Goal: Understand process/instructions: Learn how to perform a task or action

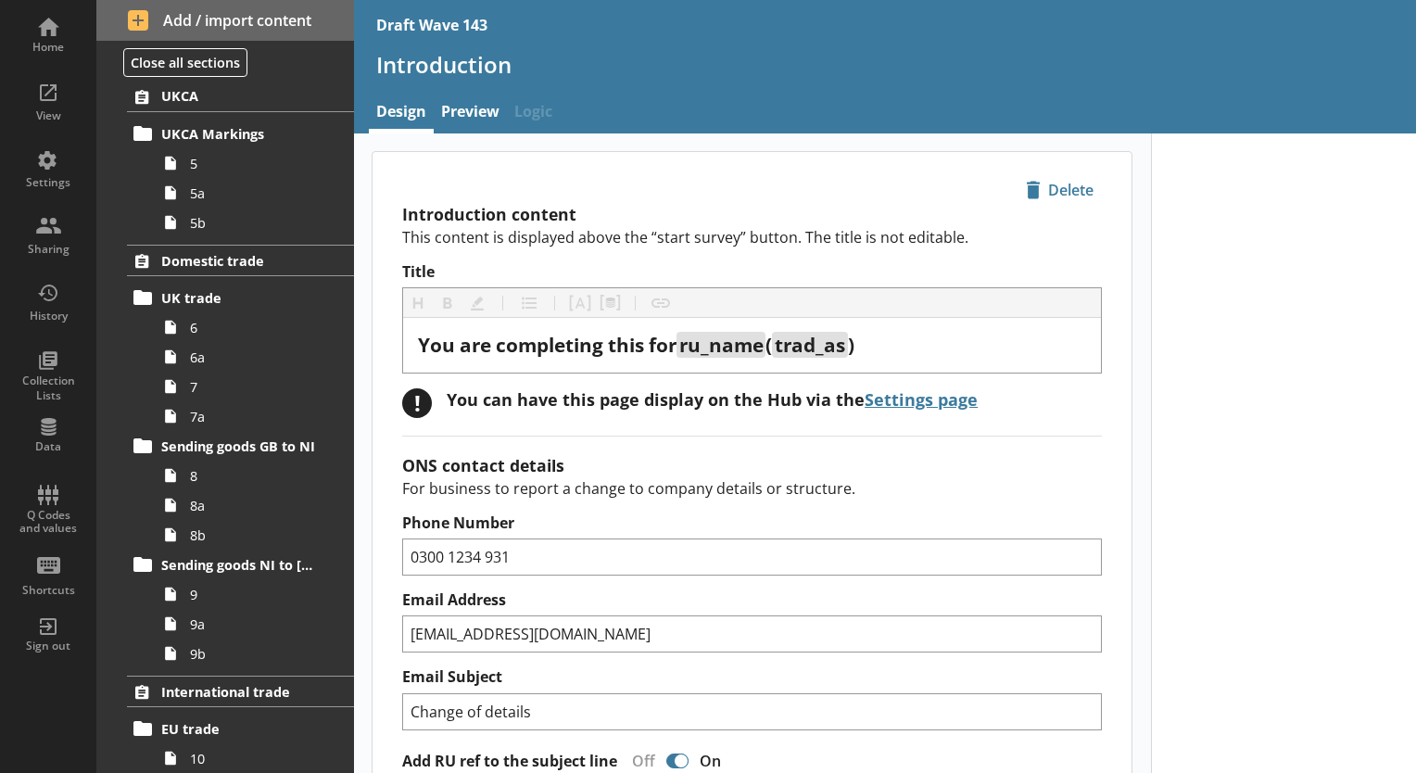
scroll to position [834, 0]
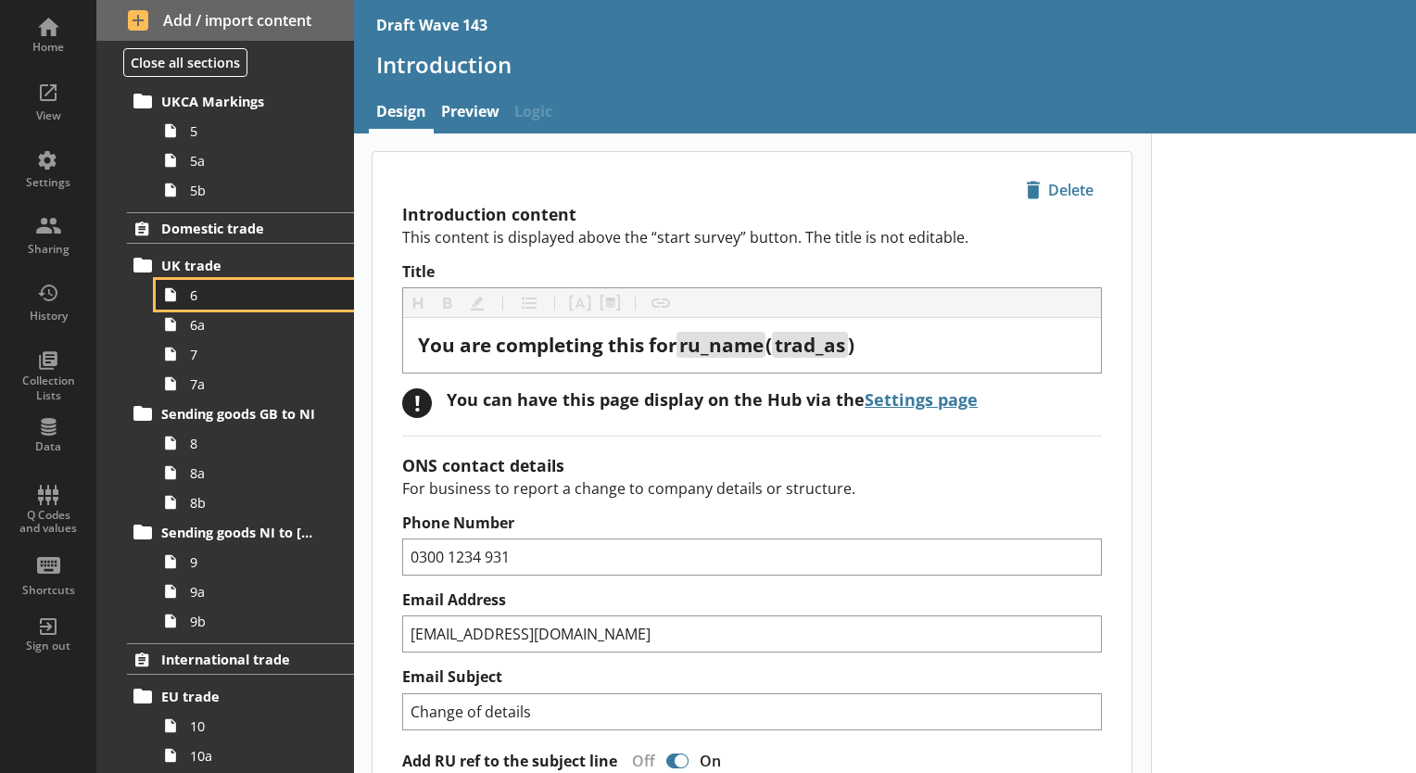
click at [263, 295] on span "6" at bounding box center [259, 295] width 139 height 18
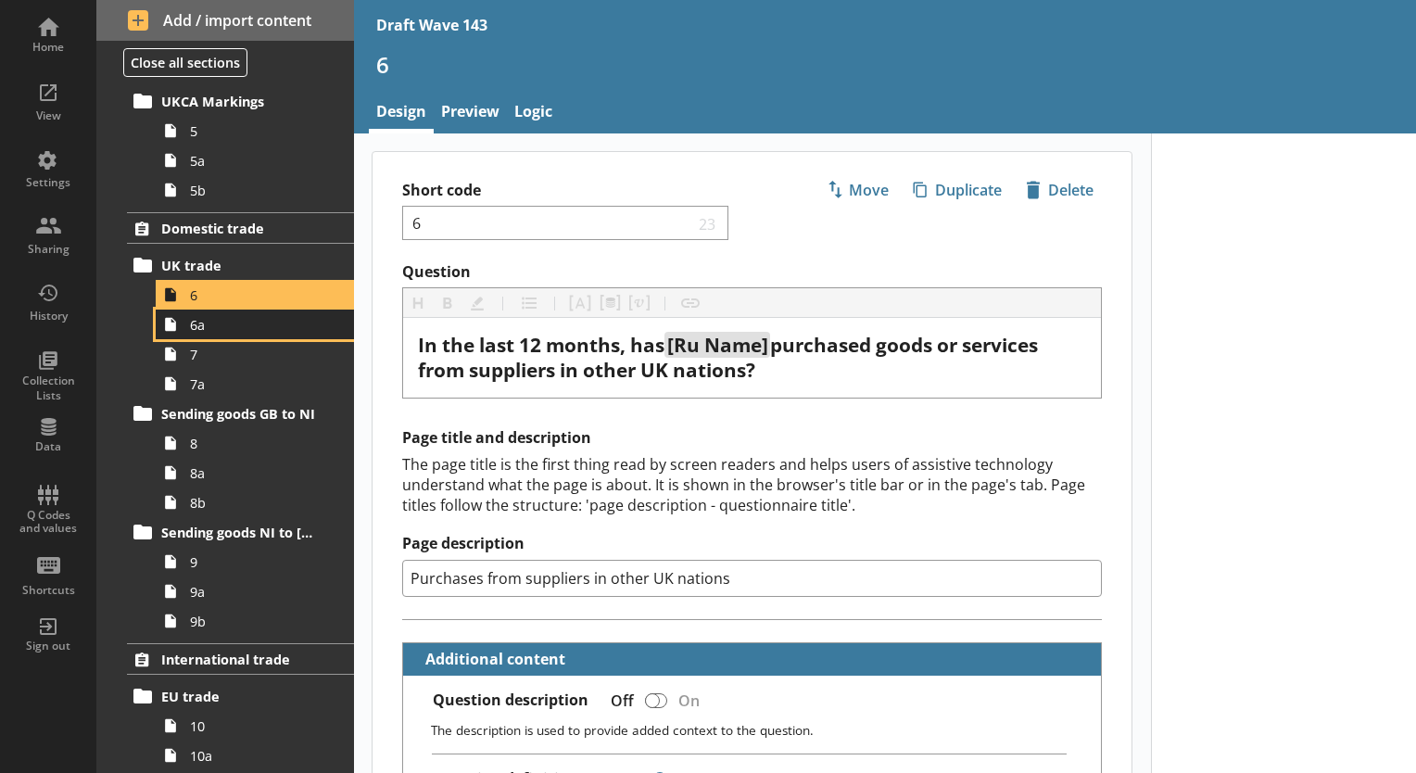
click at [250, 319] on span "6a" at bounding box center [259, 325] width 139 height 18
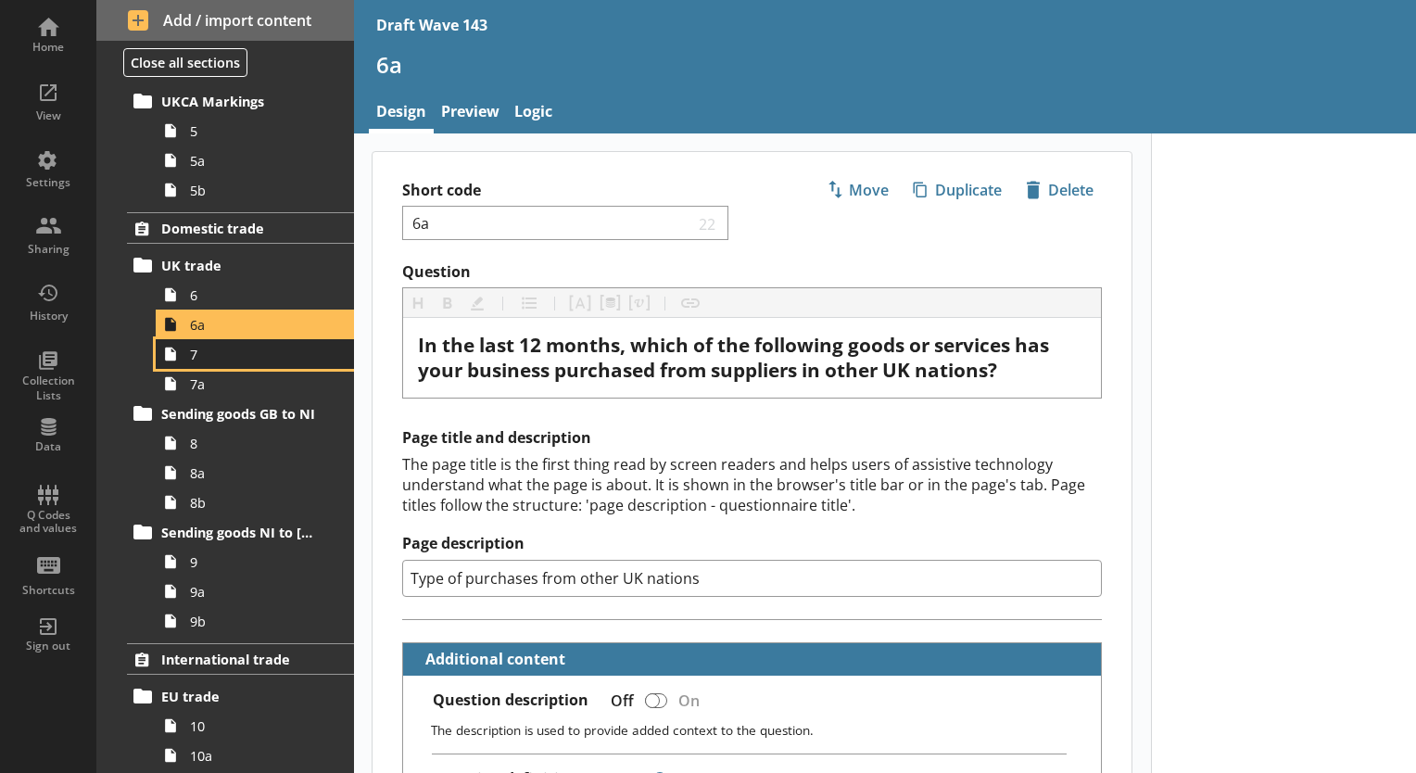
click at [260, 355] on span "7" at bounding box center [259, 355] width 139 height 18
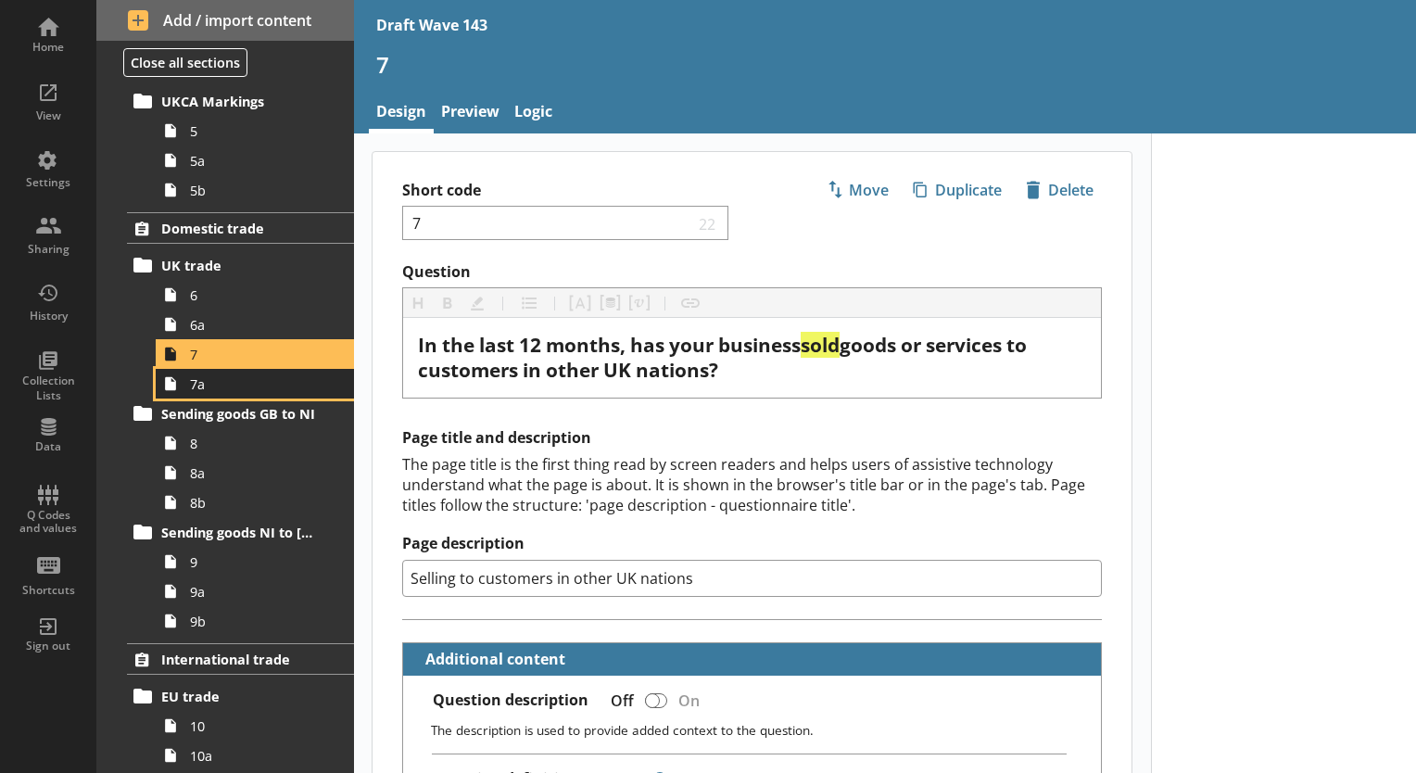
click at [207, 387] on span "7a" at bounding box center [259, 384] width 139 height 18
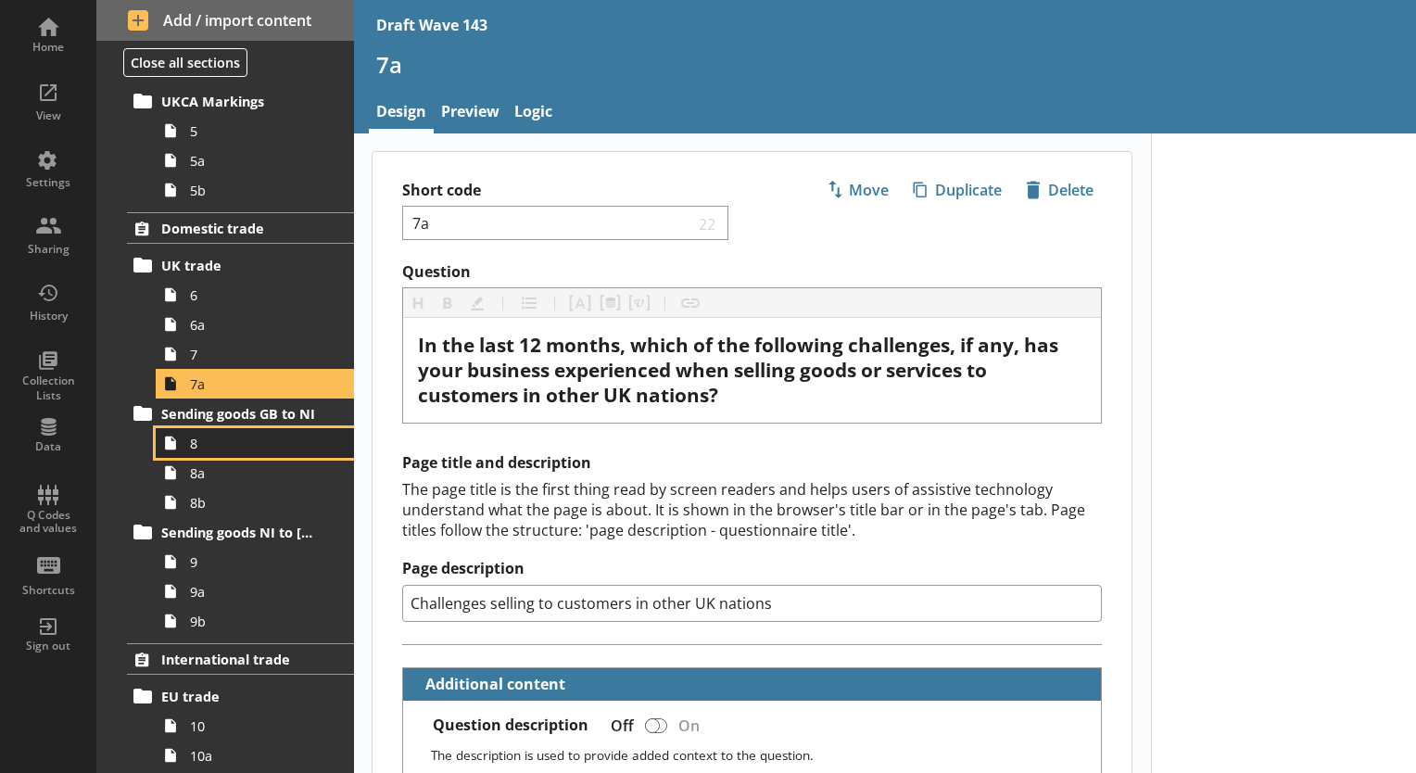
click at [211, 441] on span "8" at bounding box center [259, 444] width 139 height 18
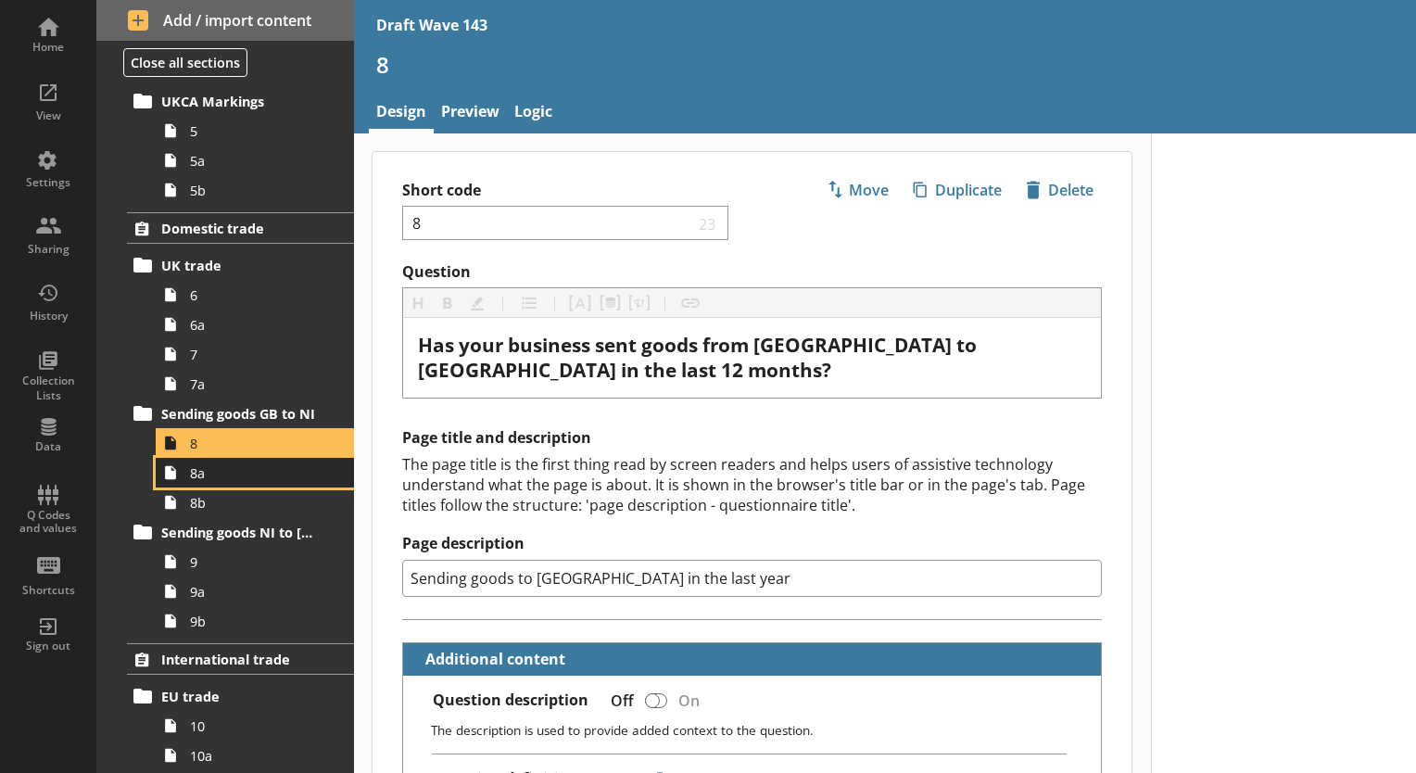
click at [268, 466] on span "8a" at bounding box center [259, 473] width 139 height 18
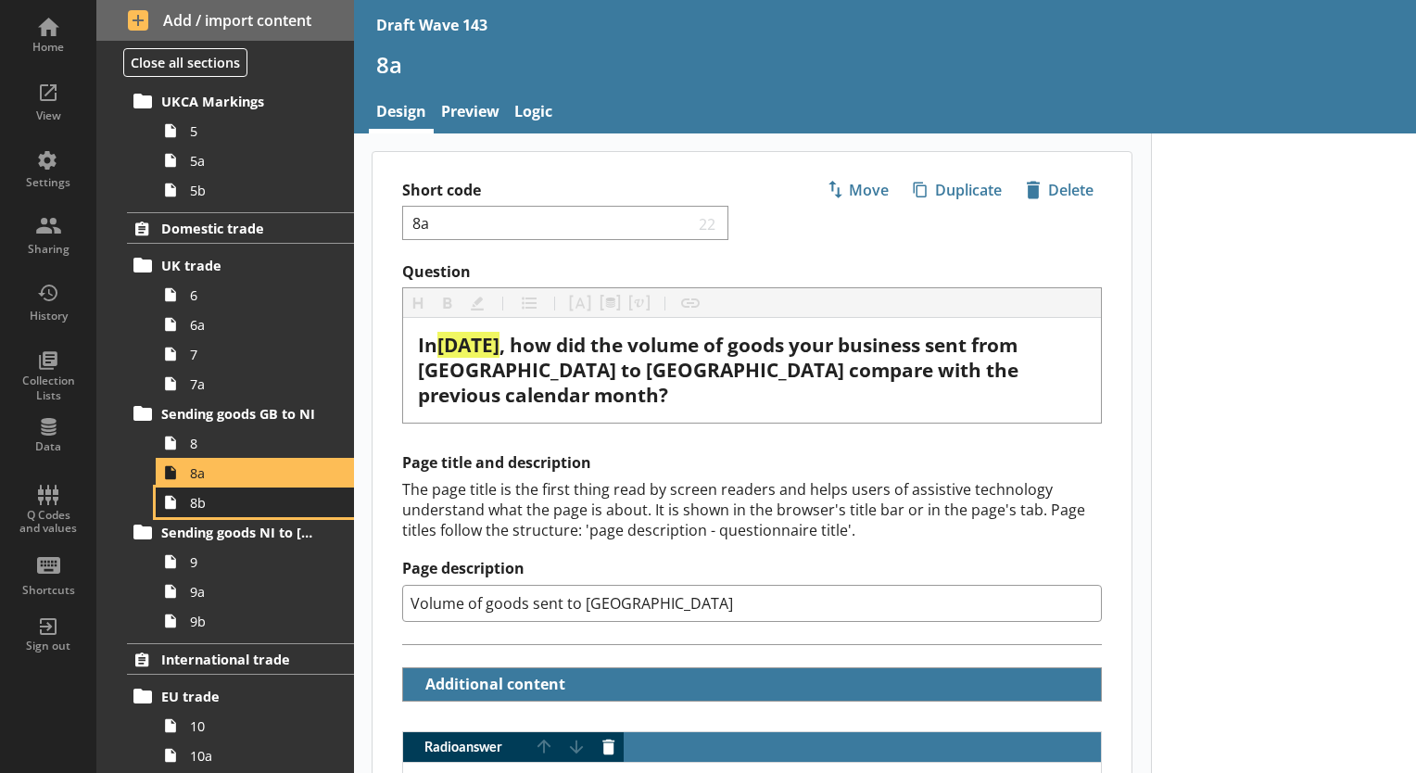
click at [271, 502] on span "8b" at bounding box center [259, 503] width 139 height 18
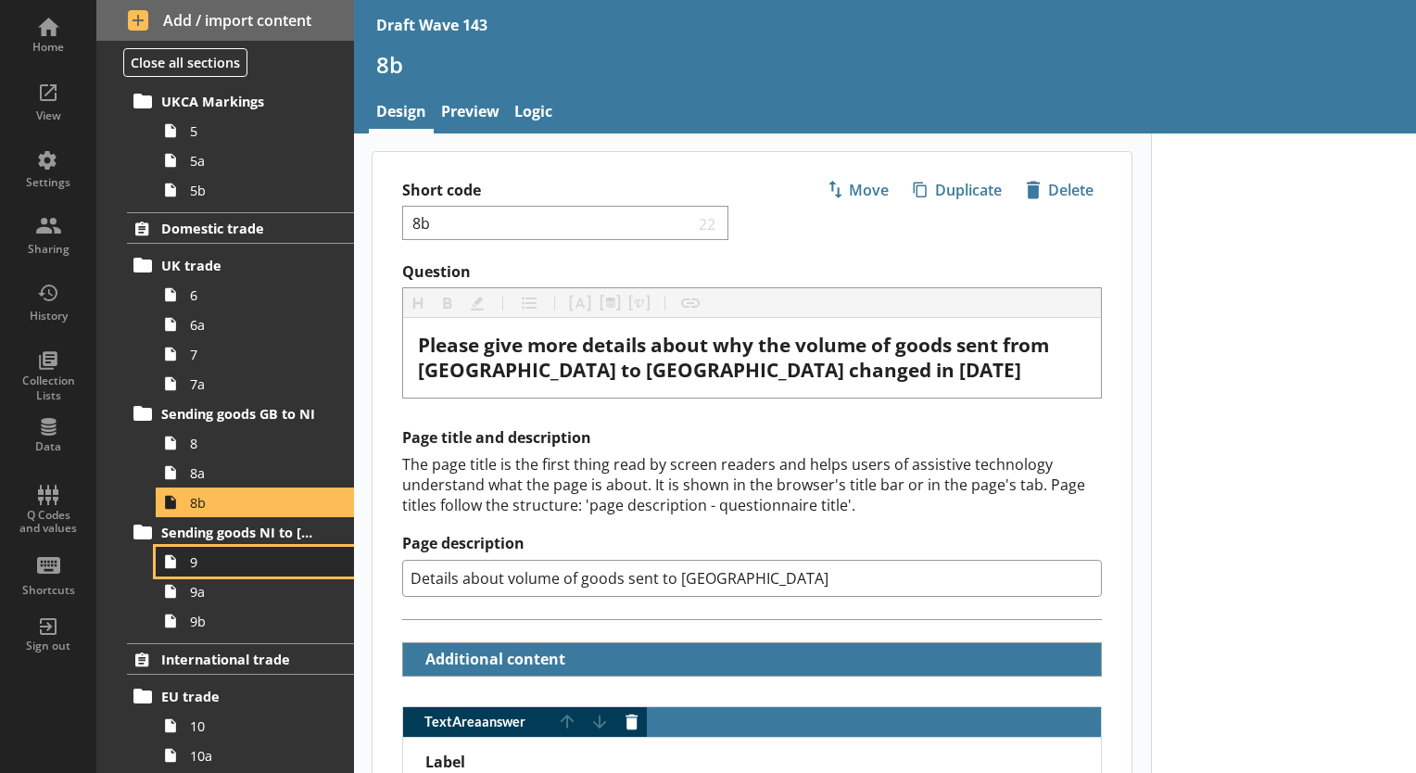
click at [237, 562] on span "9" at bounding box center [259, 562] width 139 height 18
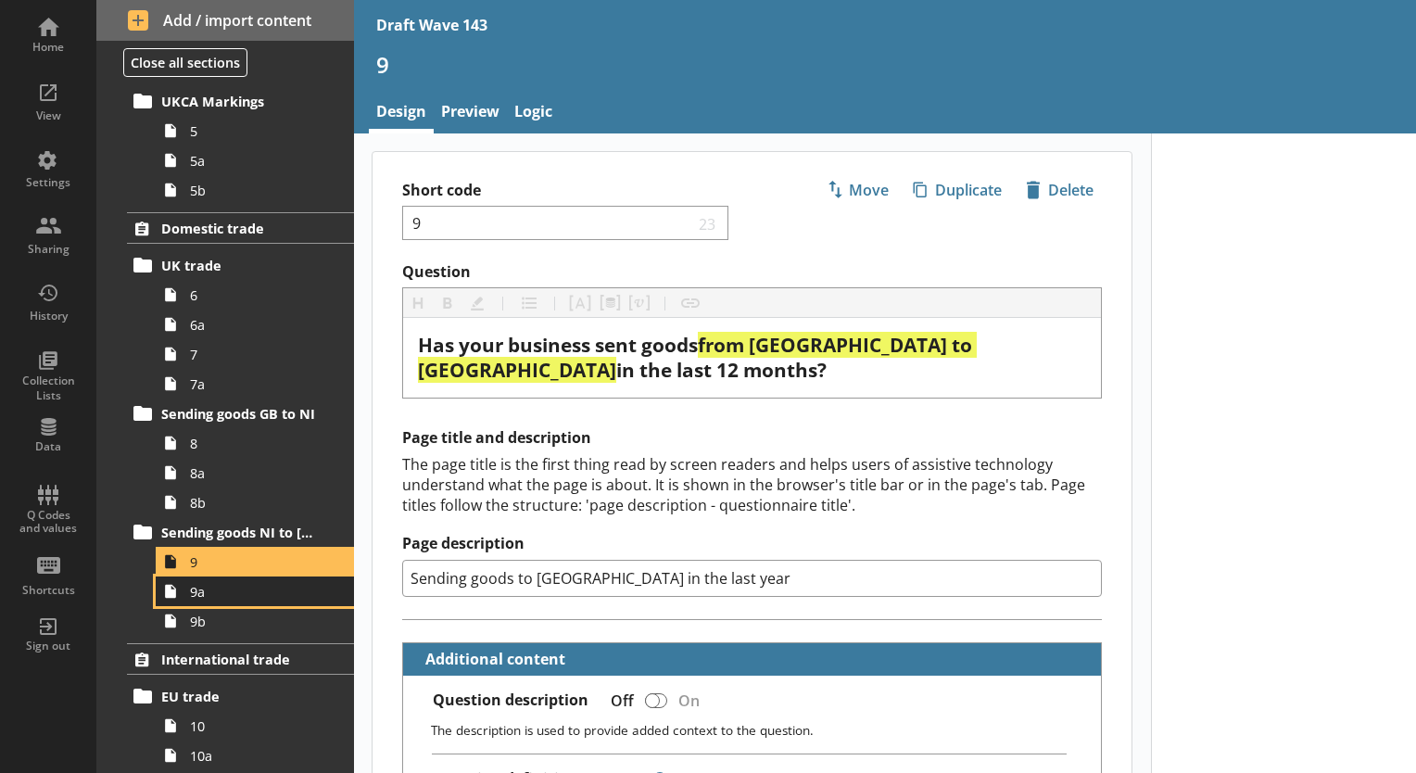
click at [247, 590] on span "9a" at bounding box center [259, 592] width 139 height 18
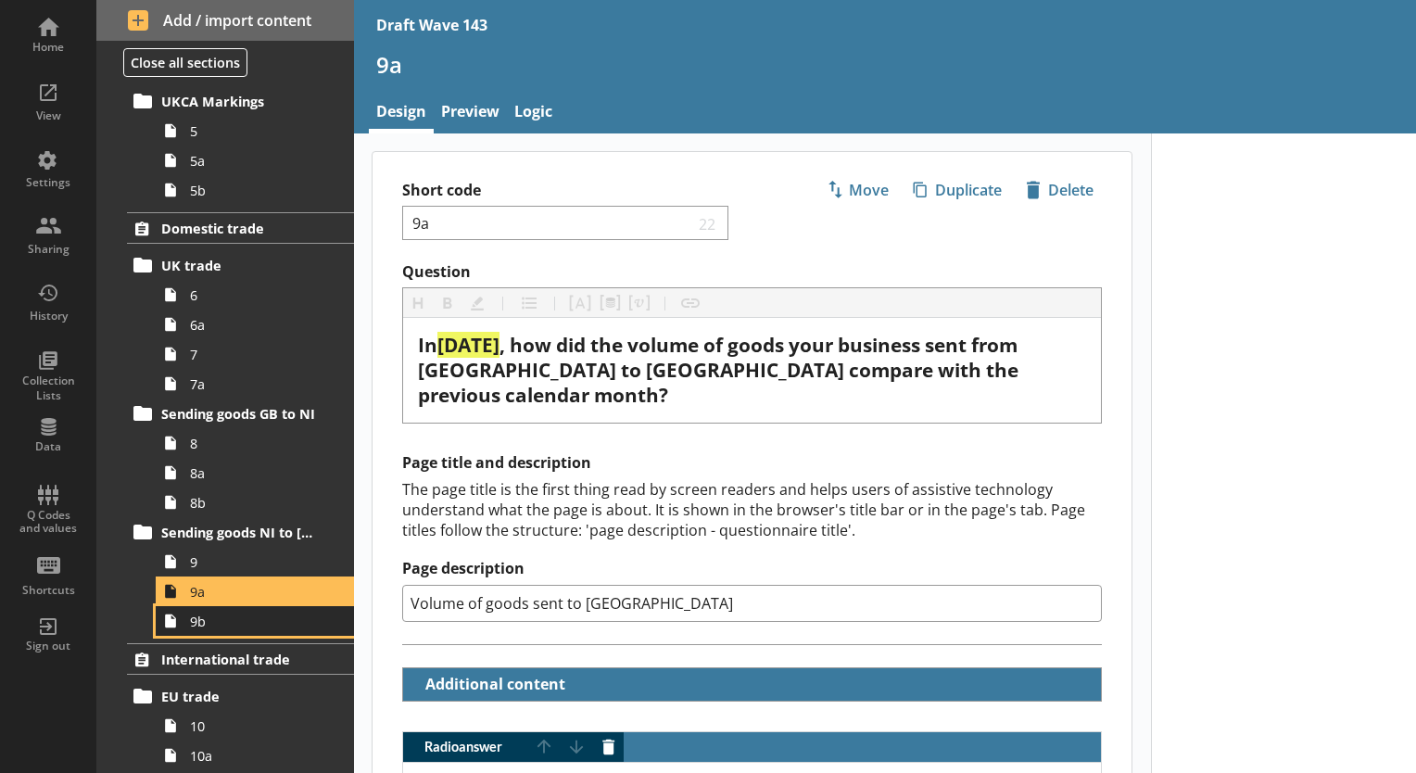
click at [219, 624] on span "9b" at bounding box center [259, 622] width 139 height 18
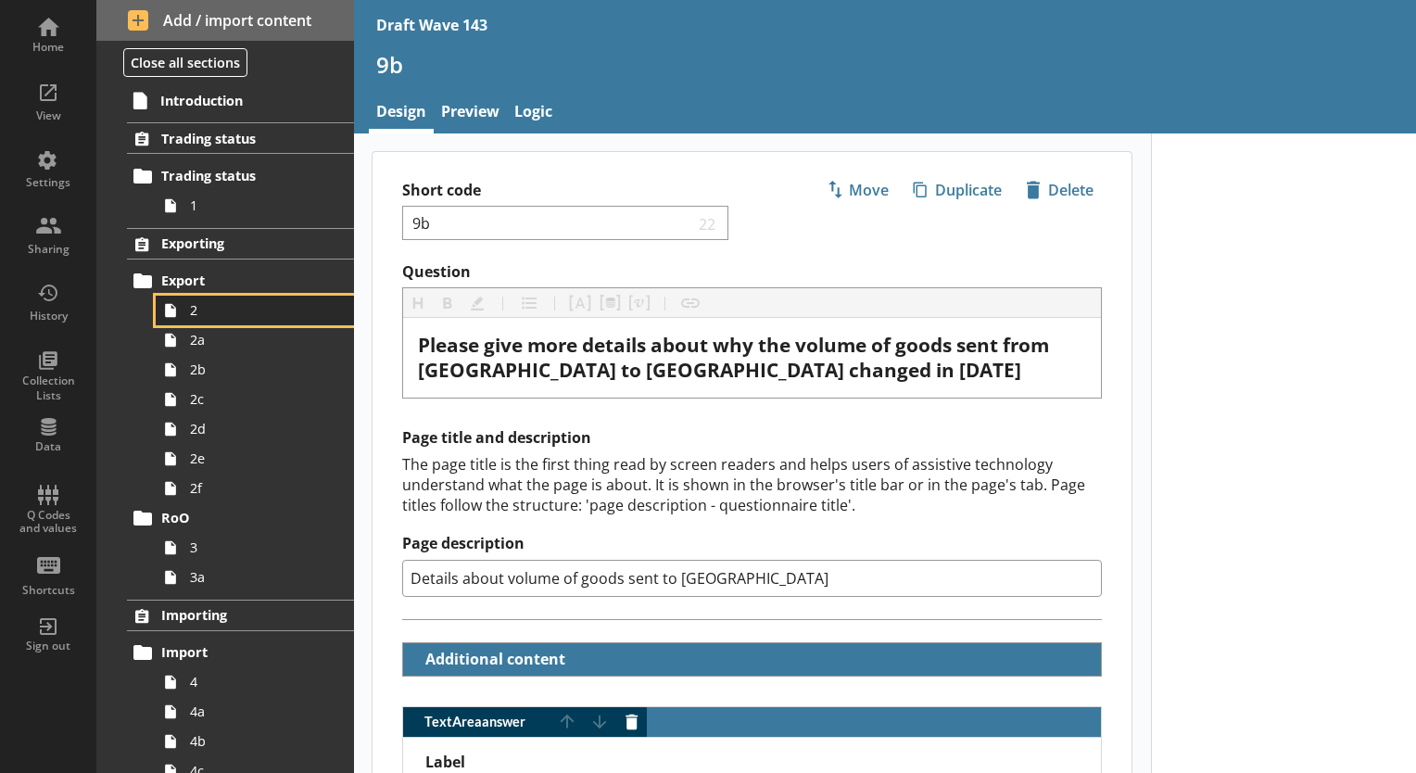
click at [207, 310] on span "2" at bounding box center [259, 310] width 139 height 18
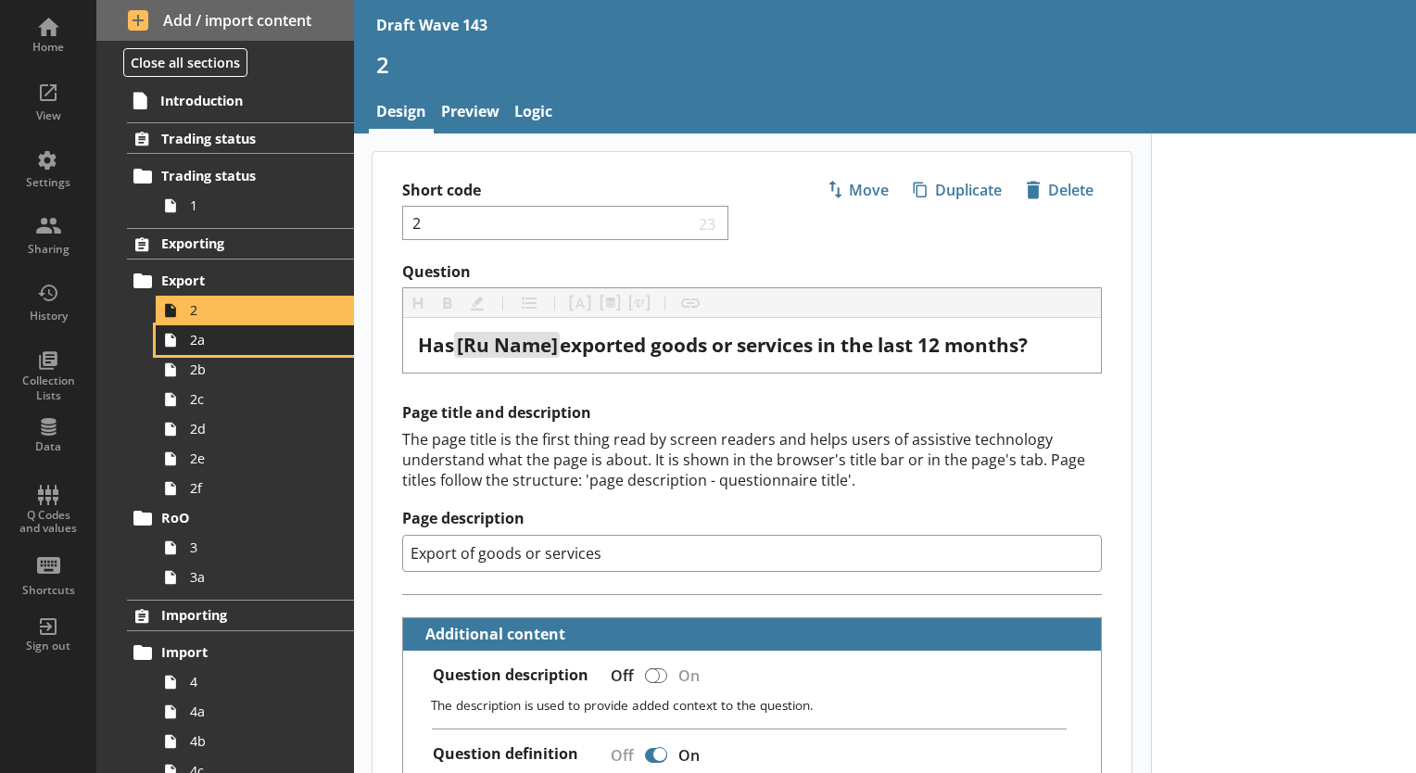
click at [214, 343] on span "2a" at bounding box center [259, 340] width 139 height 18
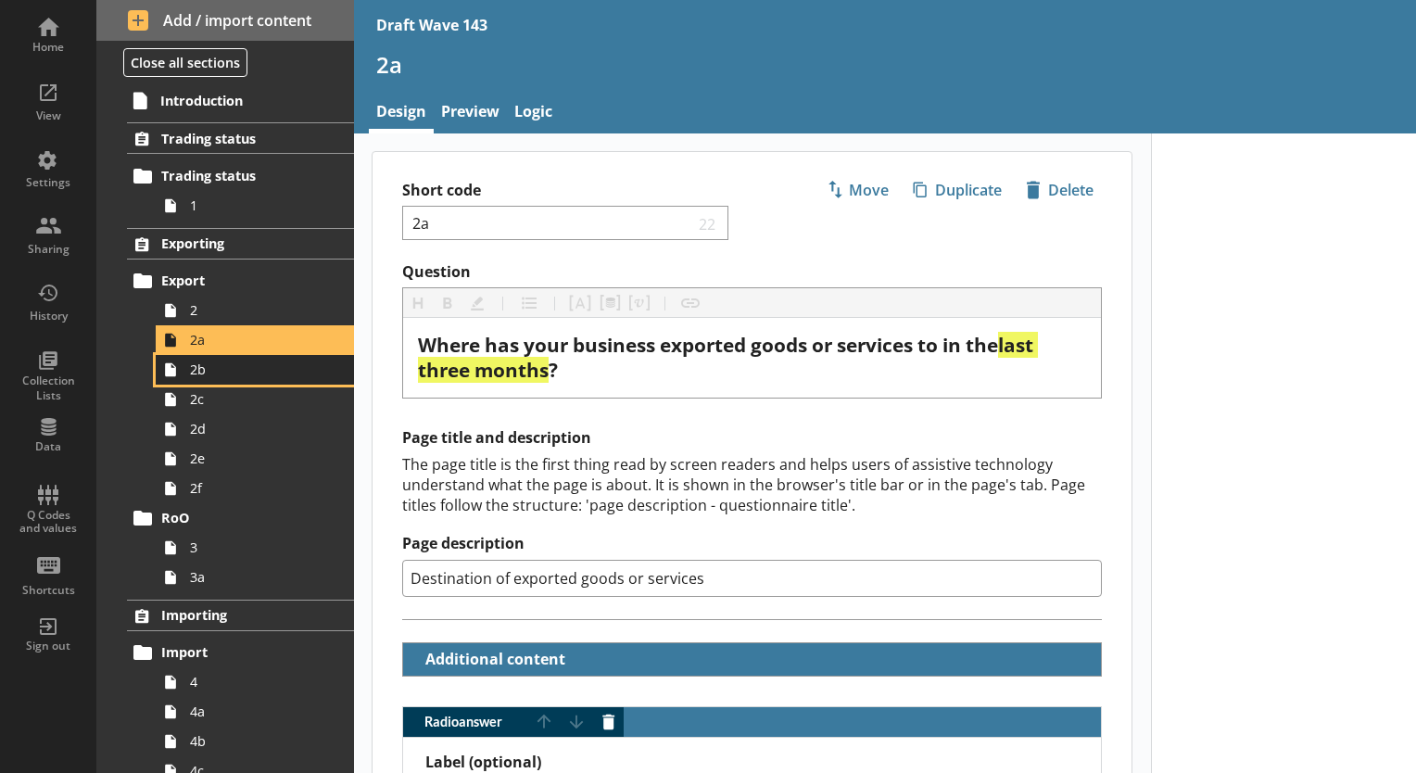
click at [228, 381] on link "2b" at bounding box center [255, 370] width 198 height 30
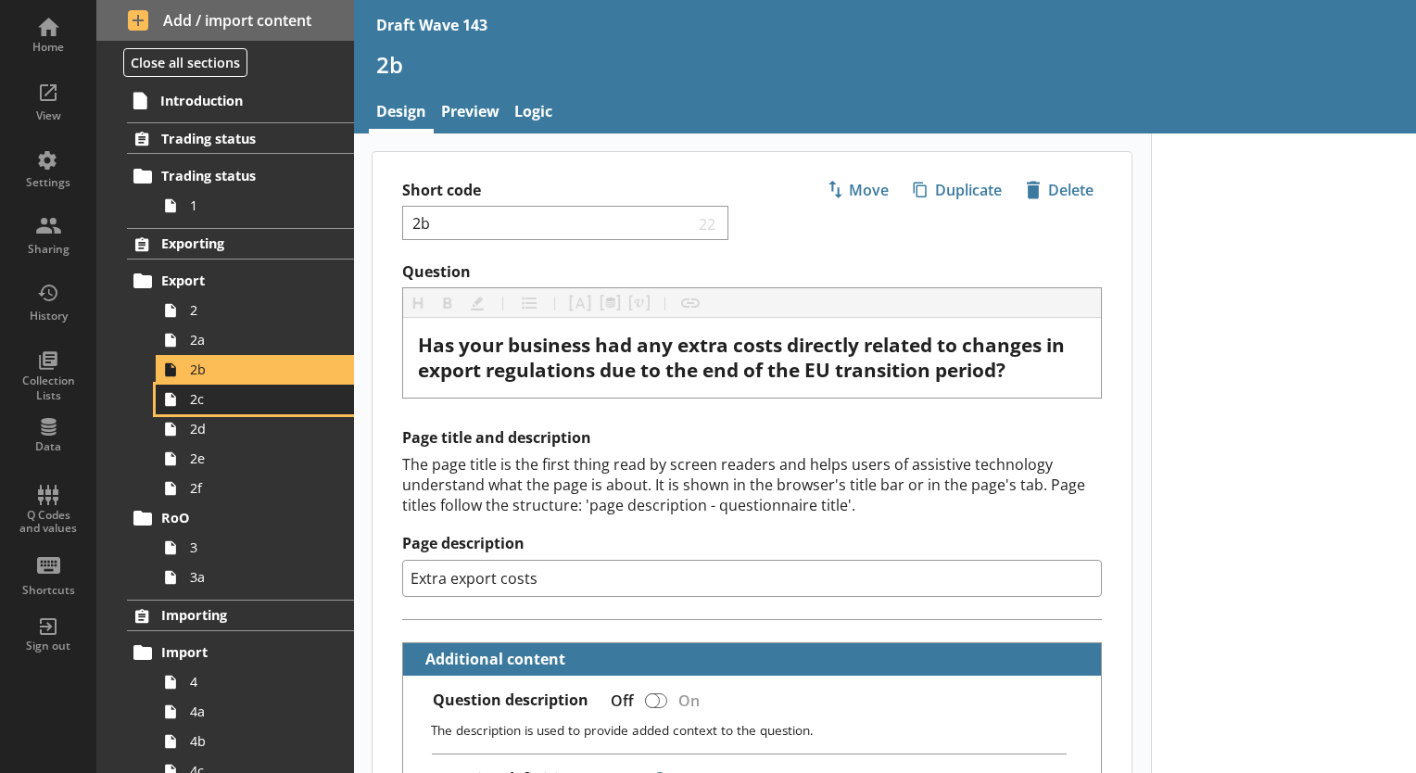
click at [243, 399] on span "2c" at bounding box center [259, 399] width 139 height 18
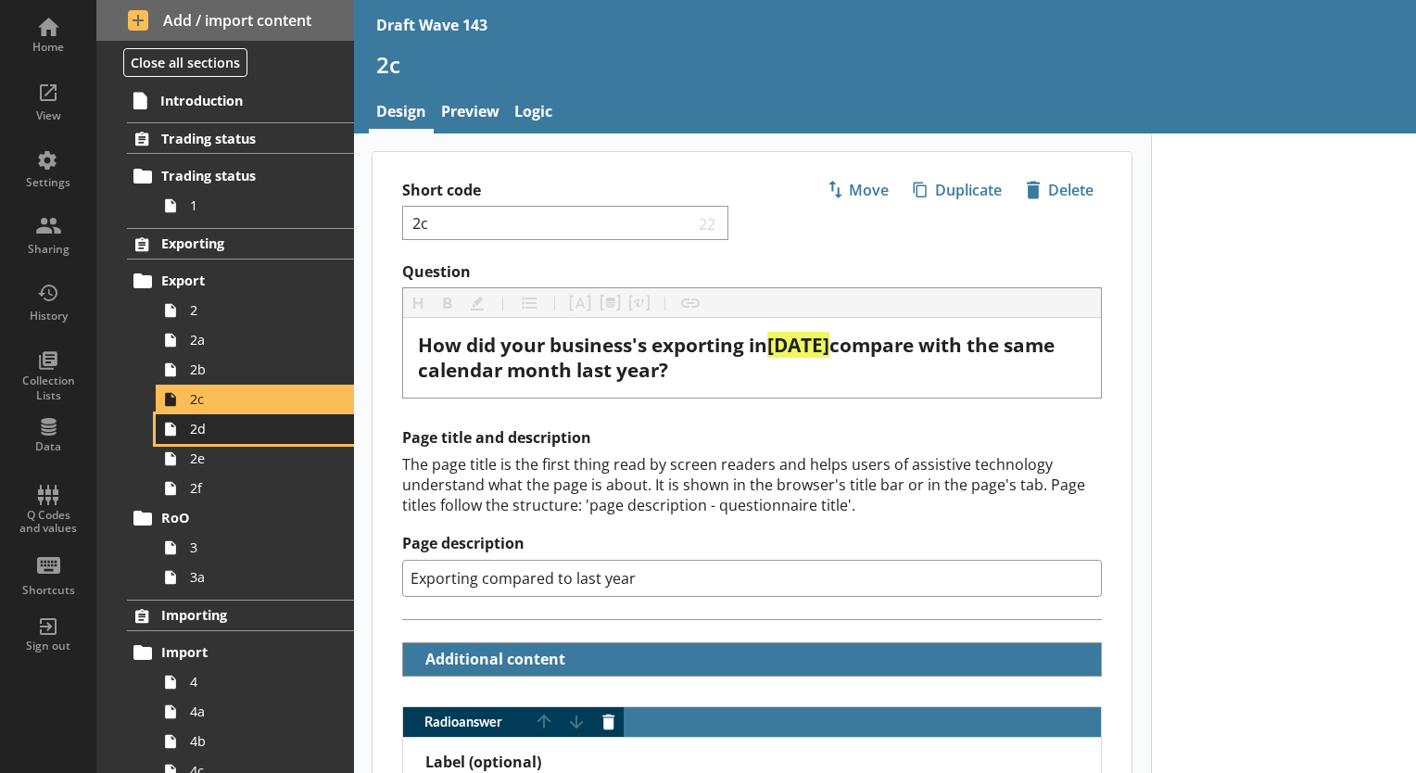
click at [252, 424] on span "2d" at bounding box center [259, 429] width 139 height 18
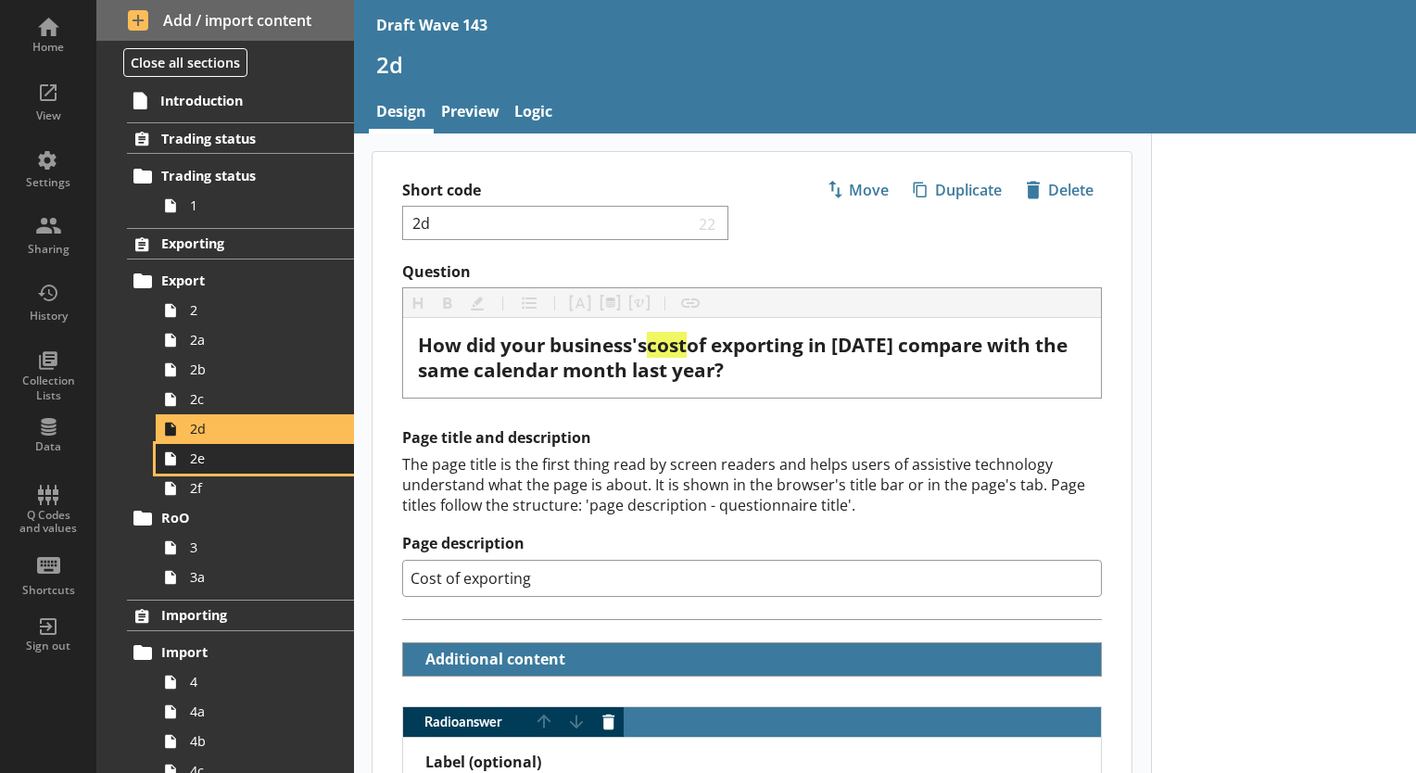
click at [250, 458] on span "2e" at bounding box center [259, 459] width 139 height 18
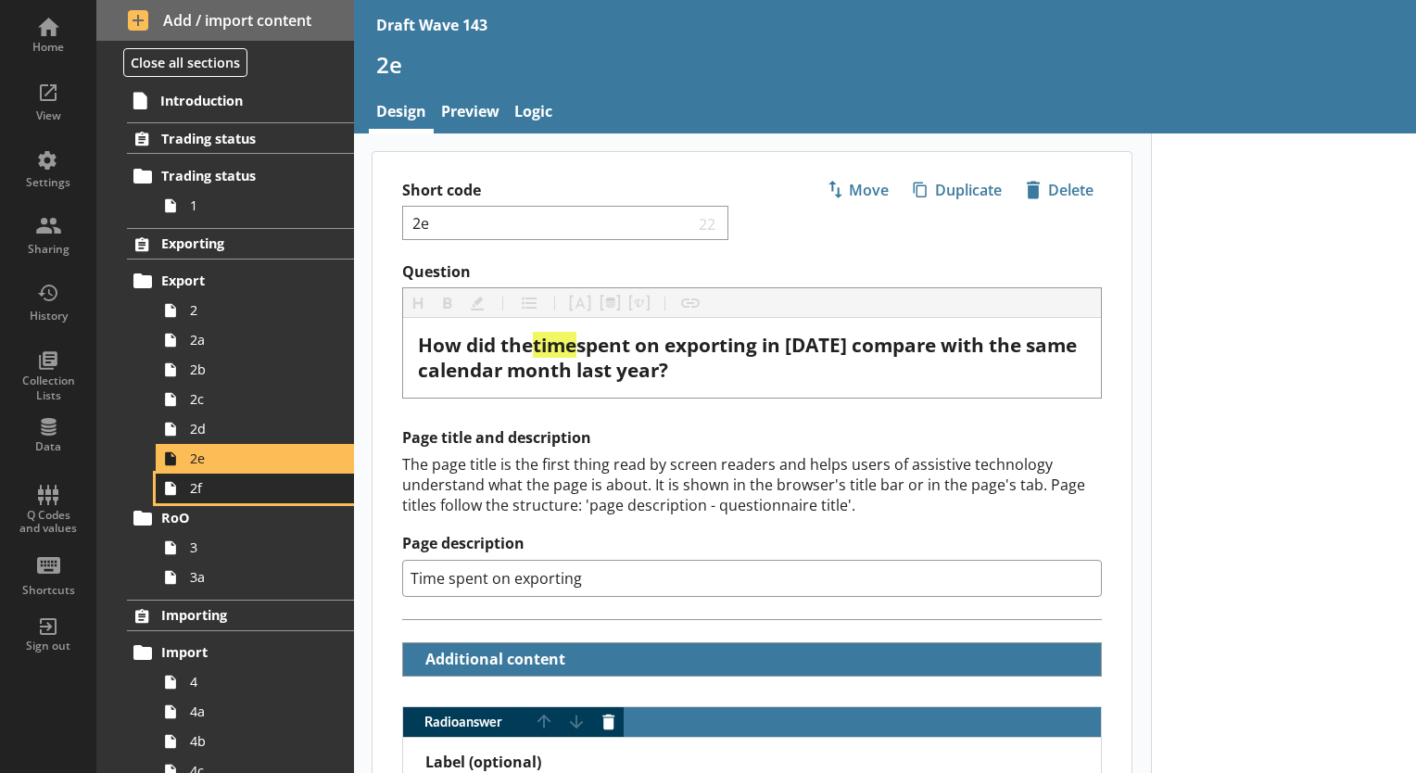
click at [247, 479] on span "2f" at bounding box center [259, 488] width 139 height 18
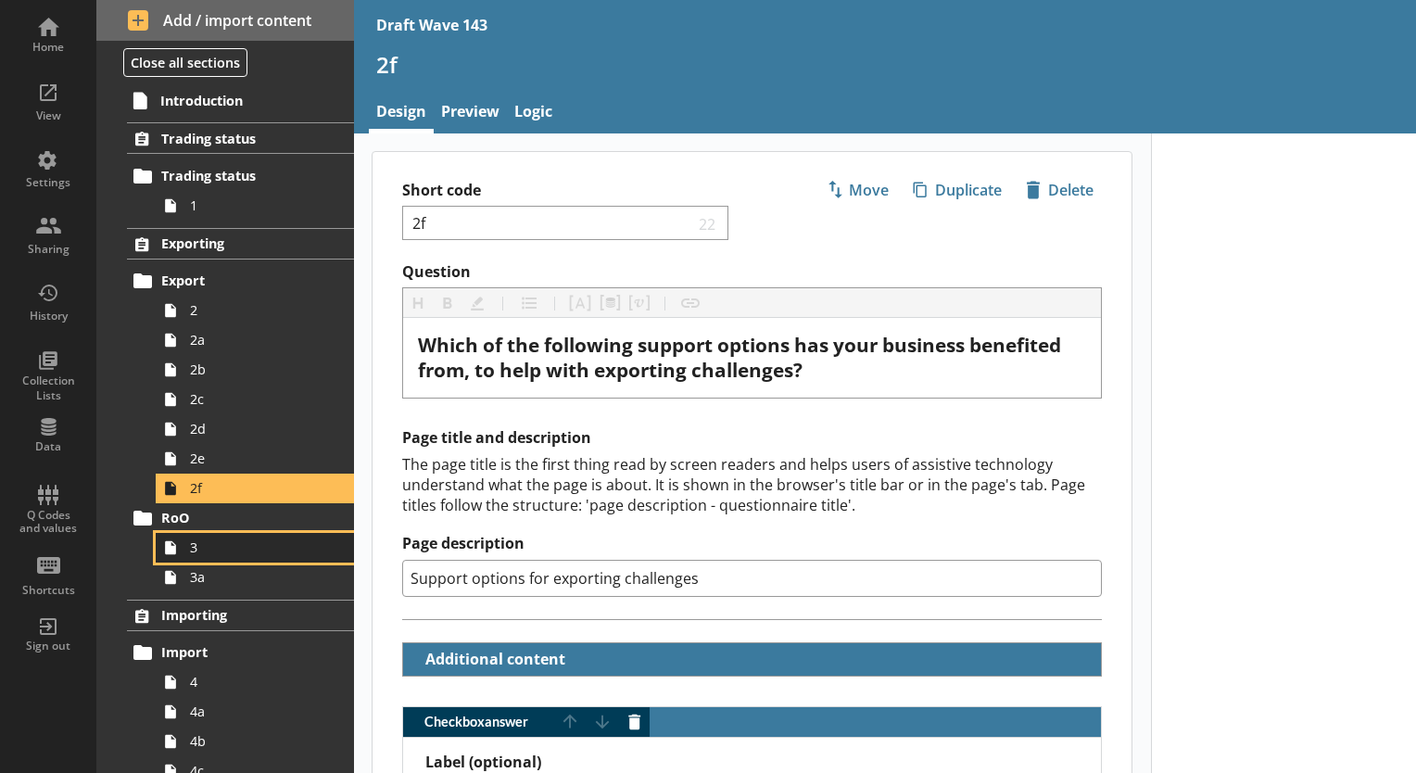
click at [234, 543] on span "3" at bounding box center [259, 547] width 139 height 18
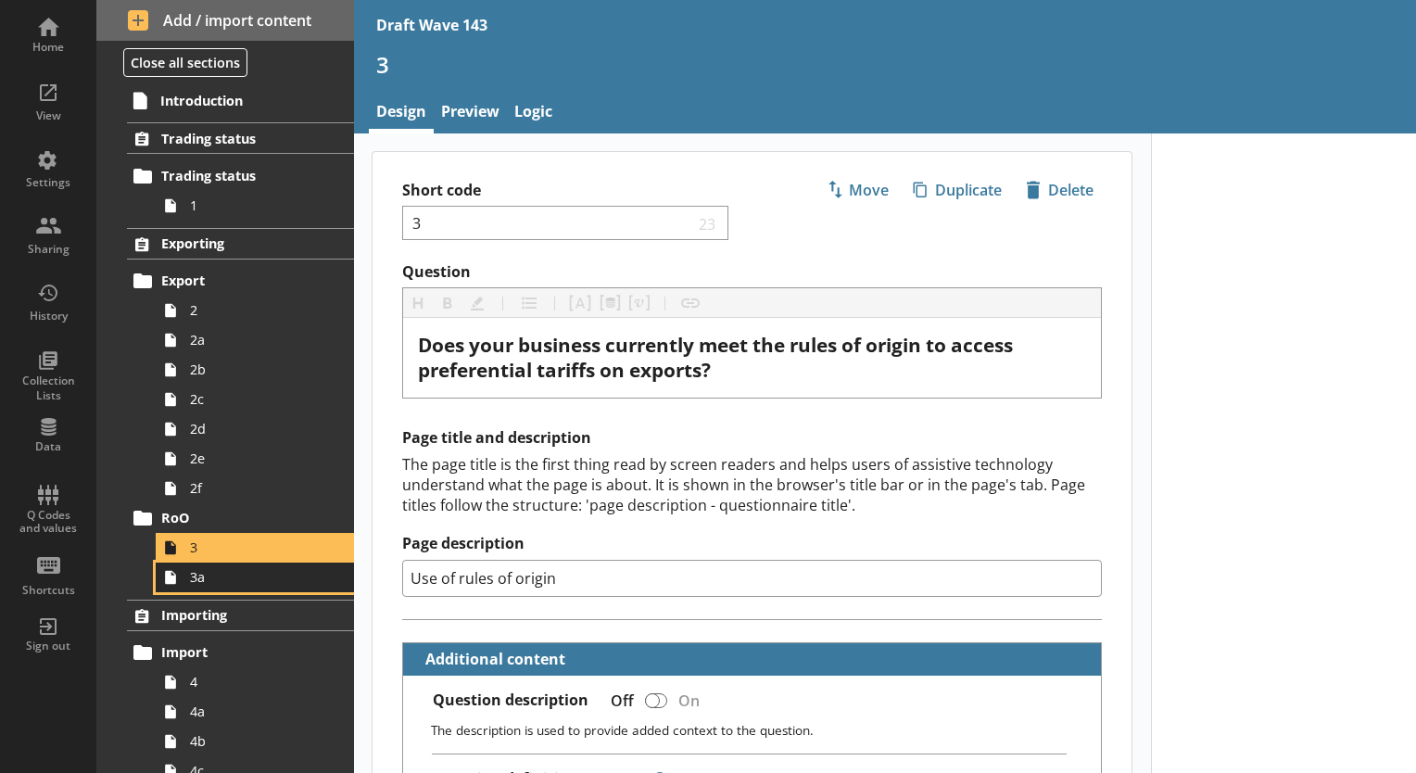
click at [244, 572] on span "3a" at bounding box center [259, 577] width 139 height 18
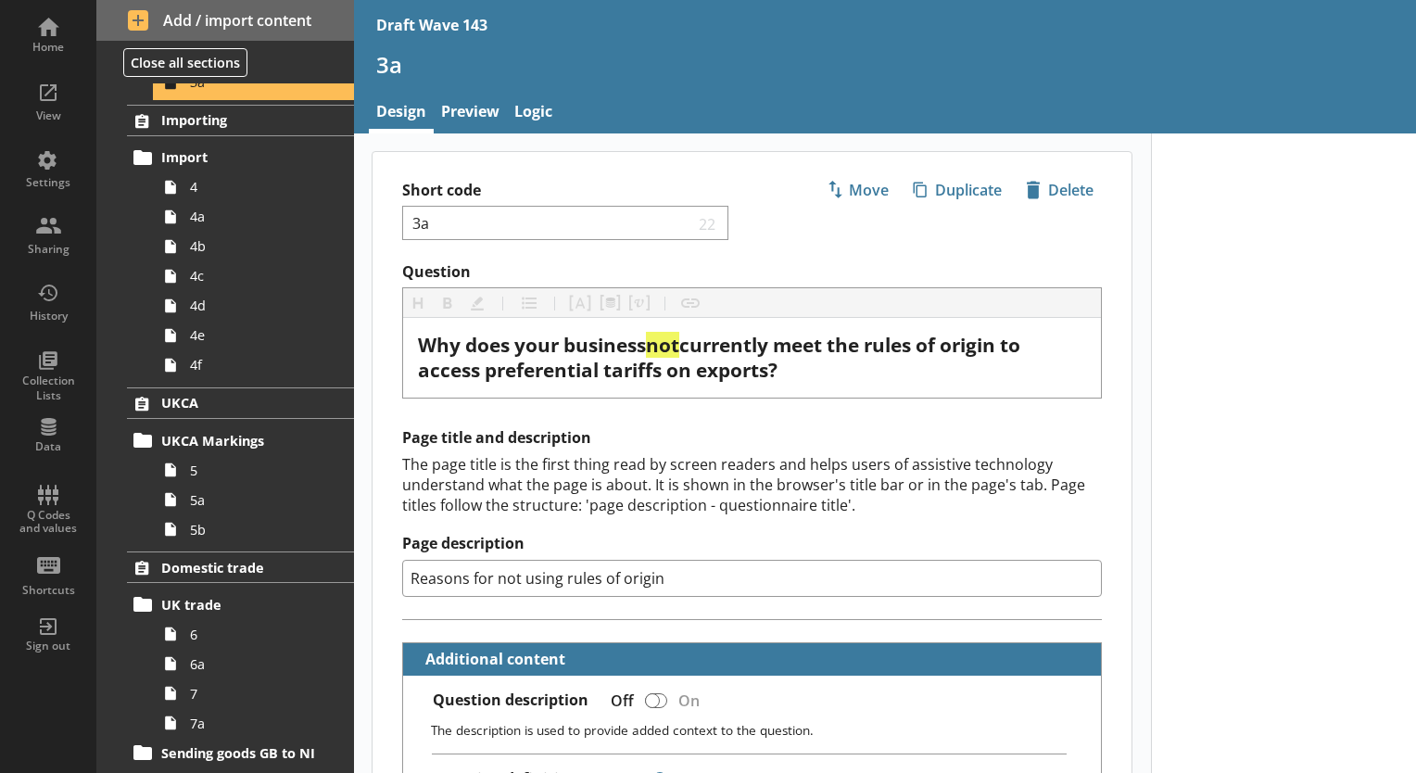
scroll to position [463, 0]
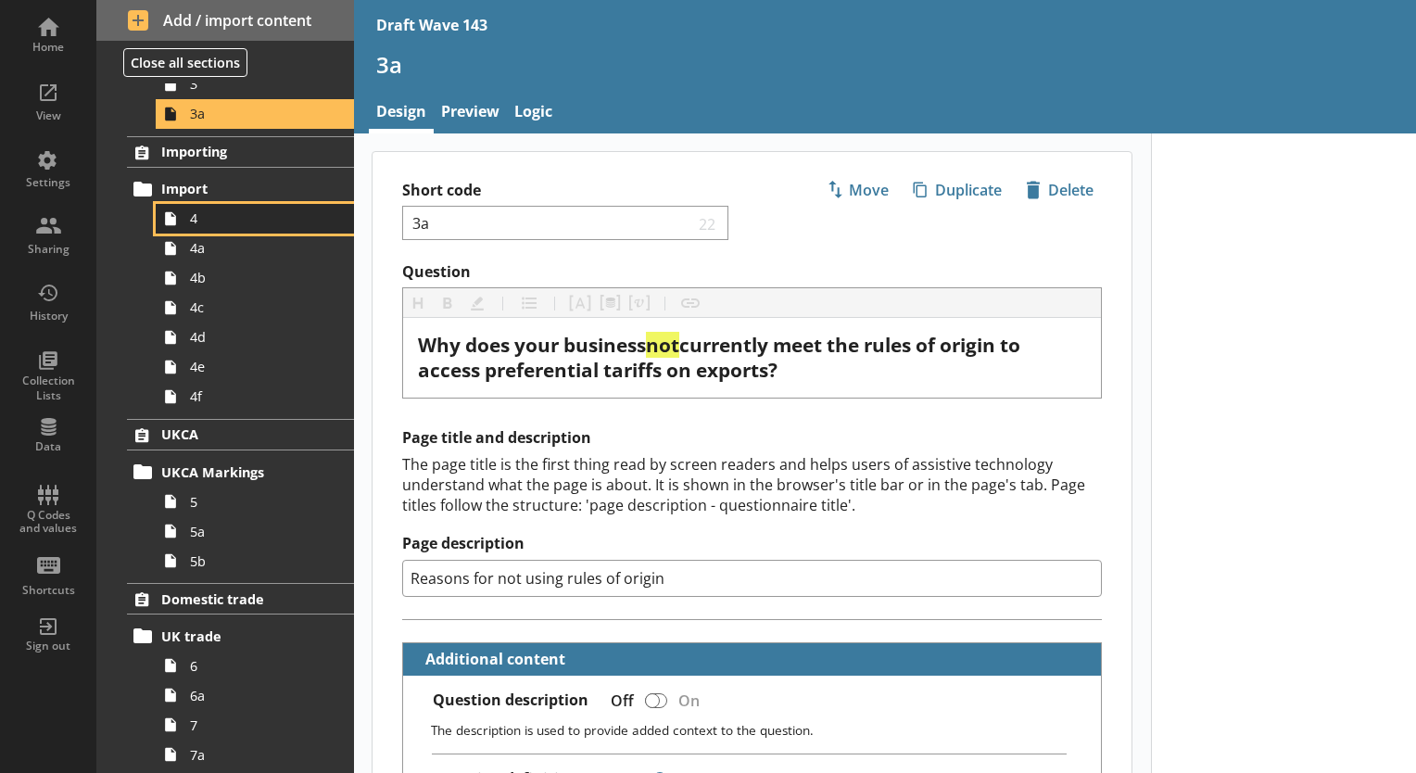
click at [280, 213] on span "4" at bounding box center [259, 218] width 139 height 18
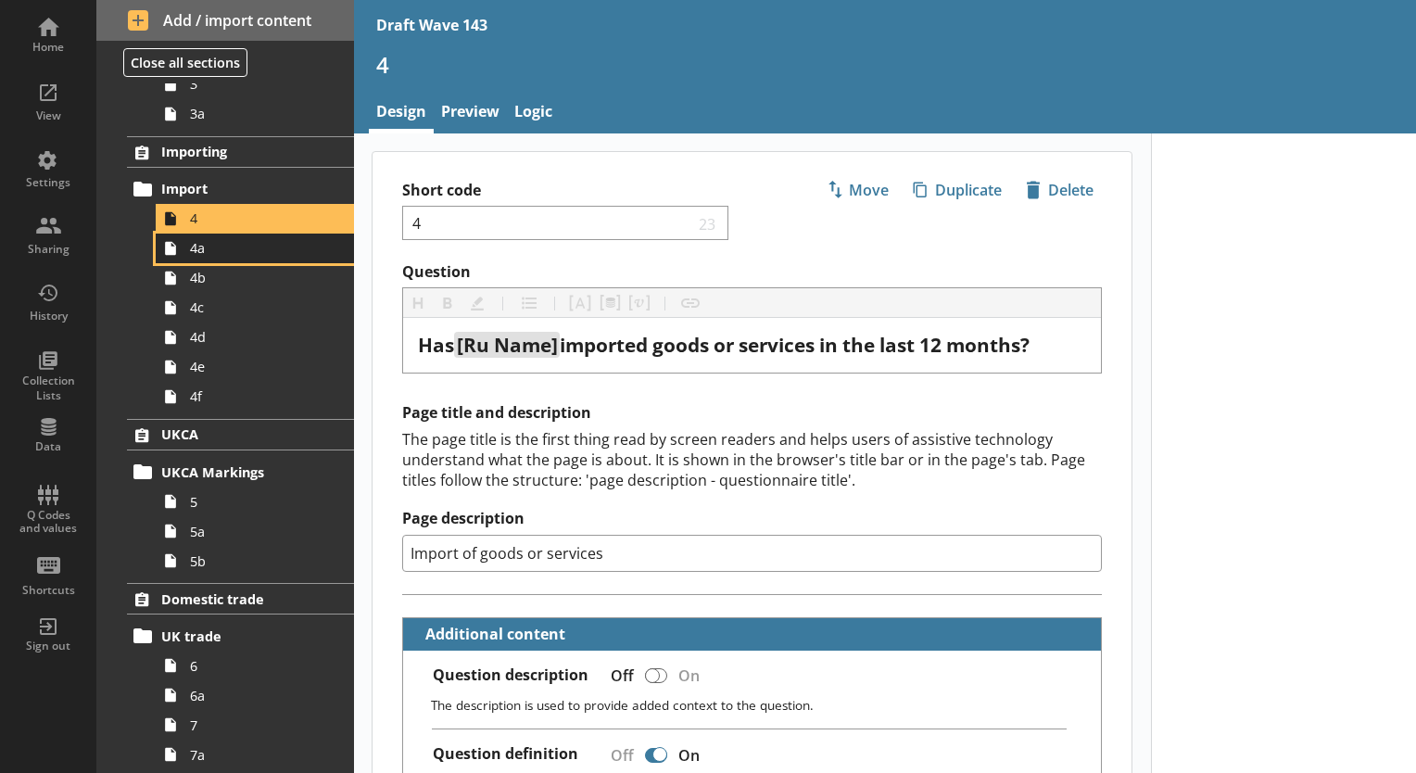
click at [281, 247] on span "4a" at bounding box center [259, 248] width 139 height 18
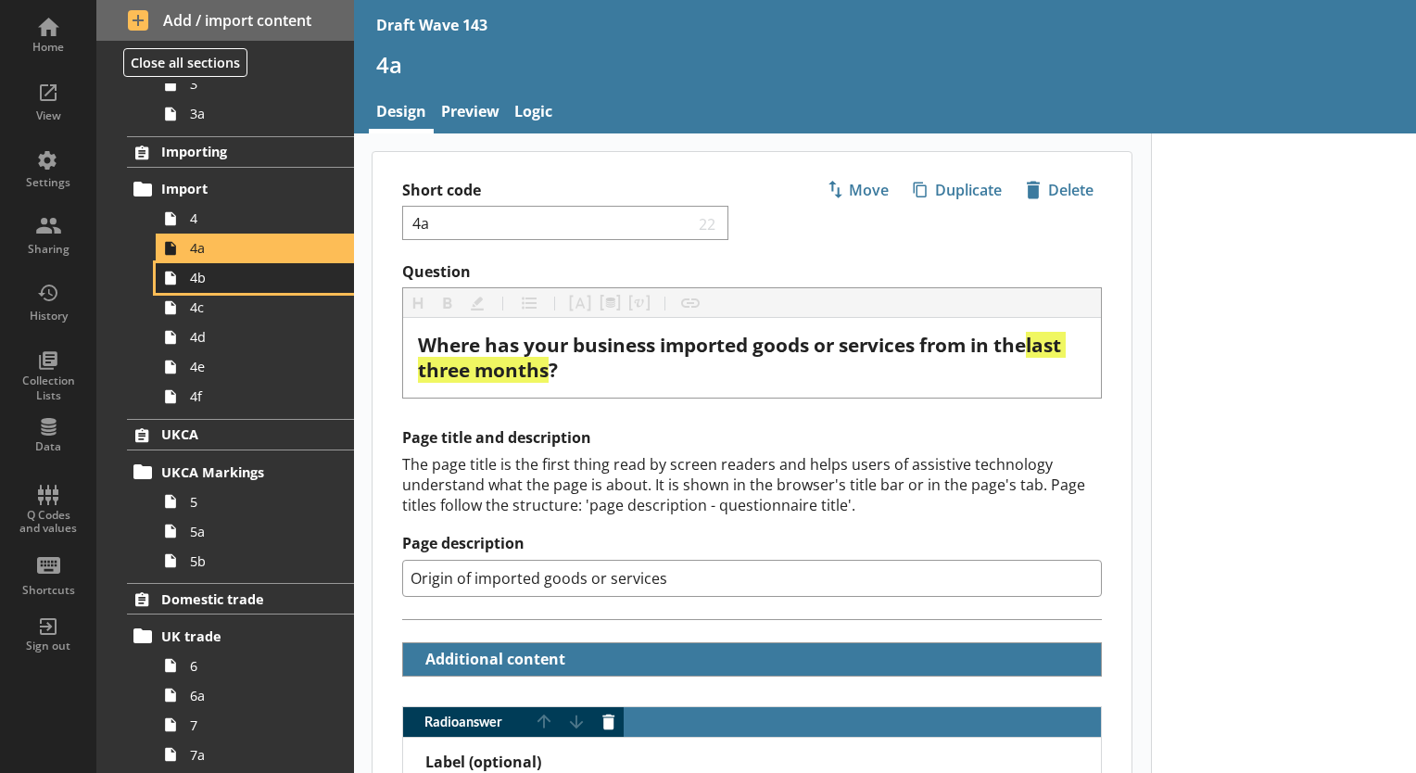
click at [278, 269] on span "4b" at bounding box center [259, 278] width 139 height 18
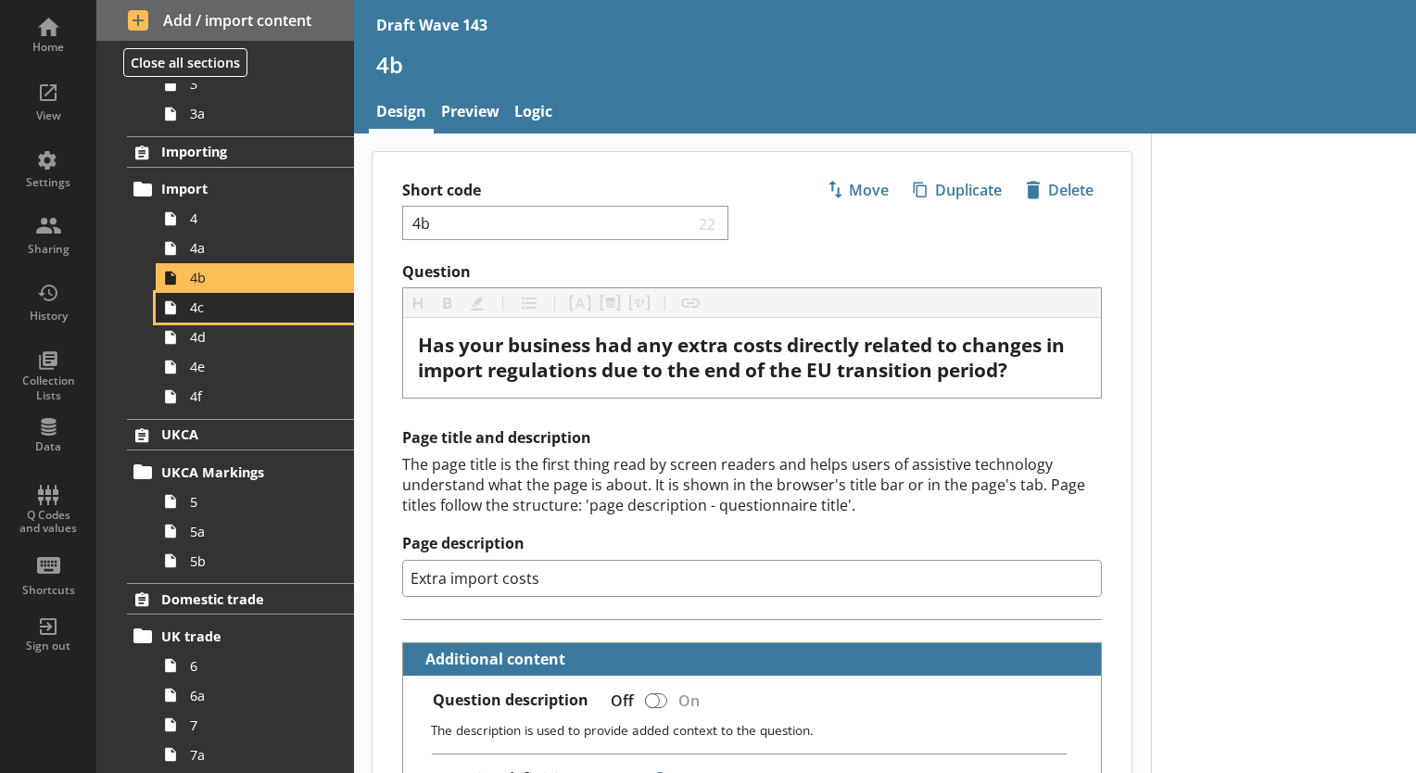
click at [282, 313] on span "4c" at bounding box center [259, 307] width 139 height 18
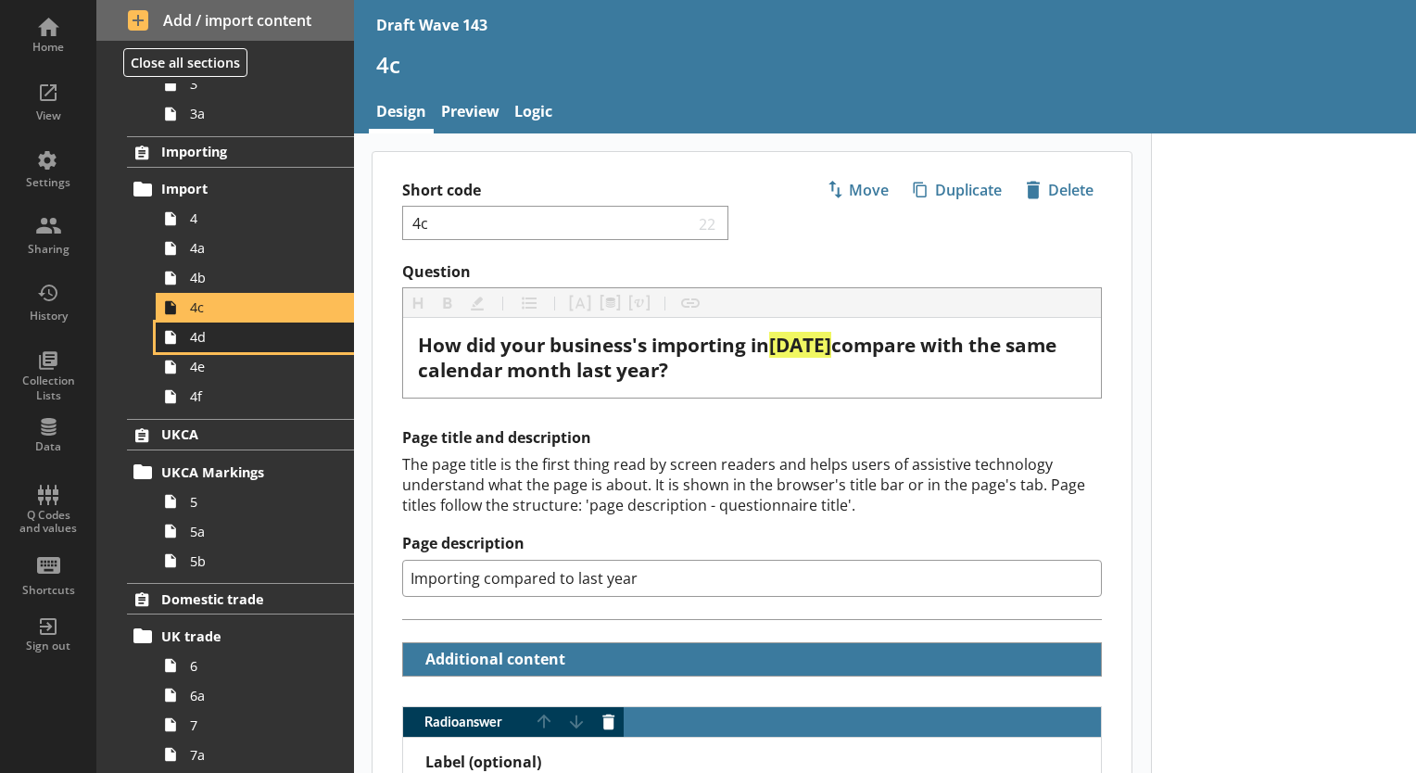
click at [282, 323] on link "4d" at bounding box center [255, 338] width 198 height 30
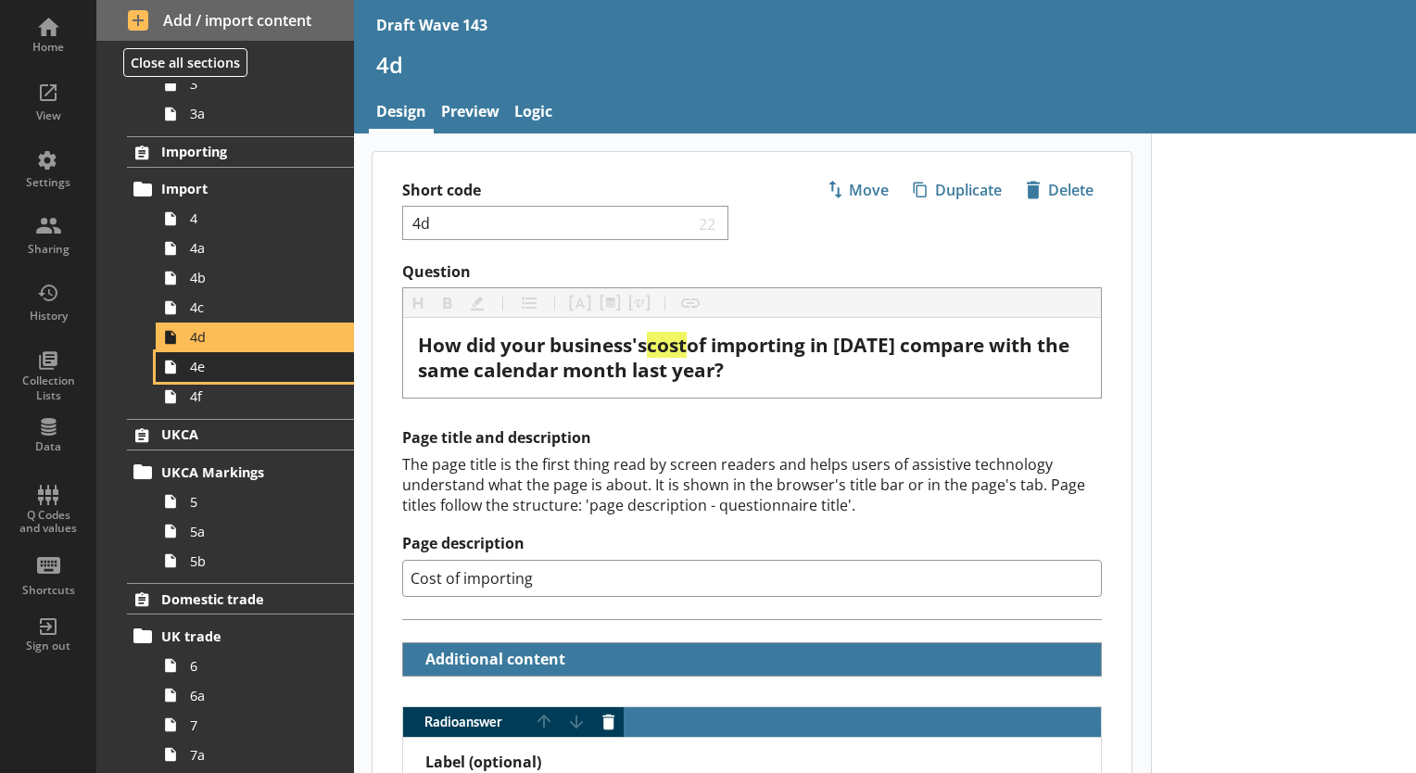
click at [283, 364] on span "4e" at bounding box center [259, 367] width 139 height 18
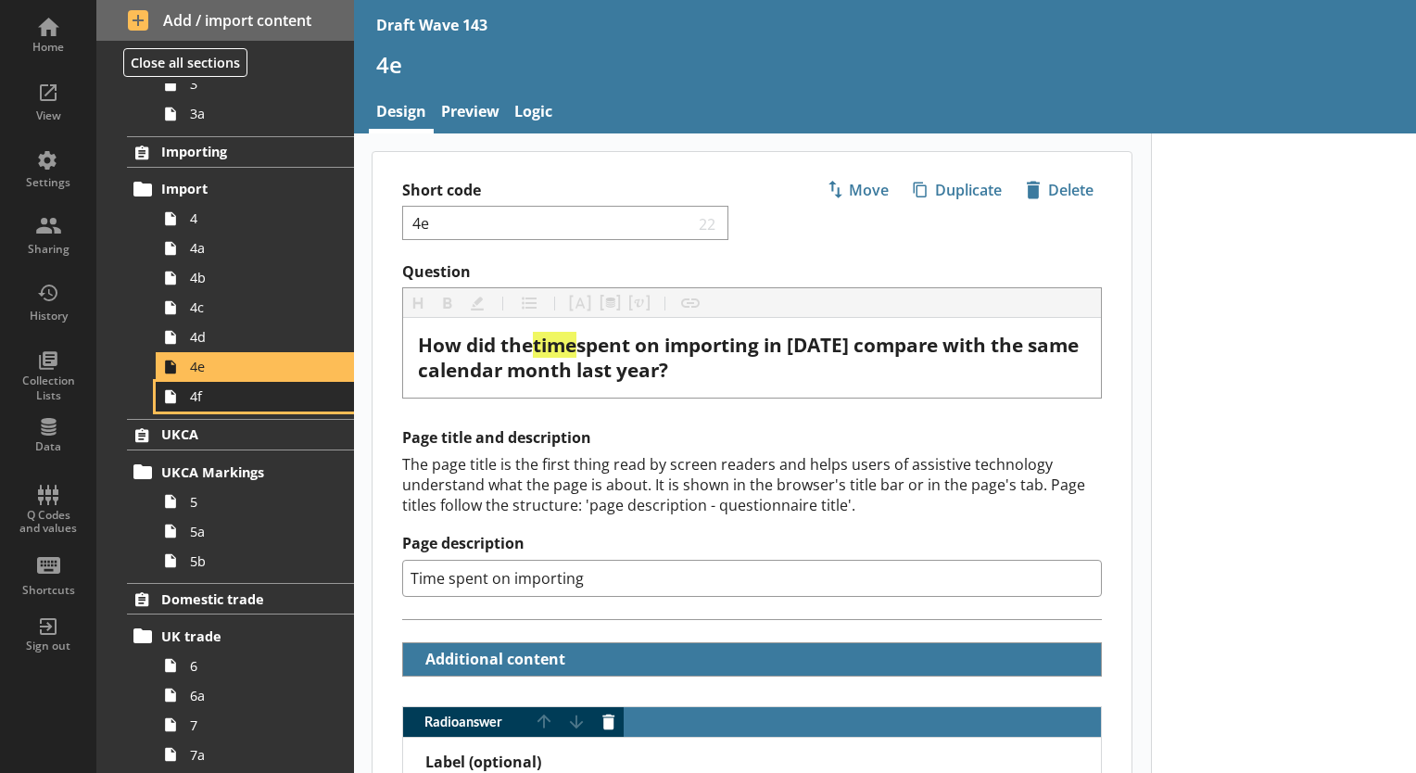
click at [284, 394] on span "4f" at bounding box center [259, 396] width 139 height 18
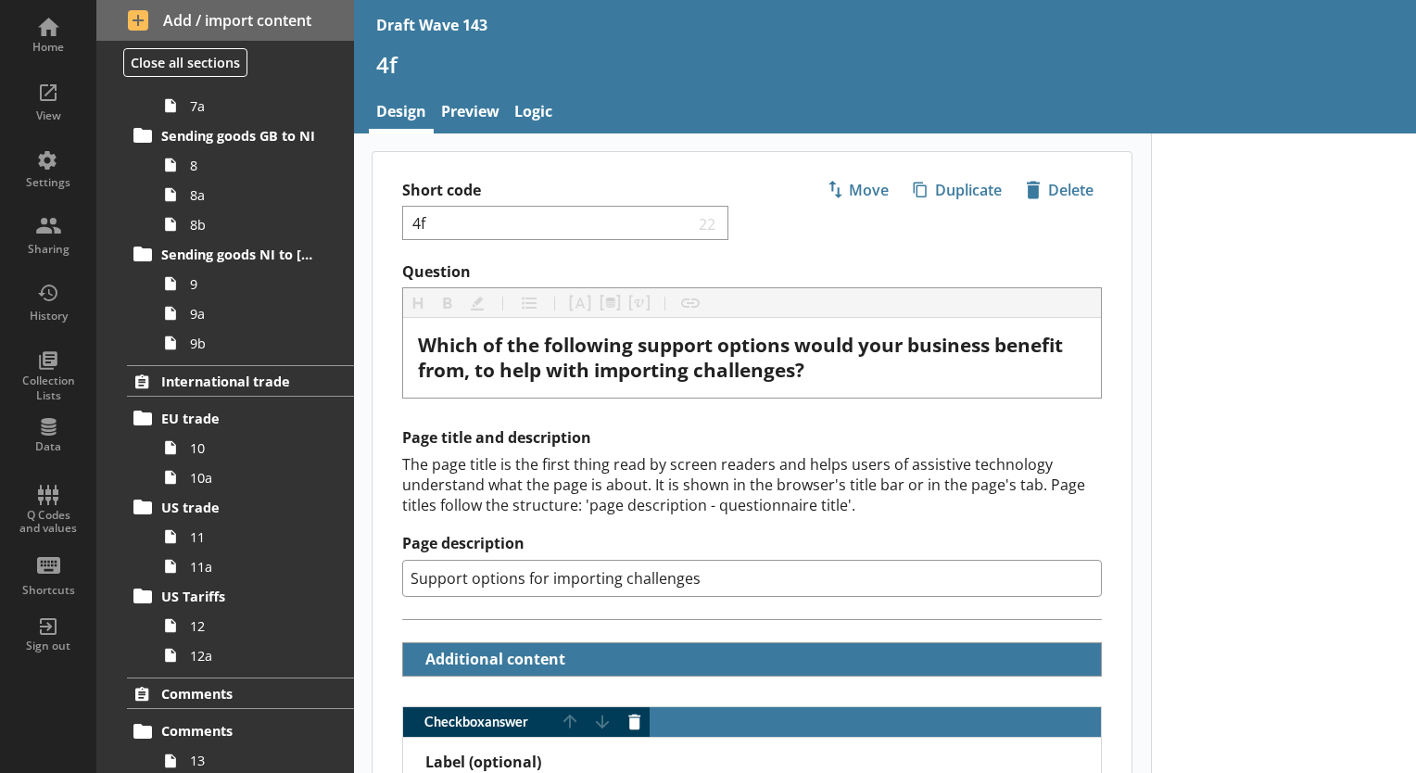
scroll to position [1157, 0]
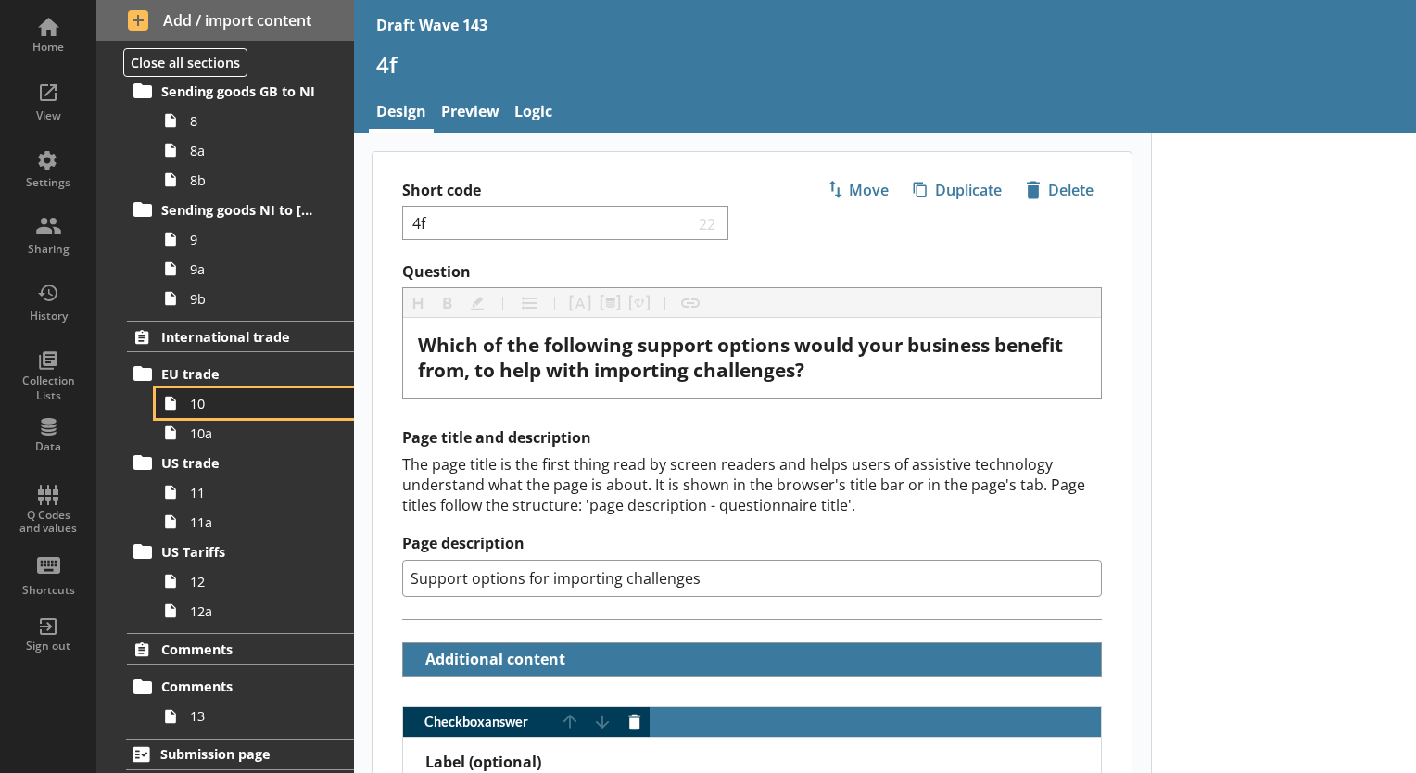
click at [234, 399] on span "10" at bounding box center [259, 404] width 139 height 18
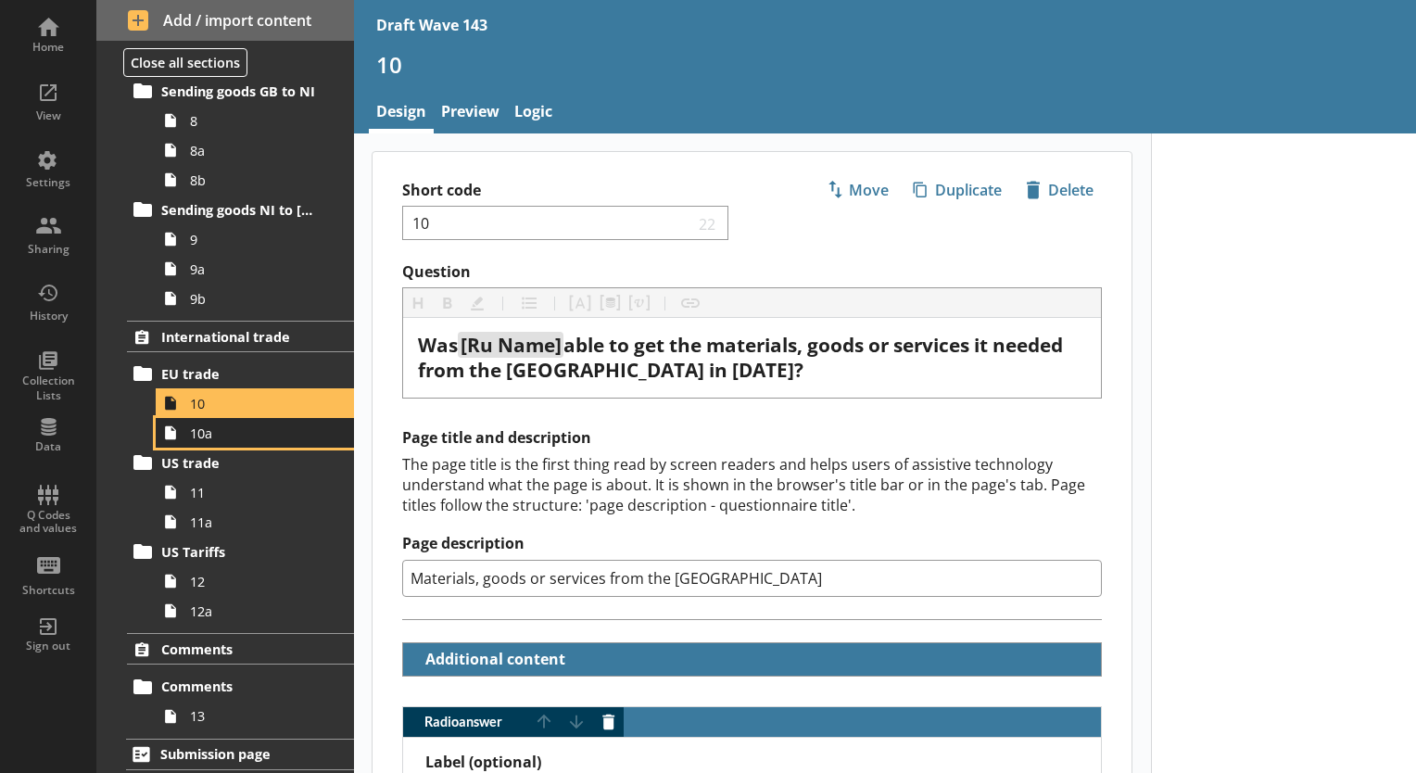
click at [254, 431] on span "10a" at bounding box center [259, 433] width 139 height 18
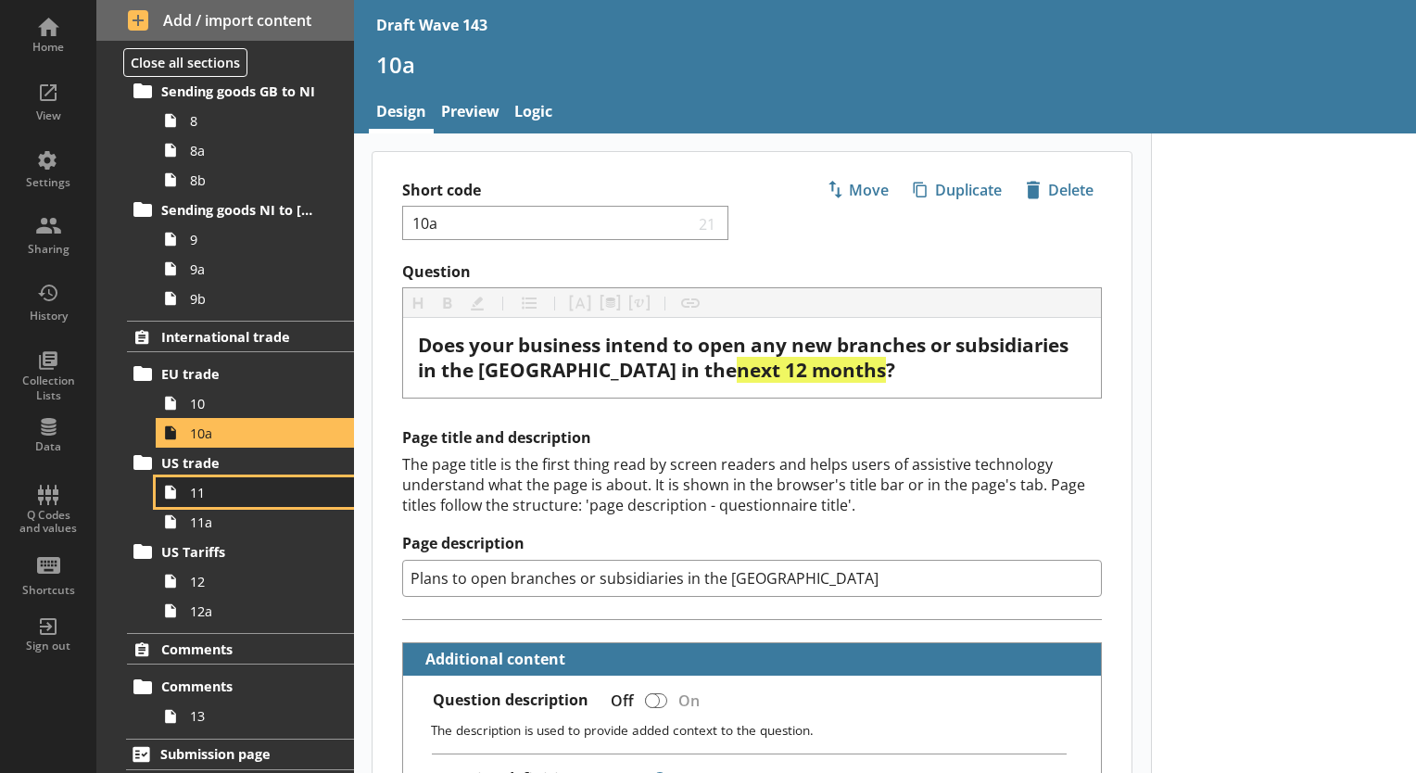
click at [237, 495] on span "11" at bounding box center [259, 493] width 139 height 18
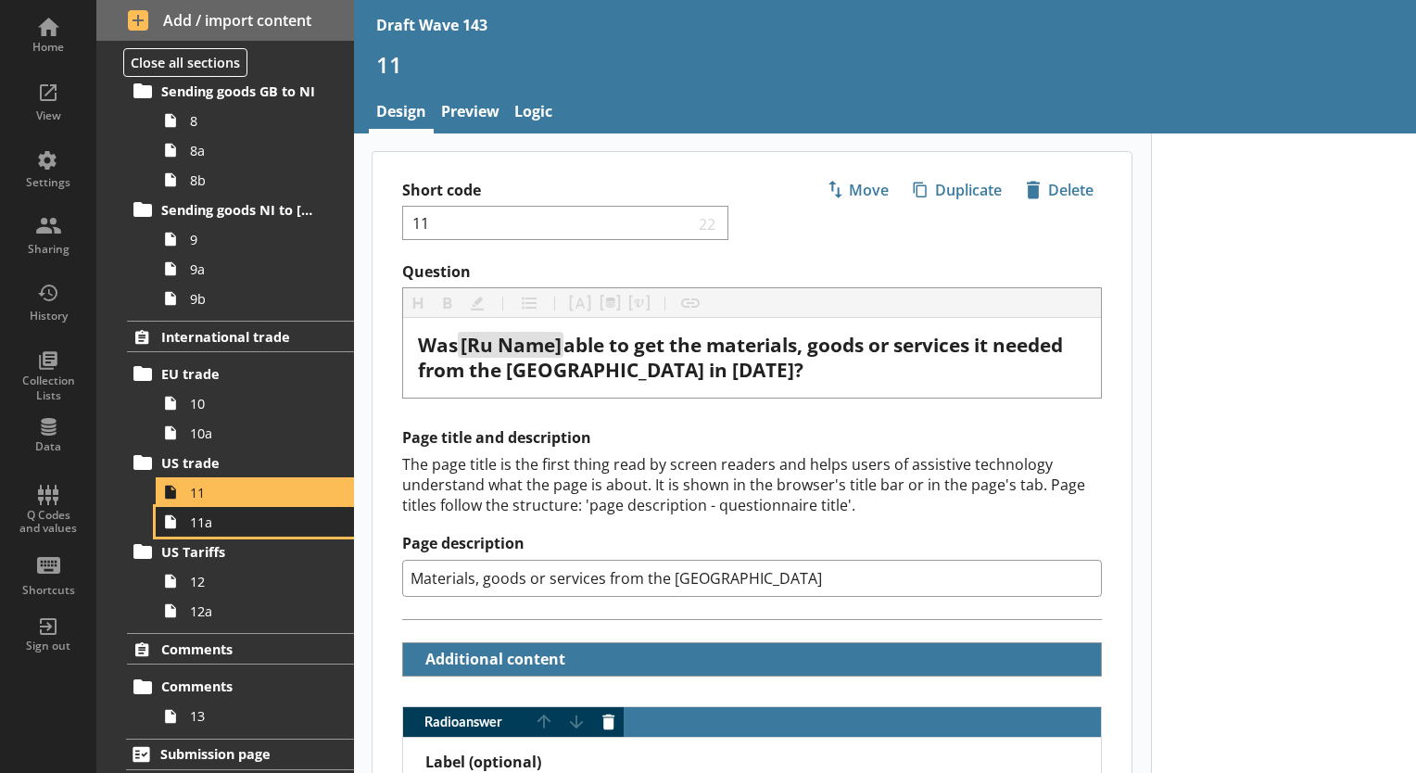
click at [260, 509] on link "11a" at bounding box center [255, 522] width 198 height 30
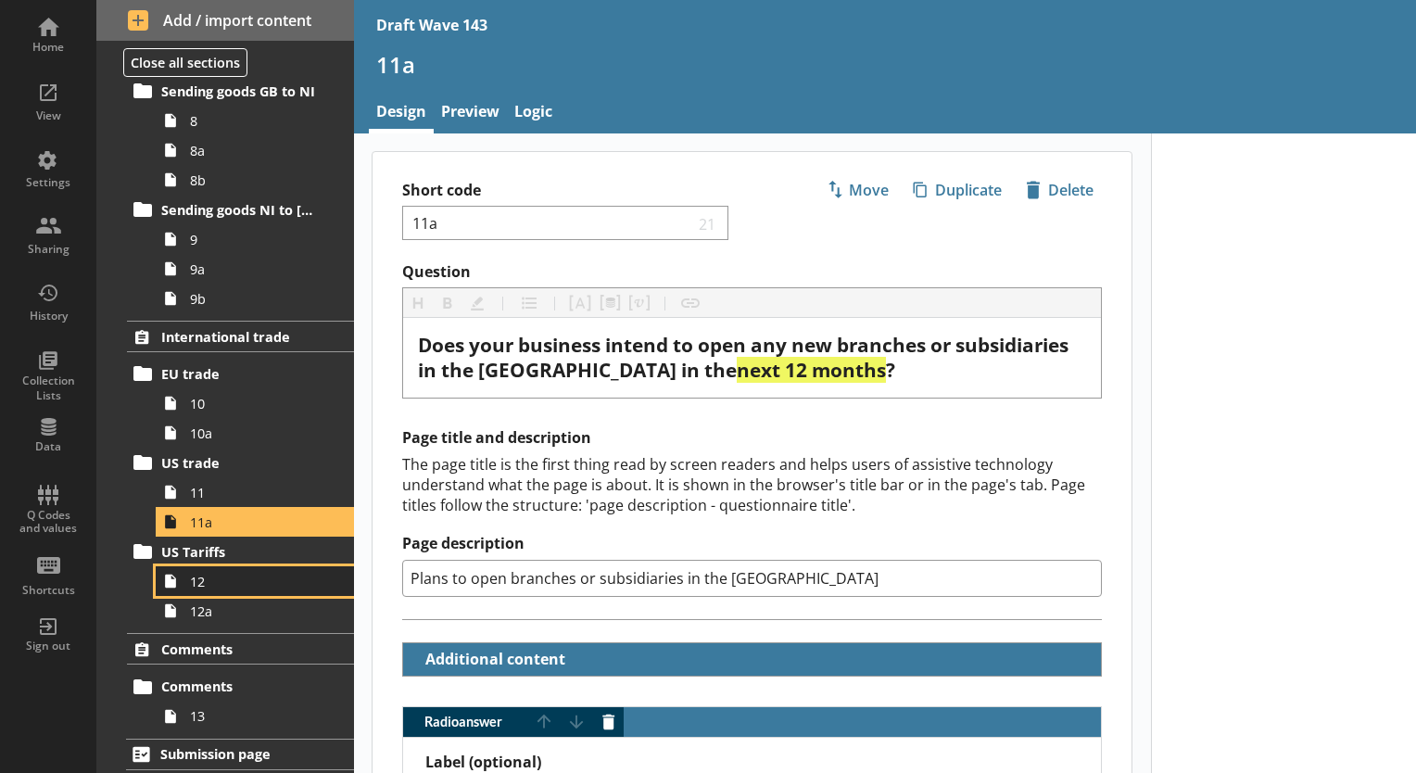
click at [232, 580] on span "12" at bounding box center [259, 582] width 139 height 18
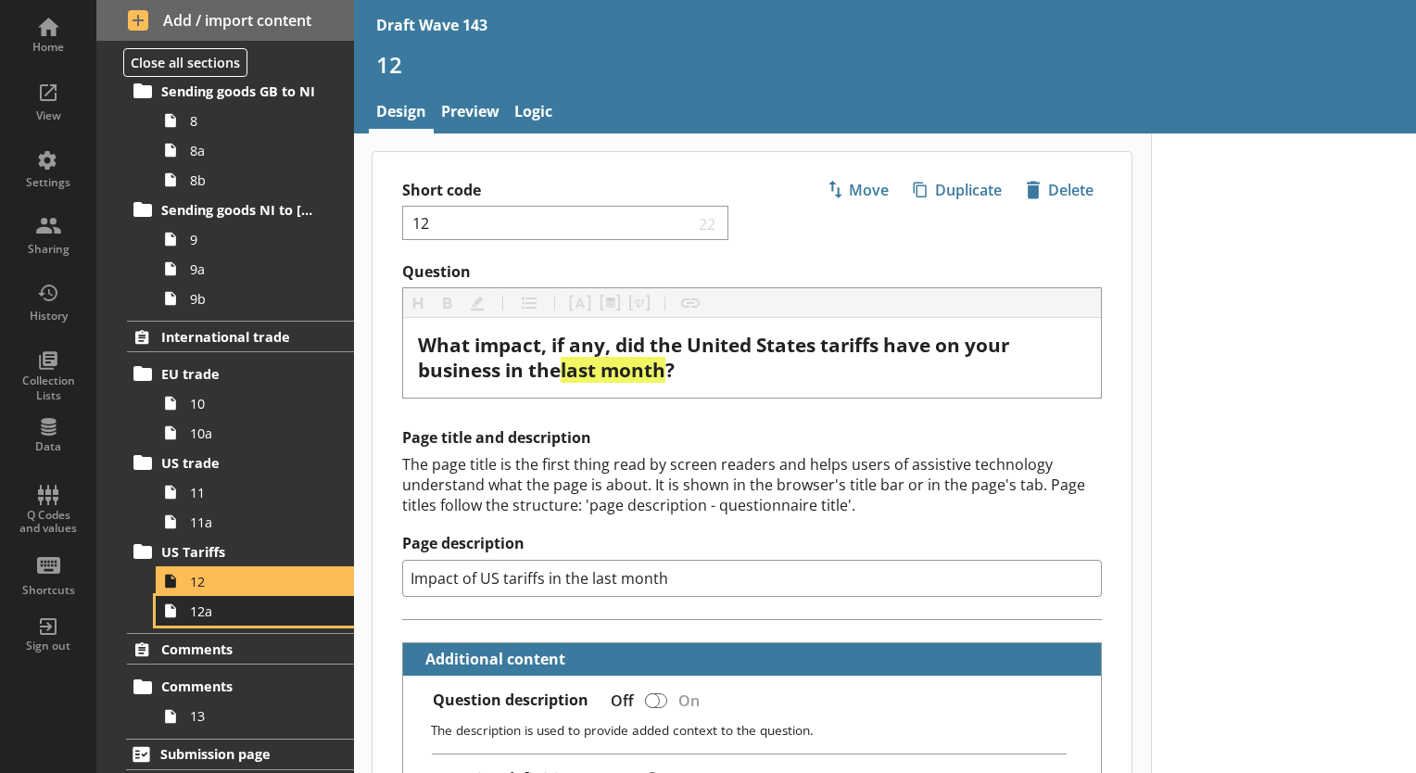
click at [256, 603] on span "12a" at bounding box center [259, 611] width 139 height 18
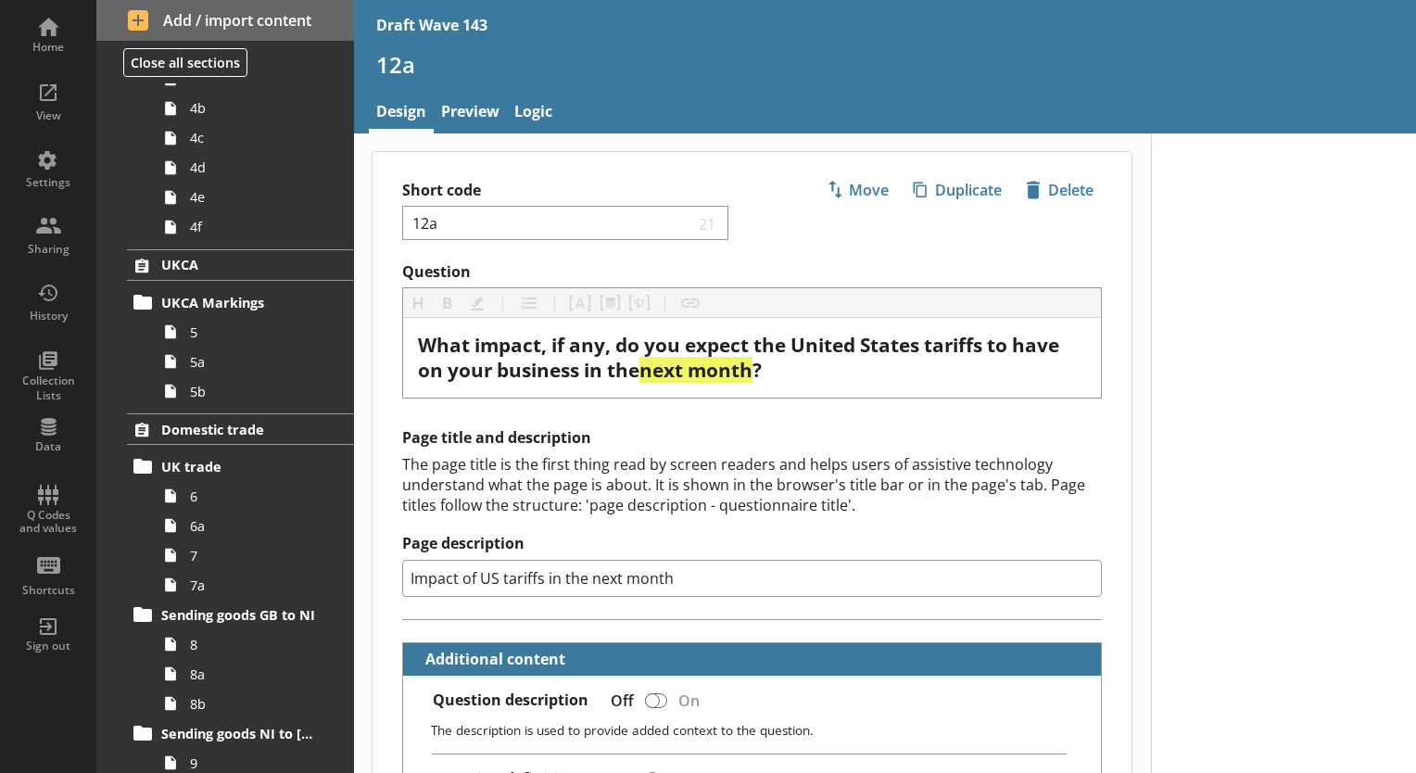
scroll to position [601, 0]
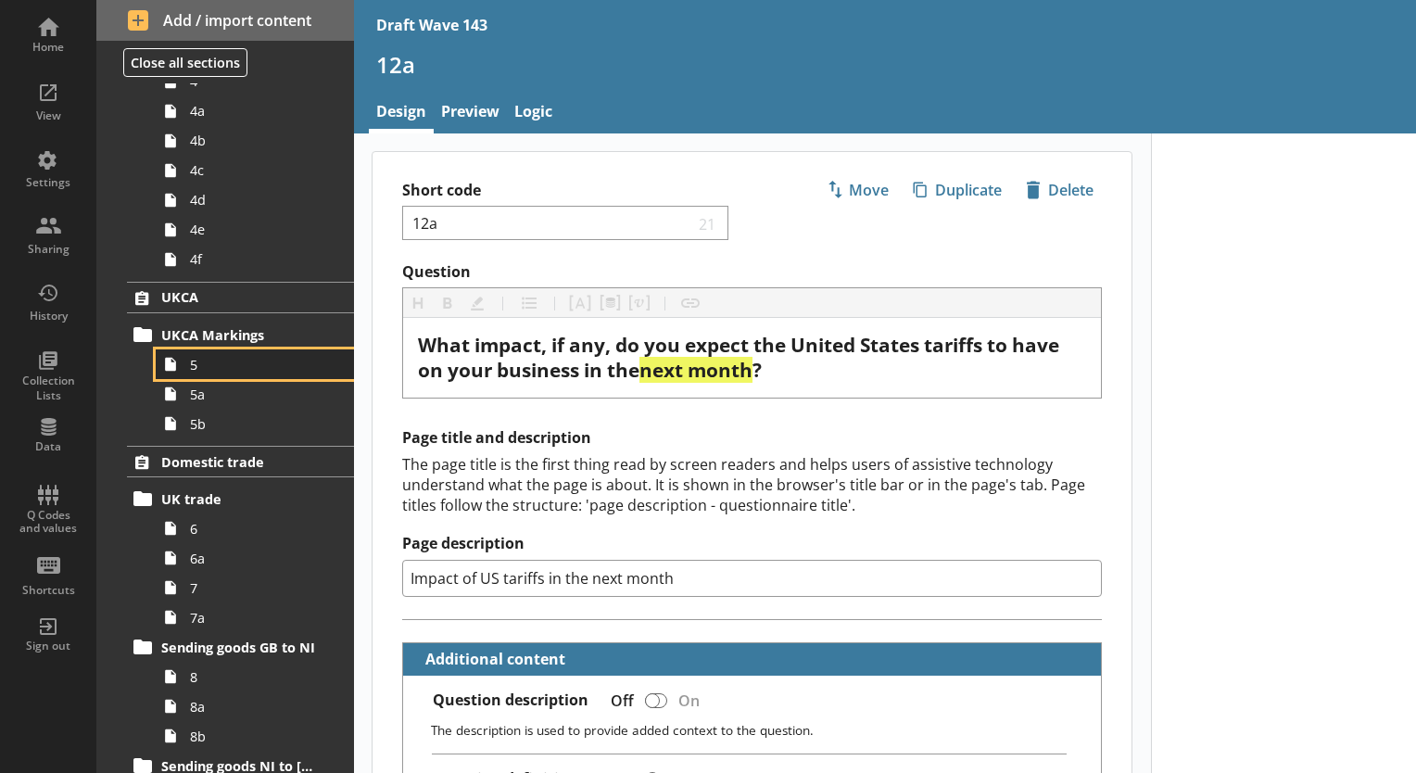
click at [226, 373] on link "5" at bounding box center [255, 364] width 198 height 30
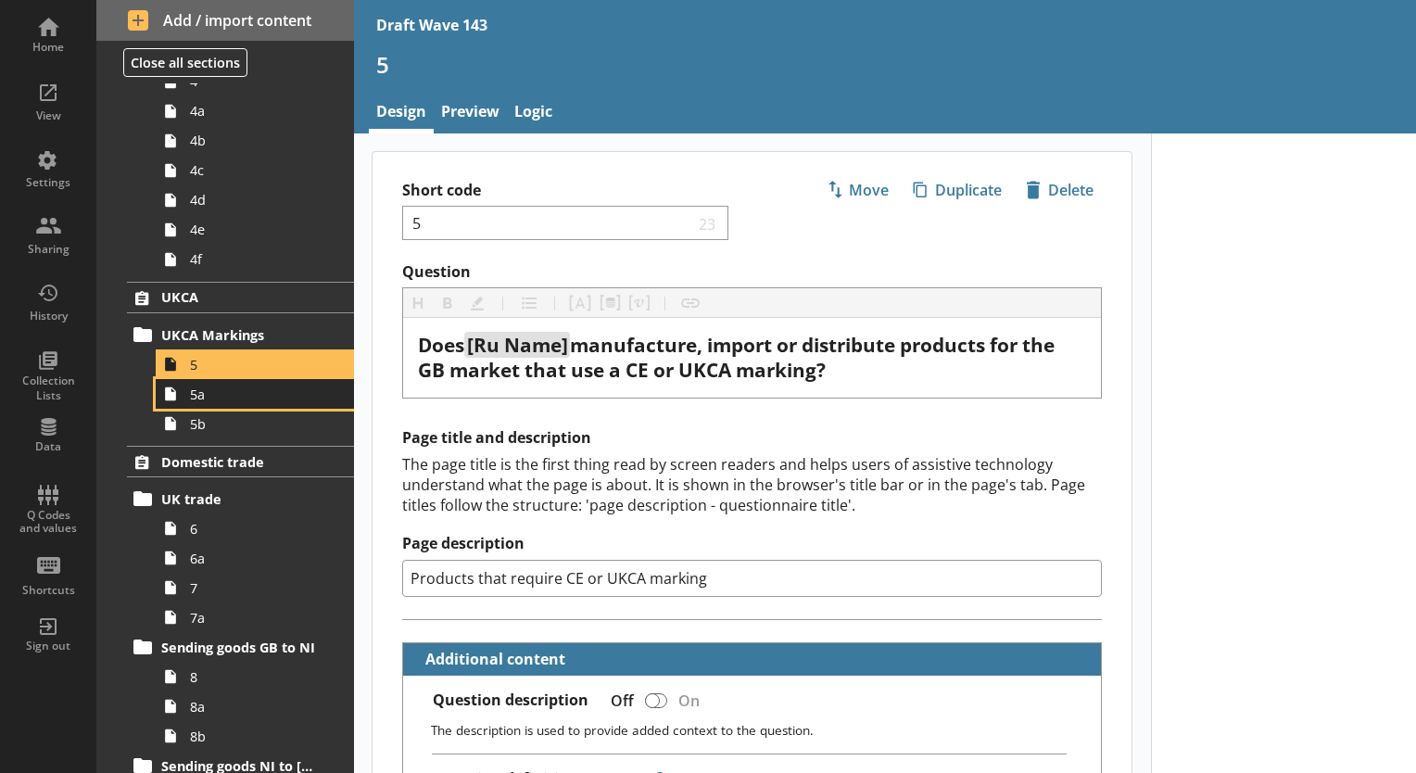
click at [231, 400] on link "5a" at bounding box center [255, 394] width 198 height 30
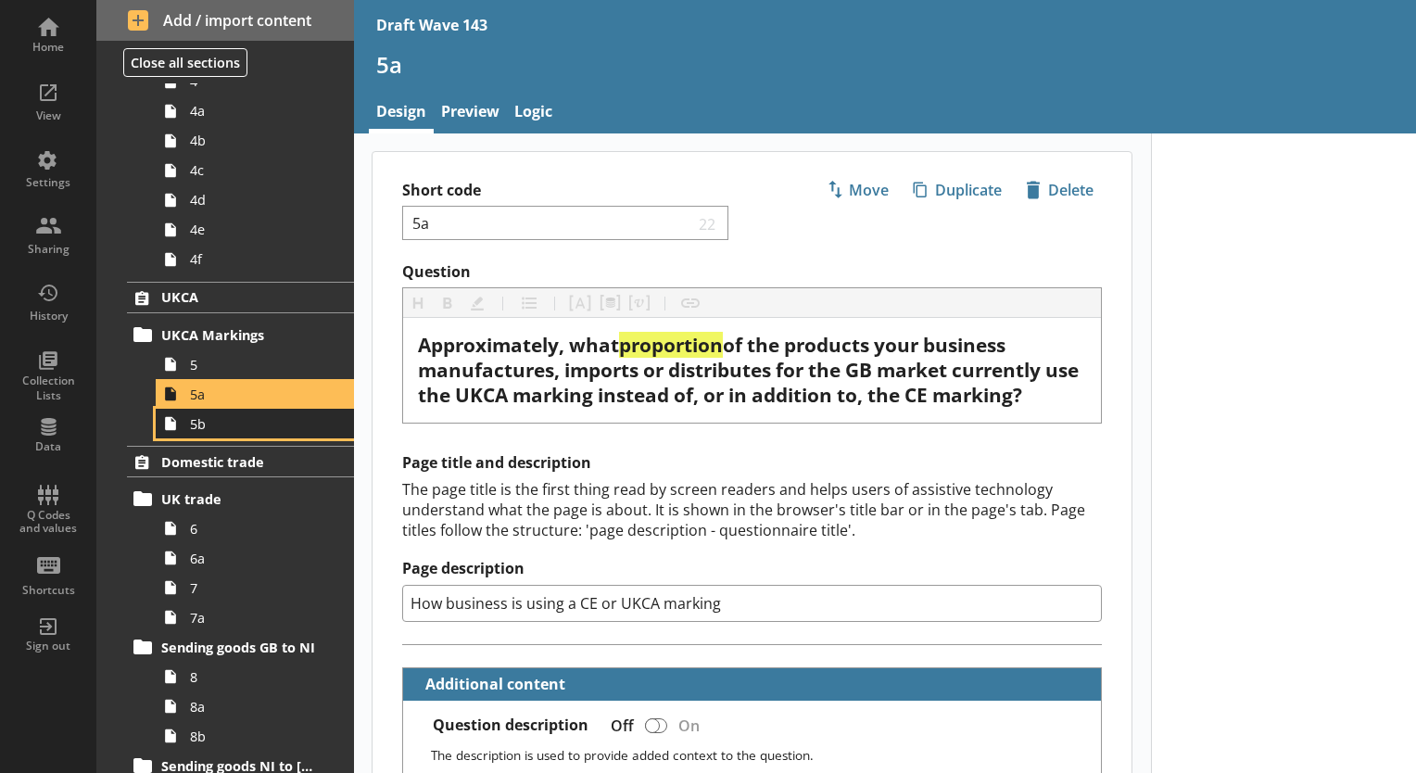
click at [230, 429] on span "5b" at bounding box center [259, 424] width 139 height 18
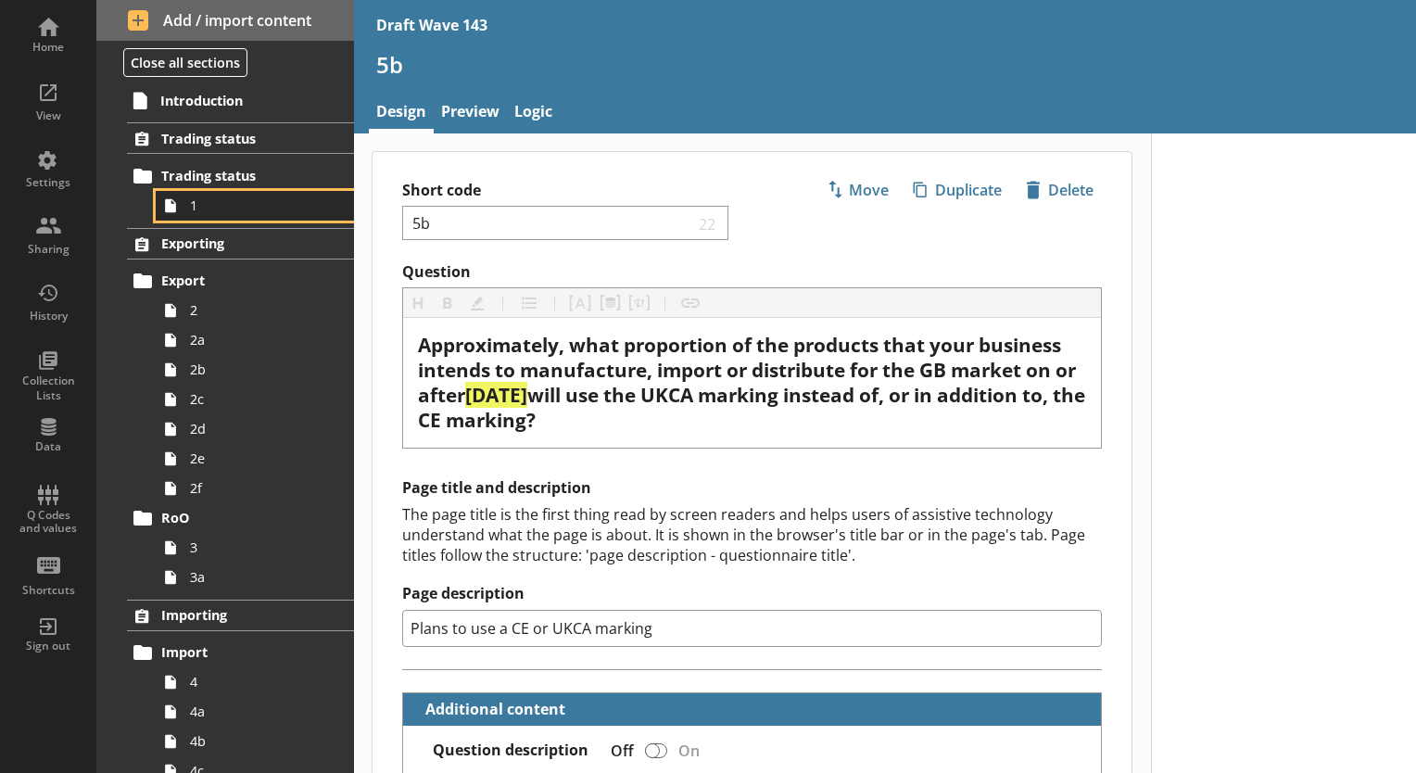
click at [239, 209] on span "1" at bounding box center [259, 205] width 139 height 18
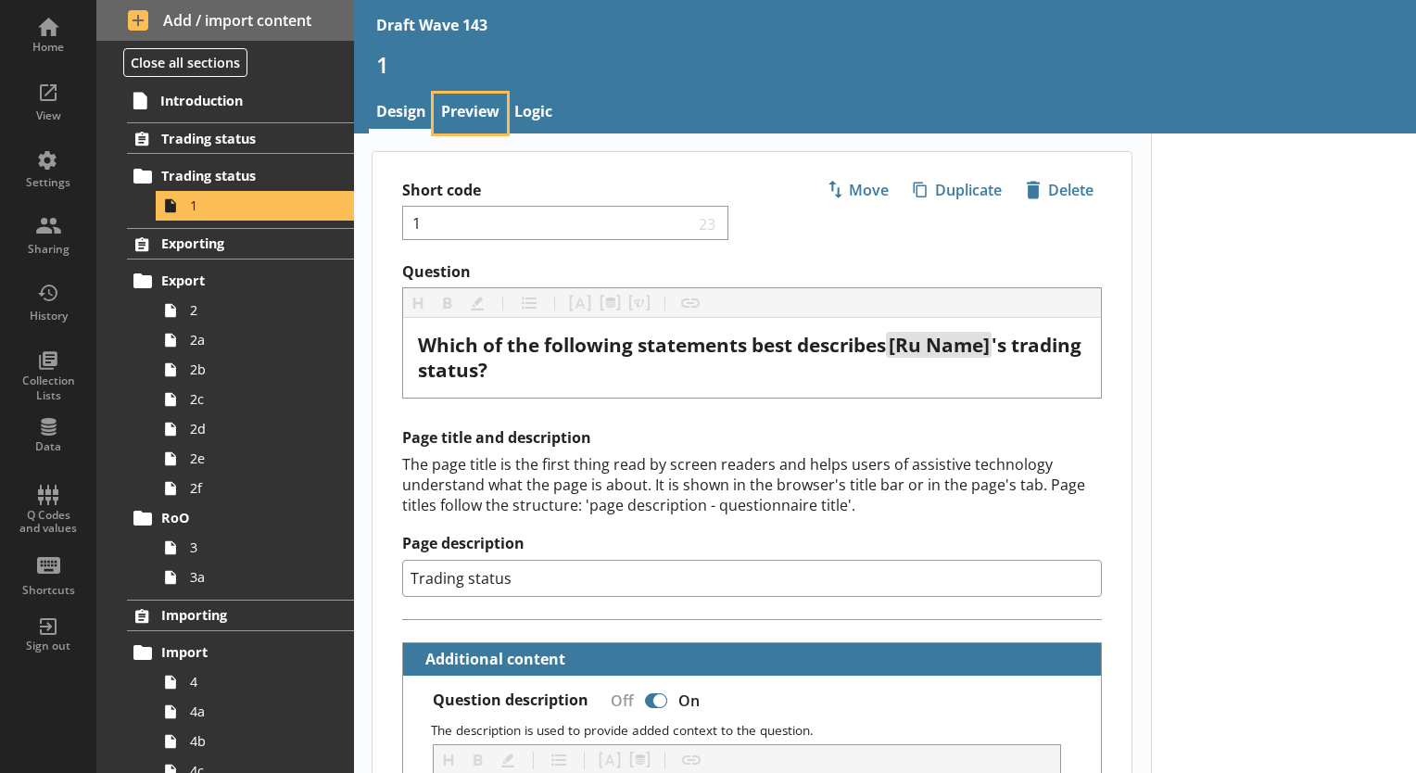
click at [471, 107] on link "Preview" at bounding box center [470, 114] width 73 height 40
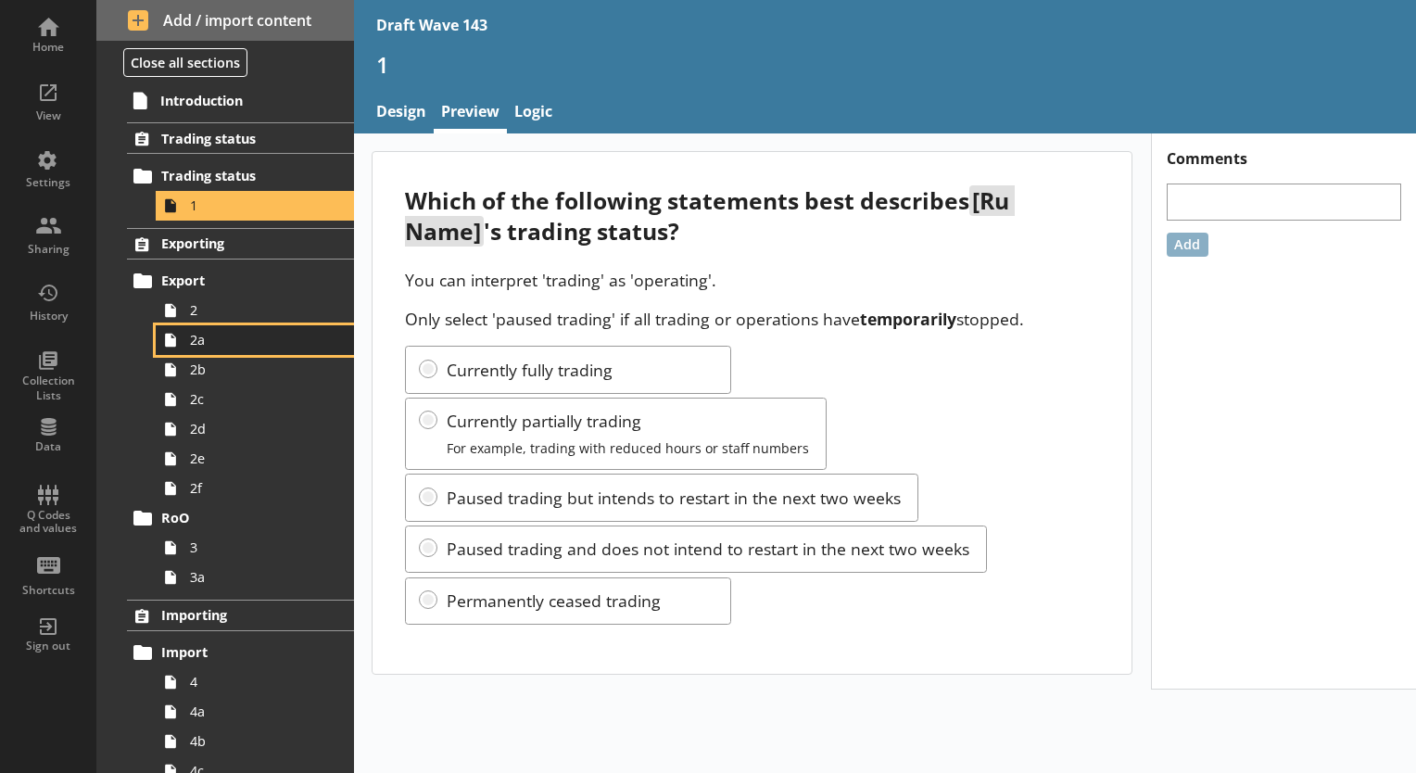
click at [285, 325] on link "2a" at bounding box center [255, 340] width 198 height 30
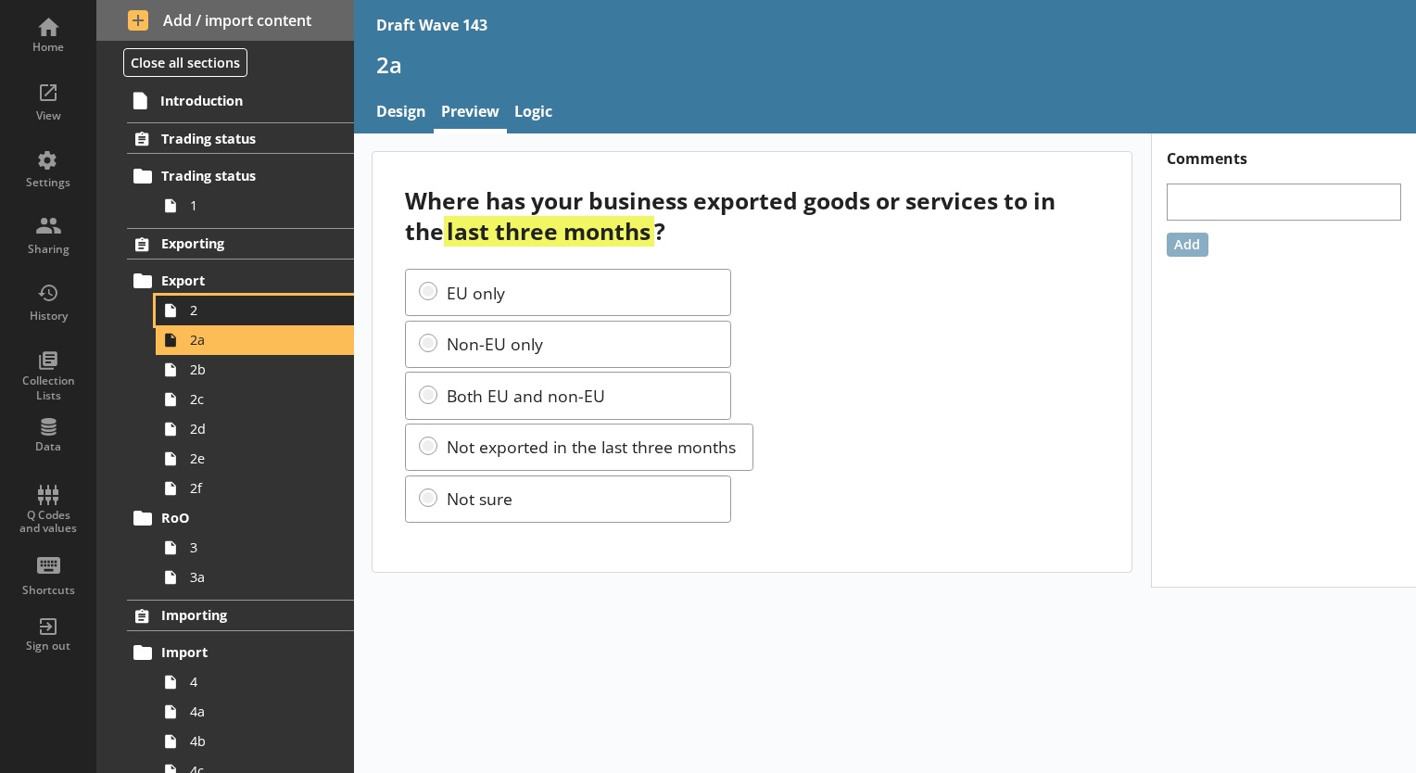
click at [281, 303] on span "2" at bounding box center [259, 310] width 139 height 18
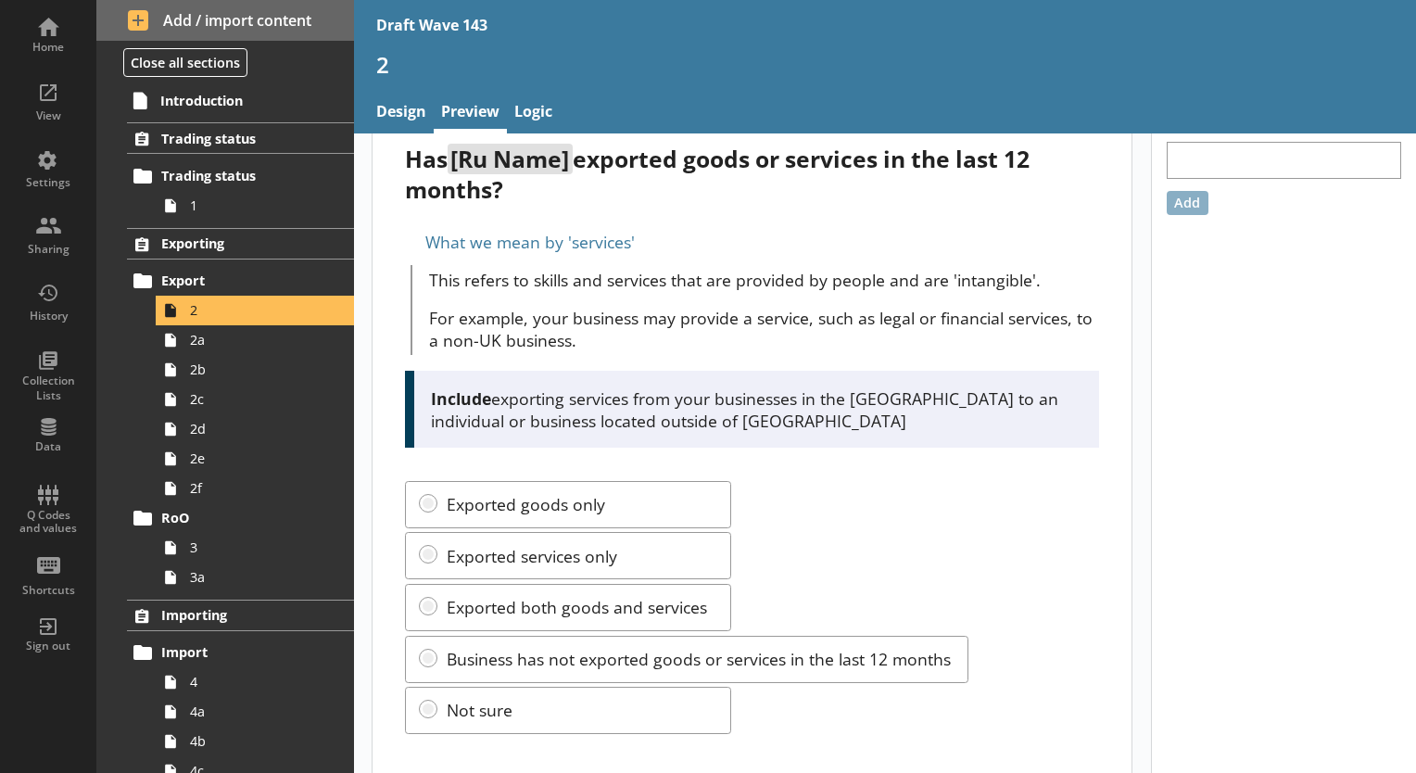
scroll to position [65, 0]
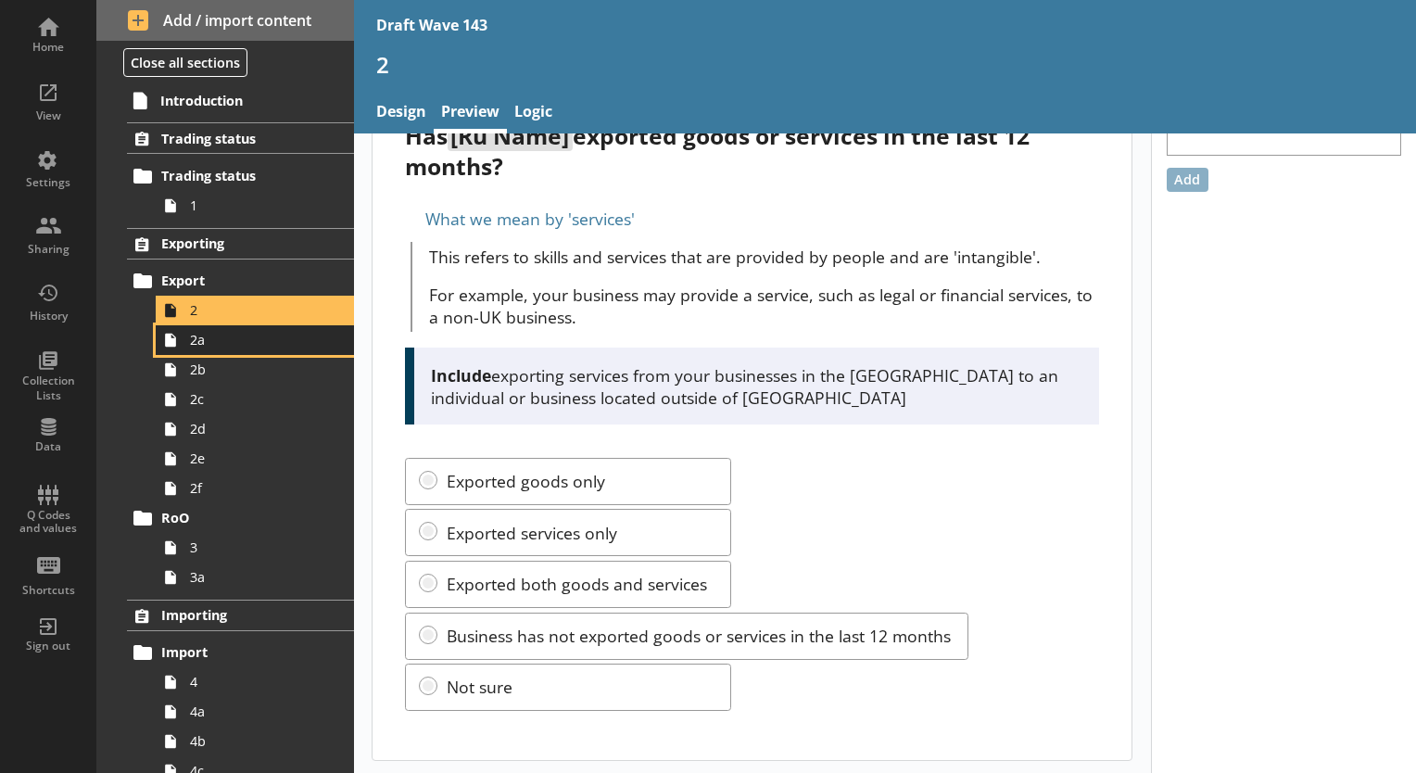
click at [216, 351] on link "2a" at bounding box center [255, 340] width 198 height 30
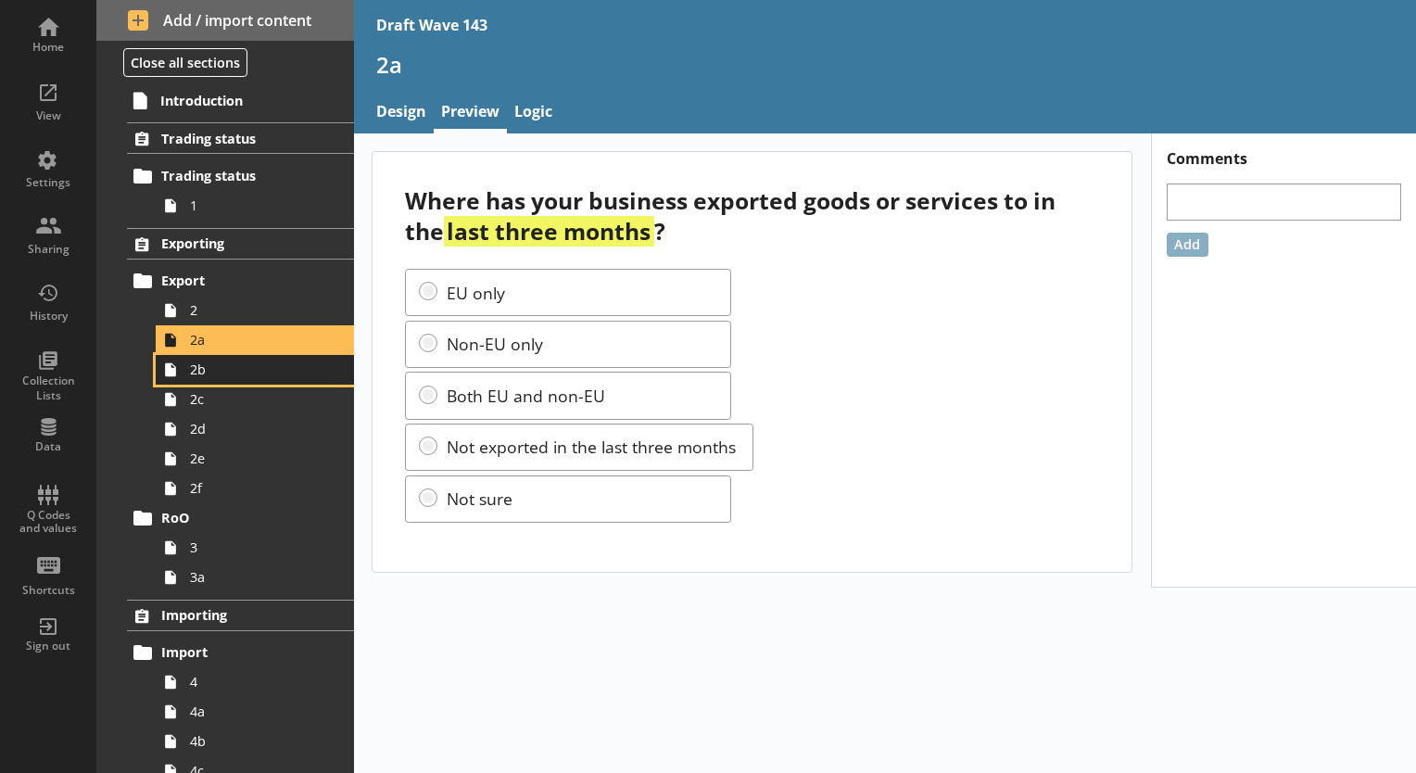
click at [278, 376] on span "2b" at bounding box center [259, 370] width 139 height 18
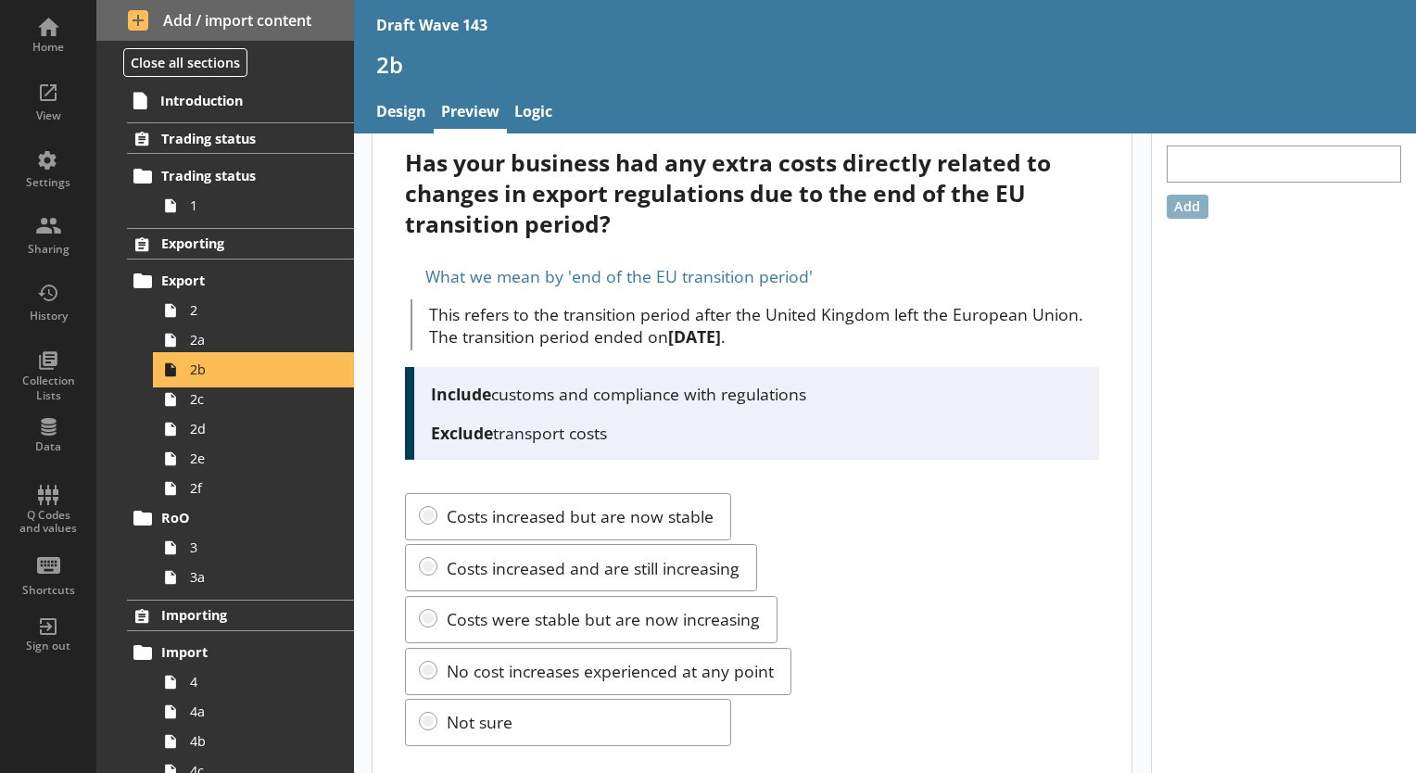
scroll to position [74, 0]
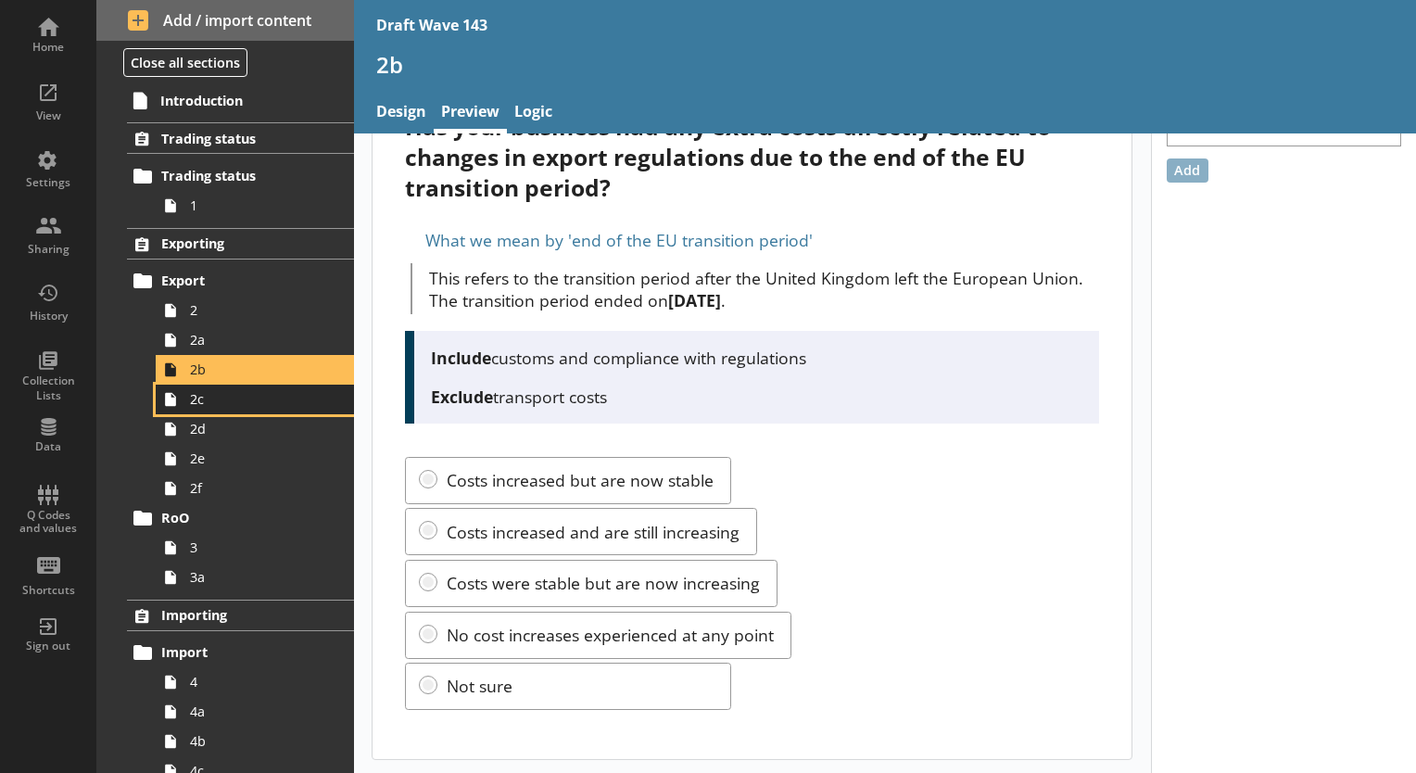
click at [177, 404] on icon at bounding box center [171, 400] width 30 height 30
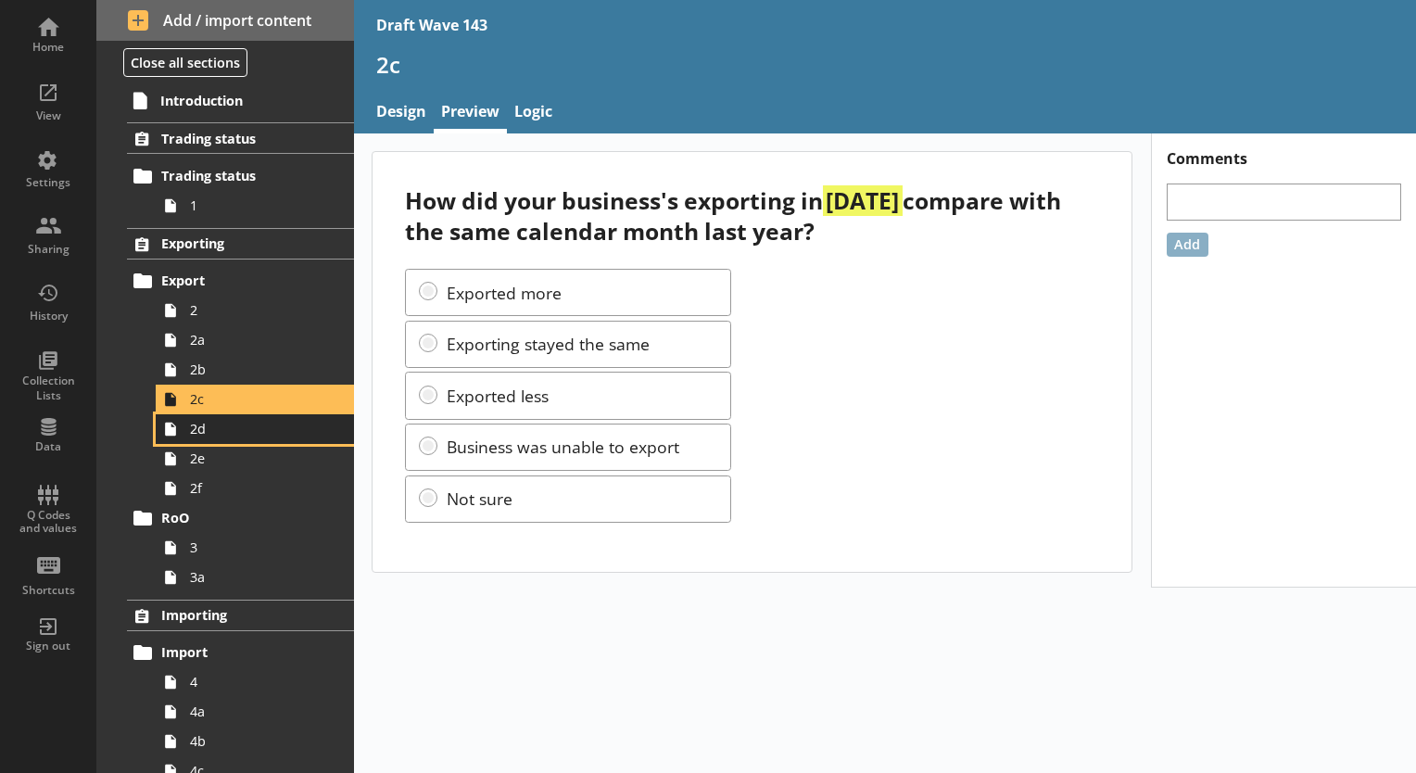
click at [207, 428] on span "2d" at bounding box center [259, 429] width 139 height 18
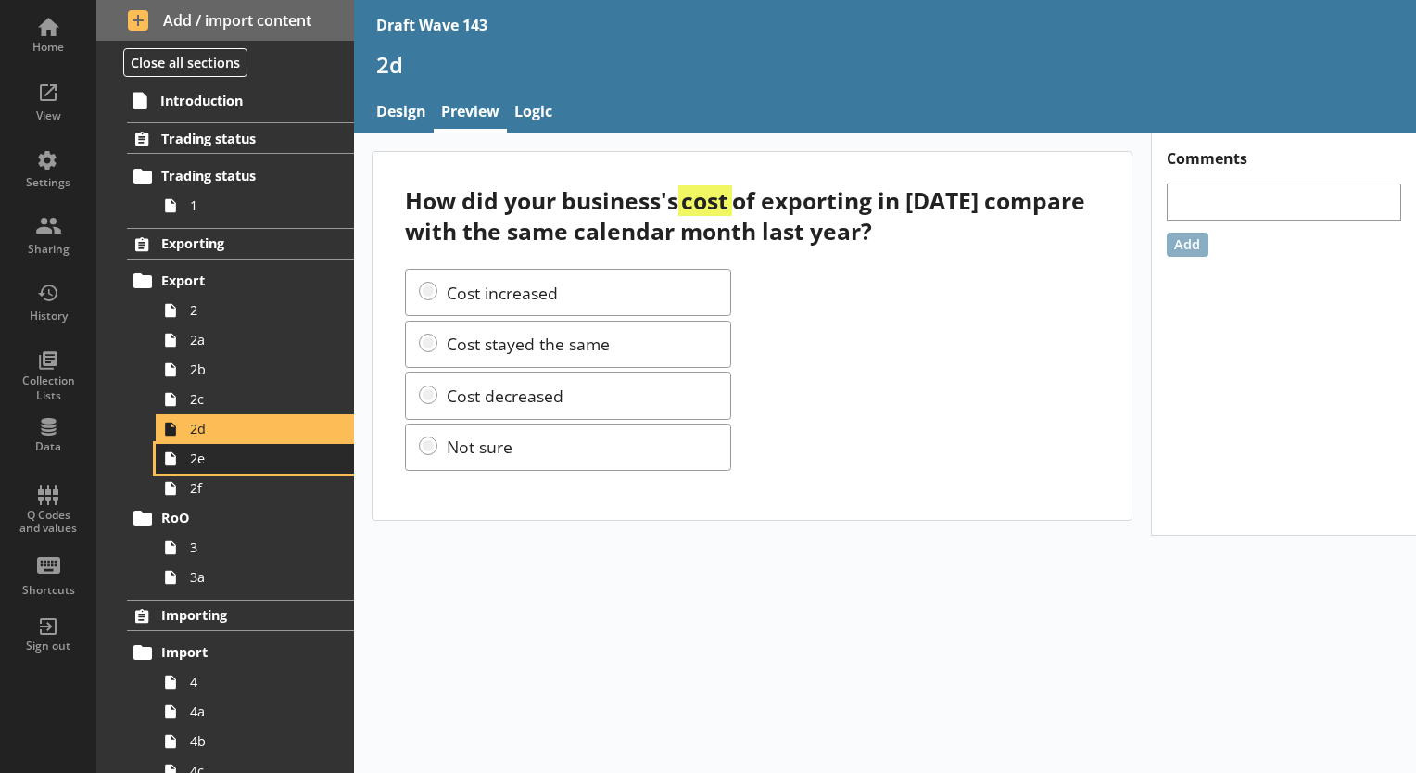
click at [246, 460] on span "2e" at bounding box center [259, 459] width 139 height 18
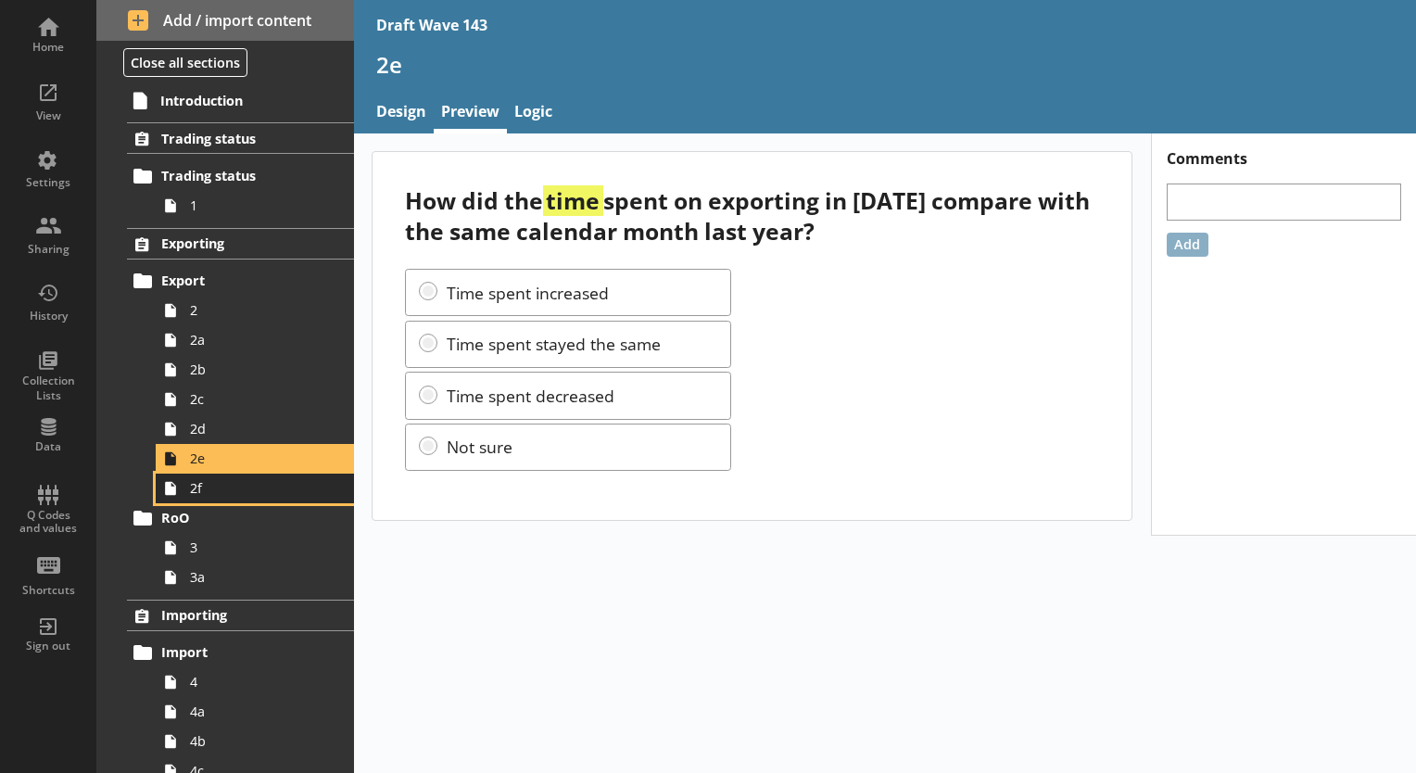
click at [276, 495] on span "2f" at bounding box center [259, 488] width 139 height 18
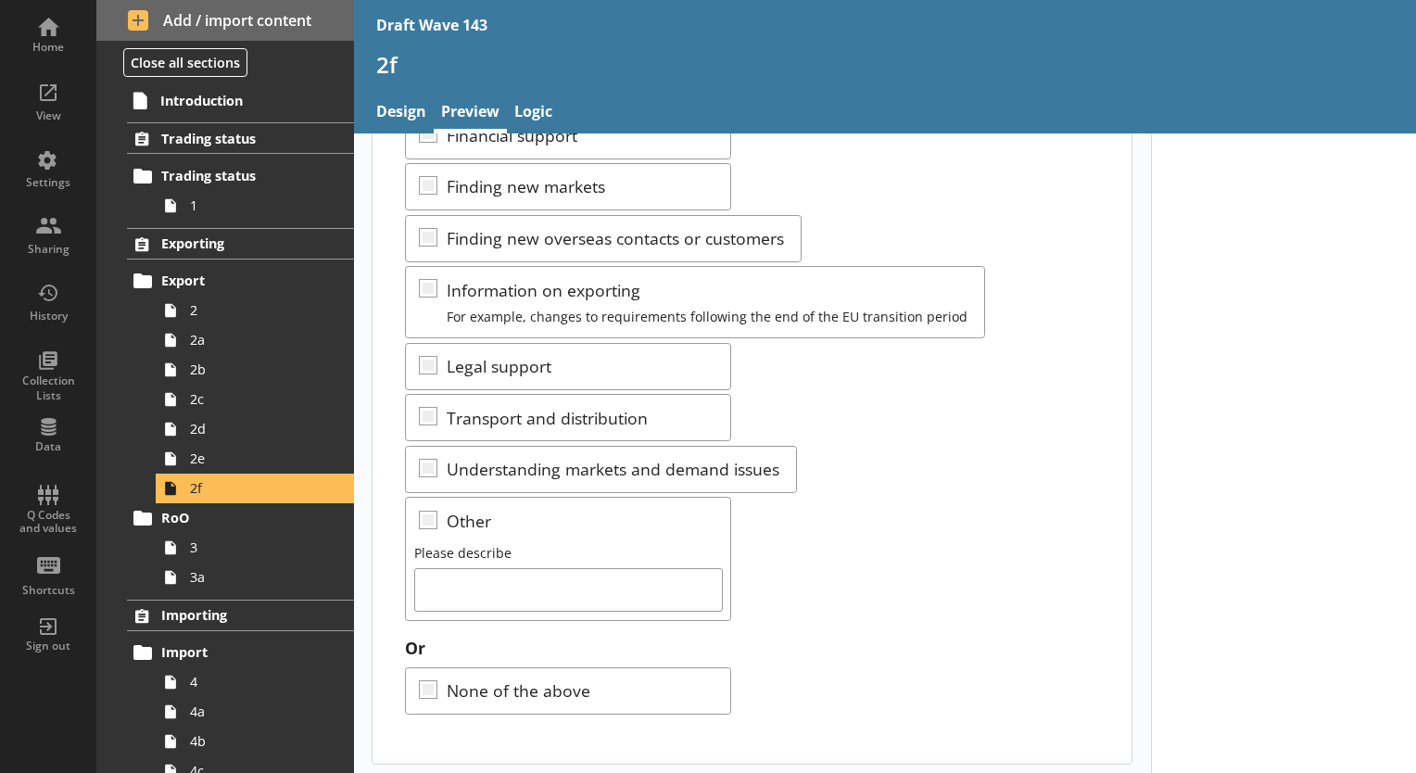
scroll to position [293, 0]
click at [214, 541] on span "3" at bounding box center [259, 547] width 139 height 18
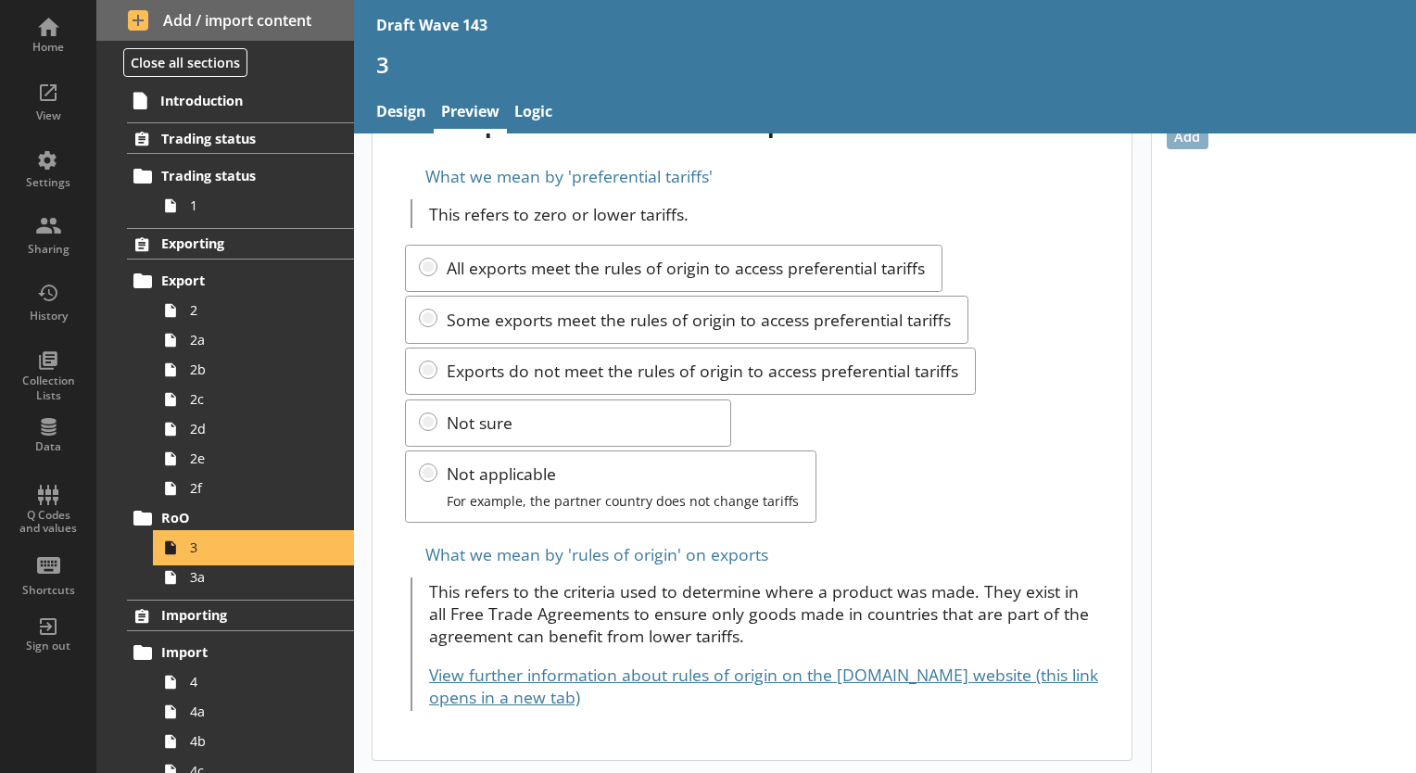
scroll to position [108, 0]
click at [261, 580] on span "3a" at bounding box center [259, 577] width 139 height 18
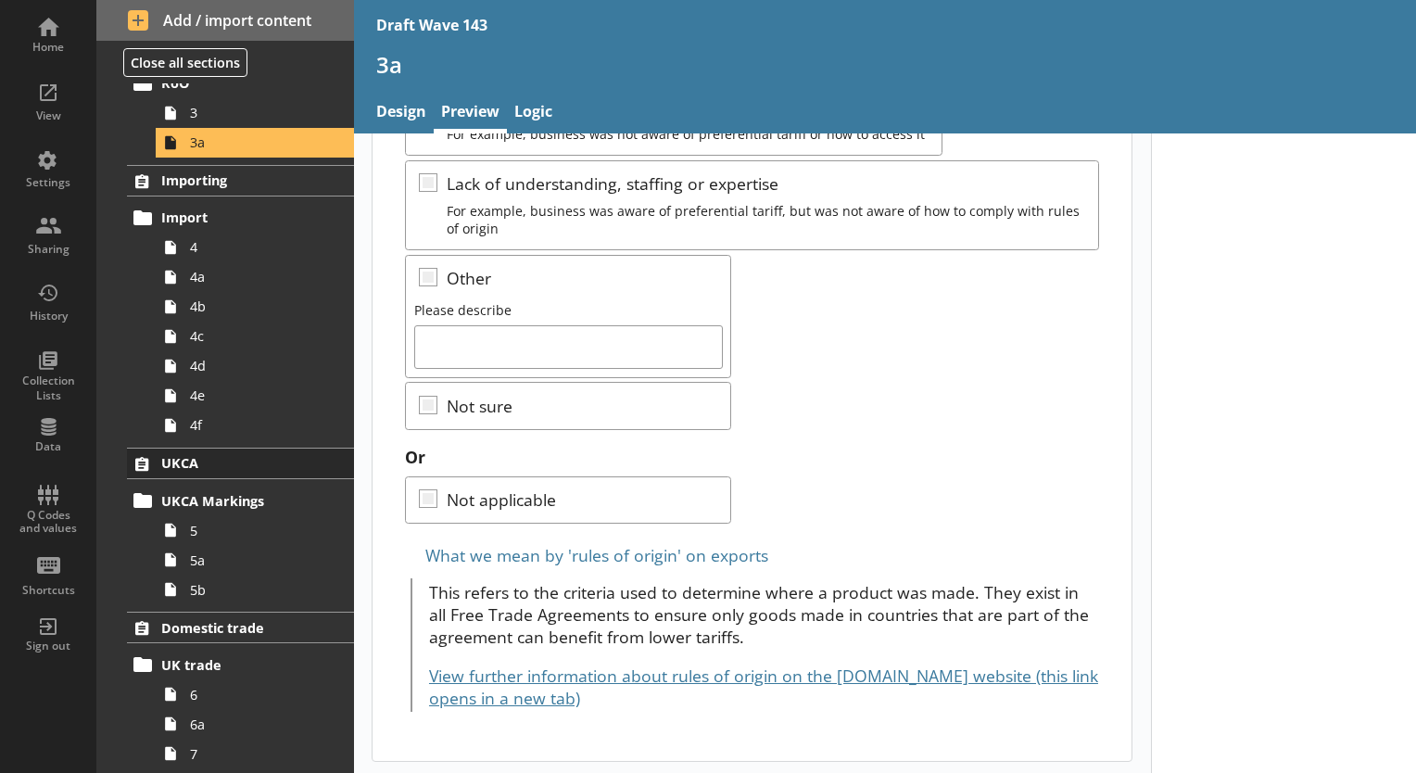
scroll to position [463, 0]
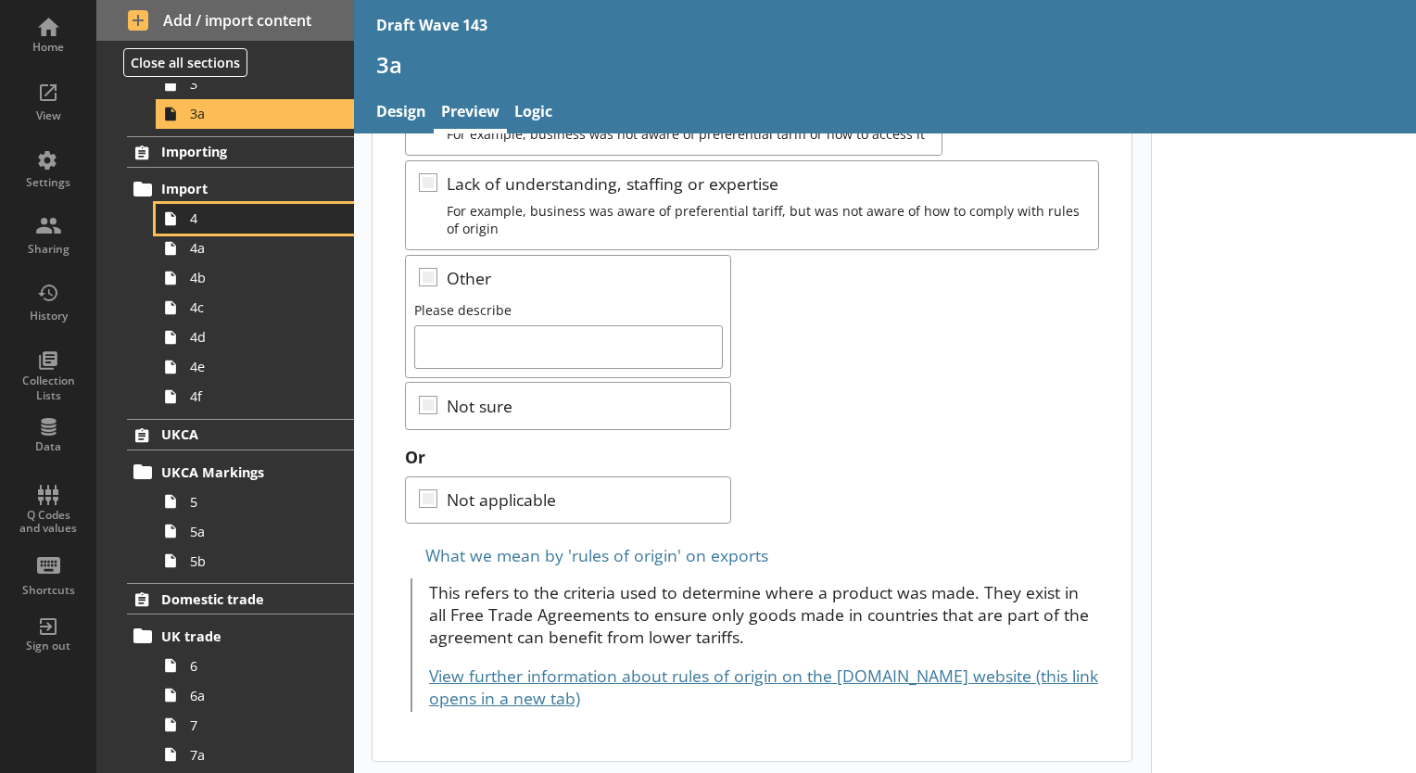
click at [227, 226] on link "4" at bounding box center [255, 219] width 198 height 30
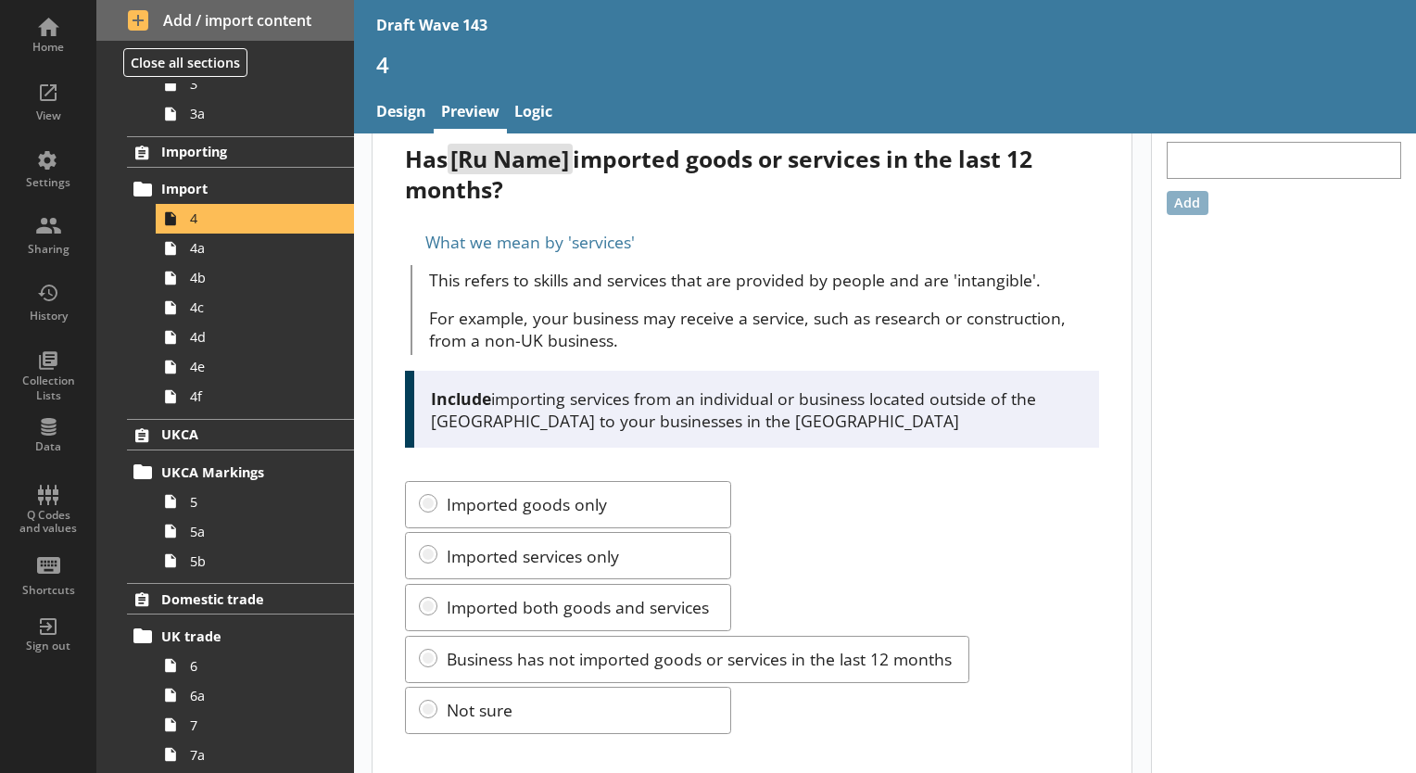
scroll to position [65, 0]
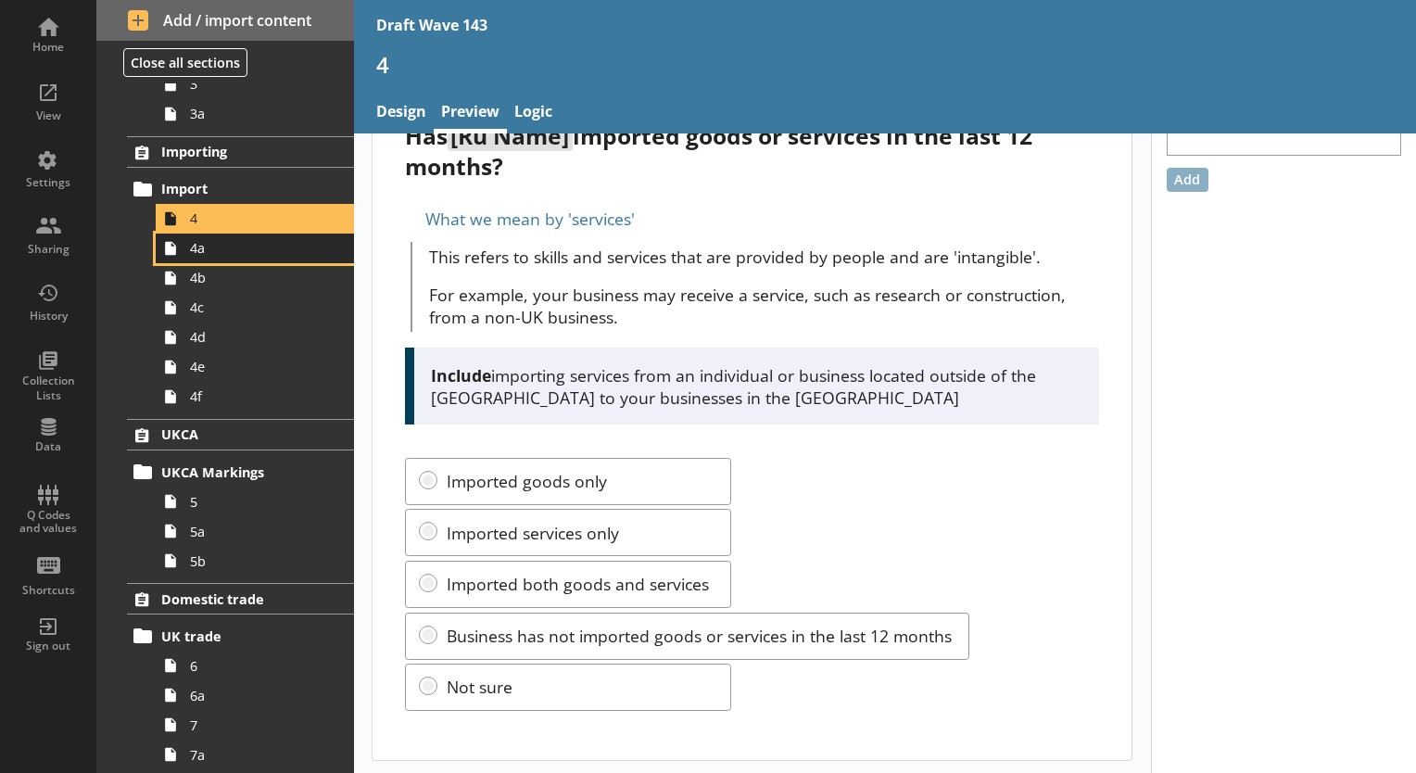
click at [238, 241] on span "4a" at bounding box center [259, 248] width 139 height 18
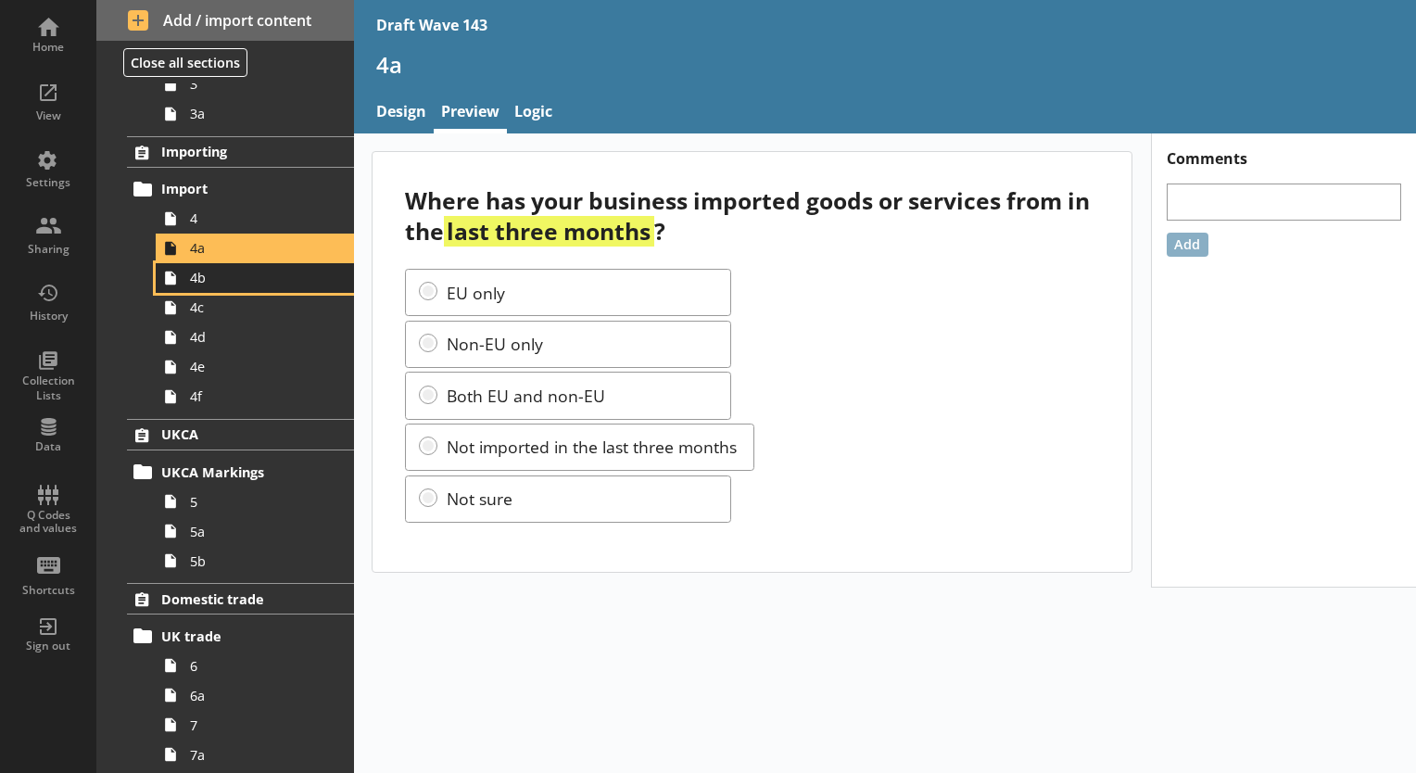
click at [209, 271] on span "4b" at bounding box center [259, 278] width 139 height 18
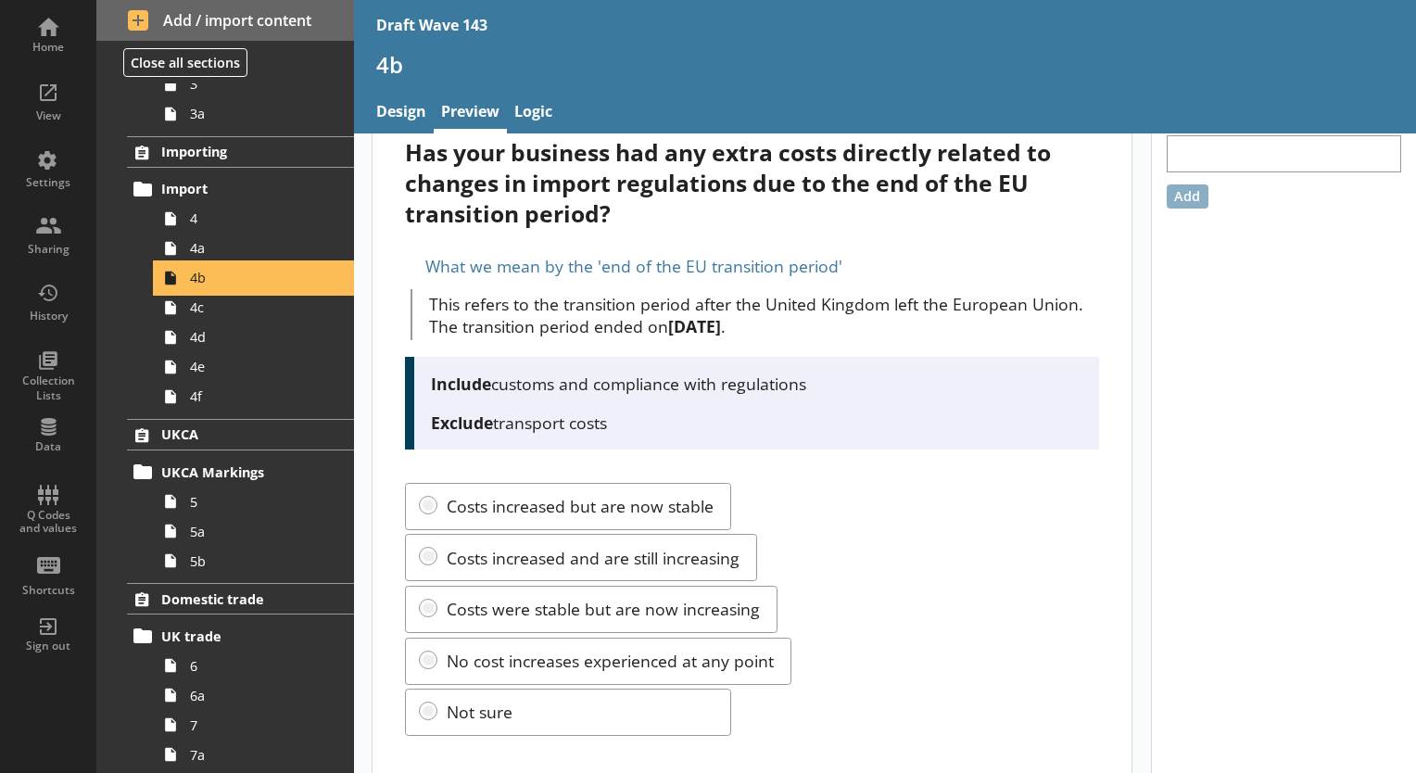
scroll to position [74, 0]
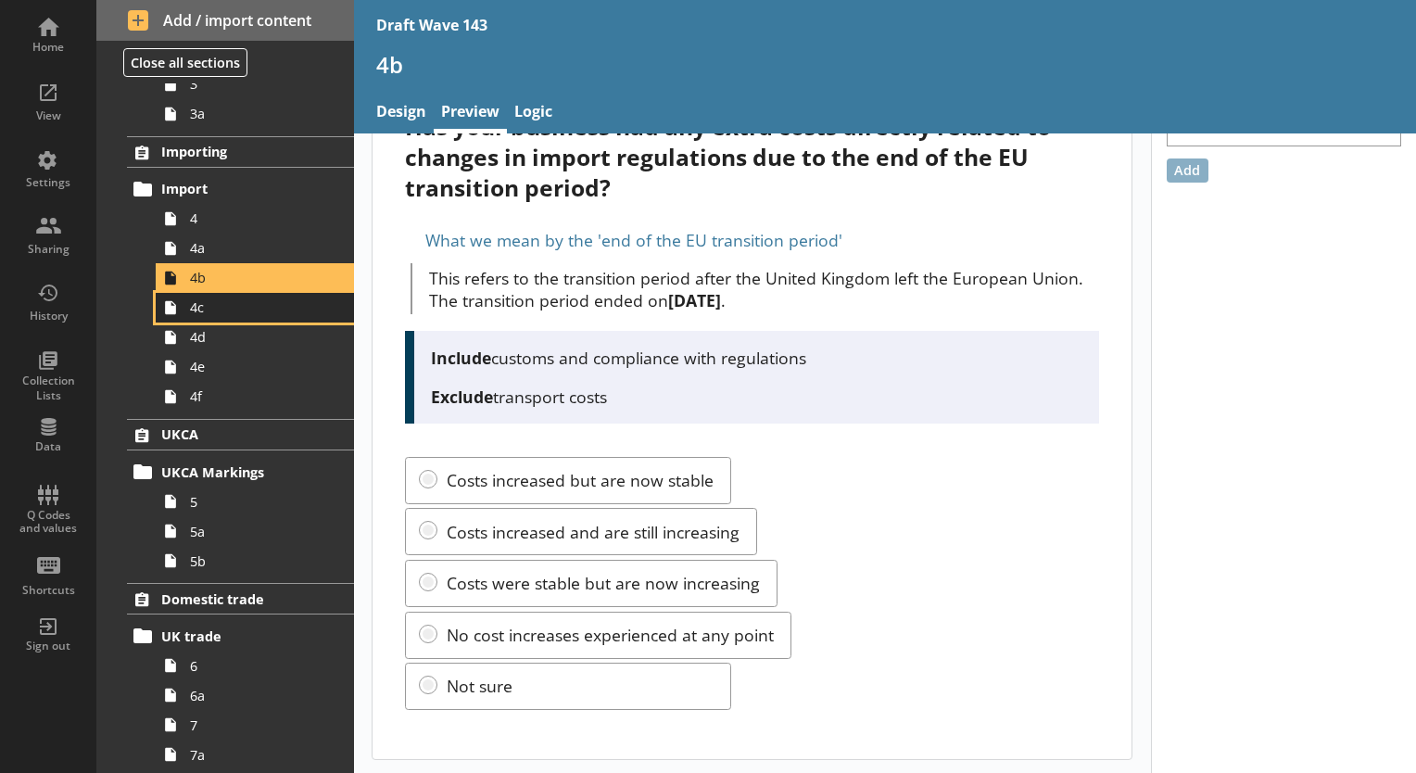
click at [267, 314] on span "4c" at bounding box center [259, 307] width 139 height 18
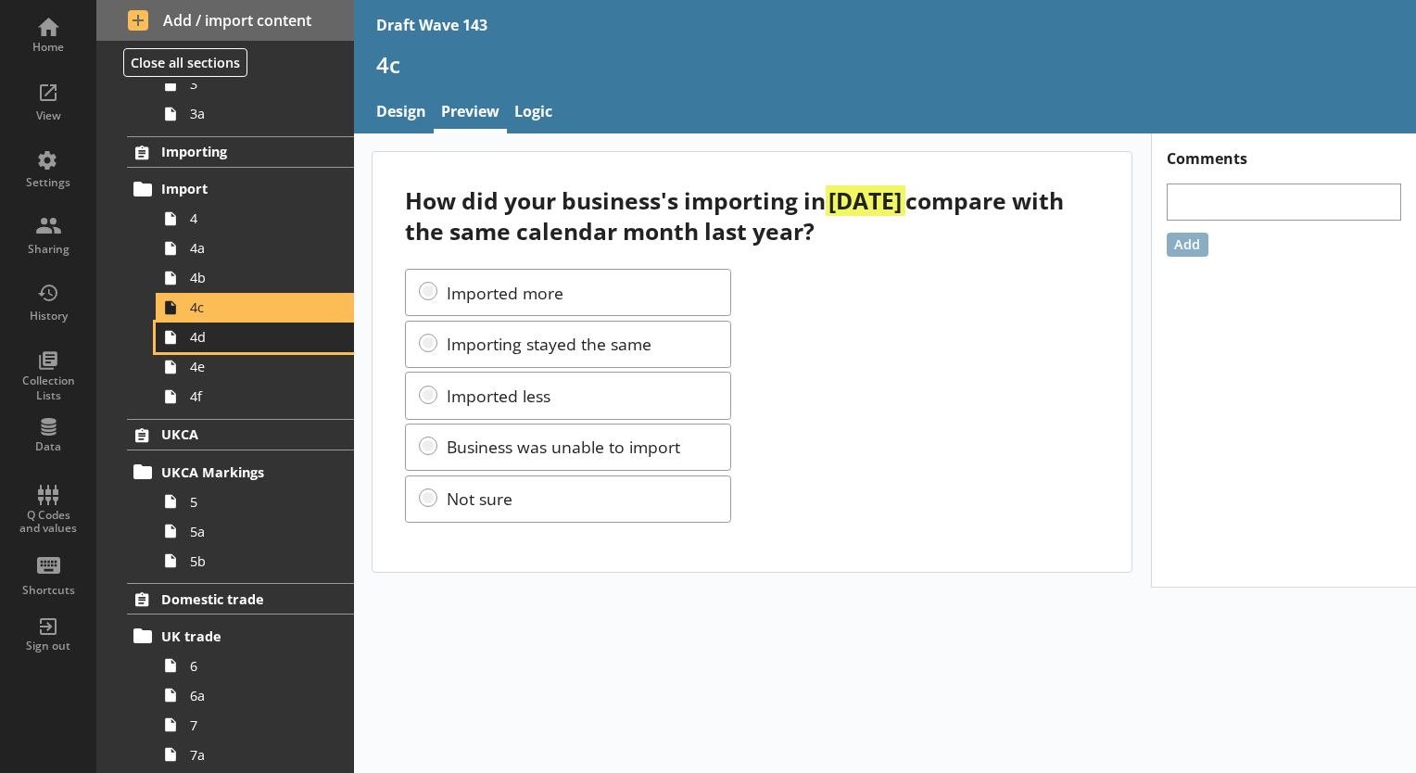
click at [261, 342] on span "4d" at bounding box center [259, 337] width 139 height 18
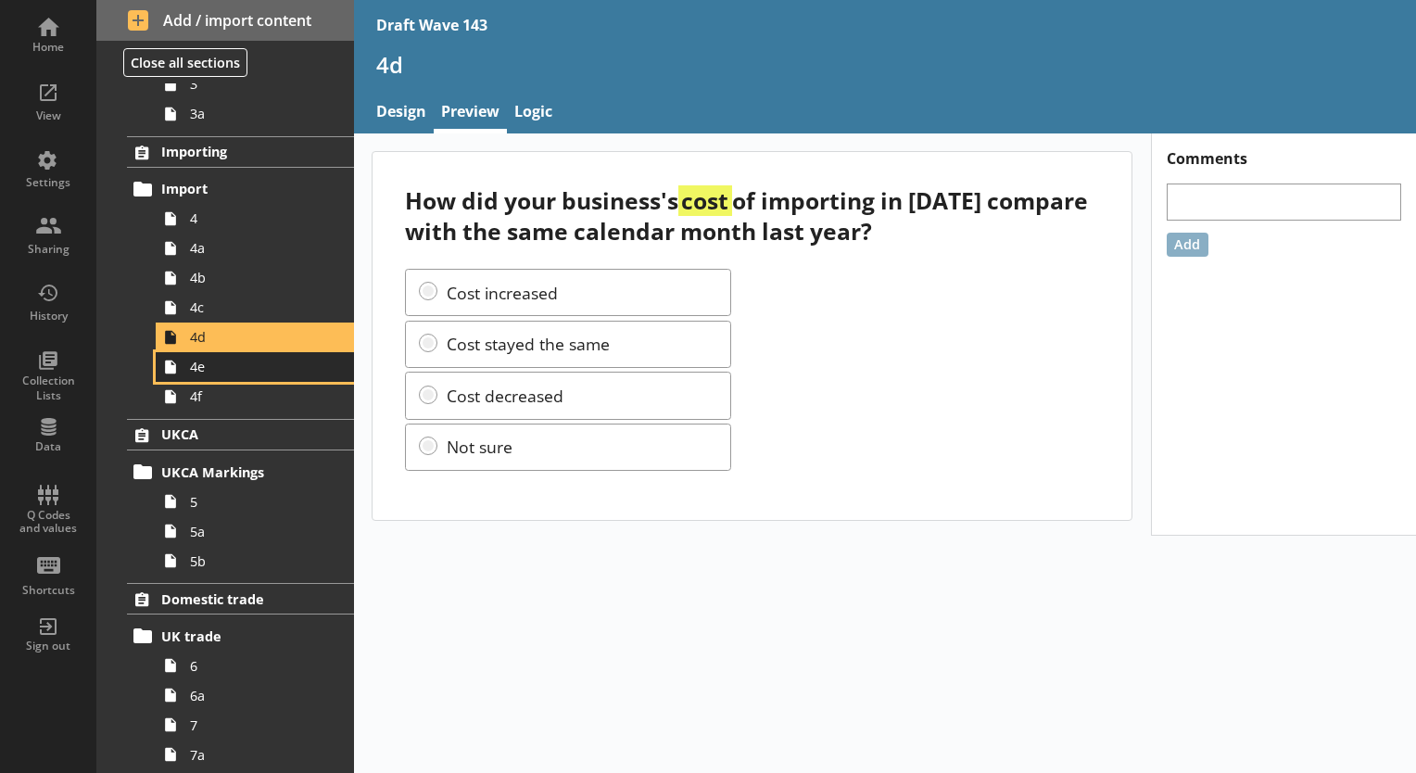
click at [229, 371] on span "4e" at bounding box center [259, 367] width 139 height 18
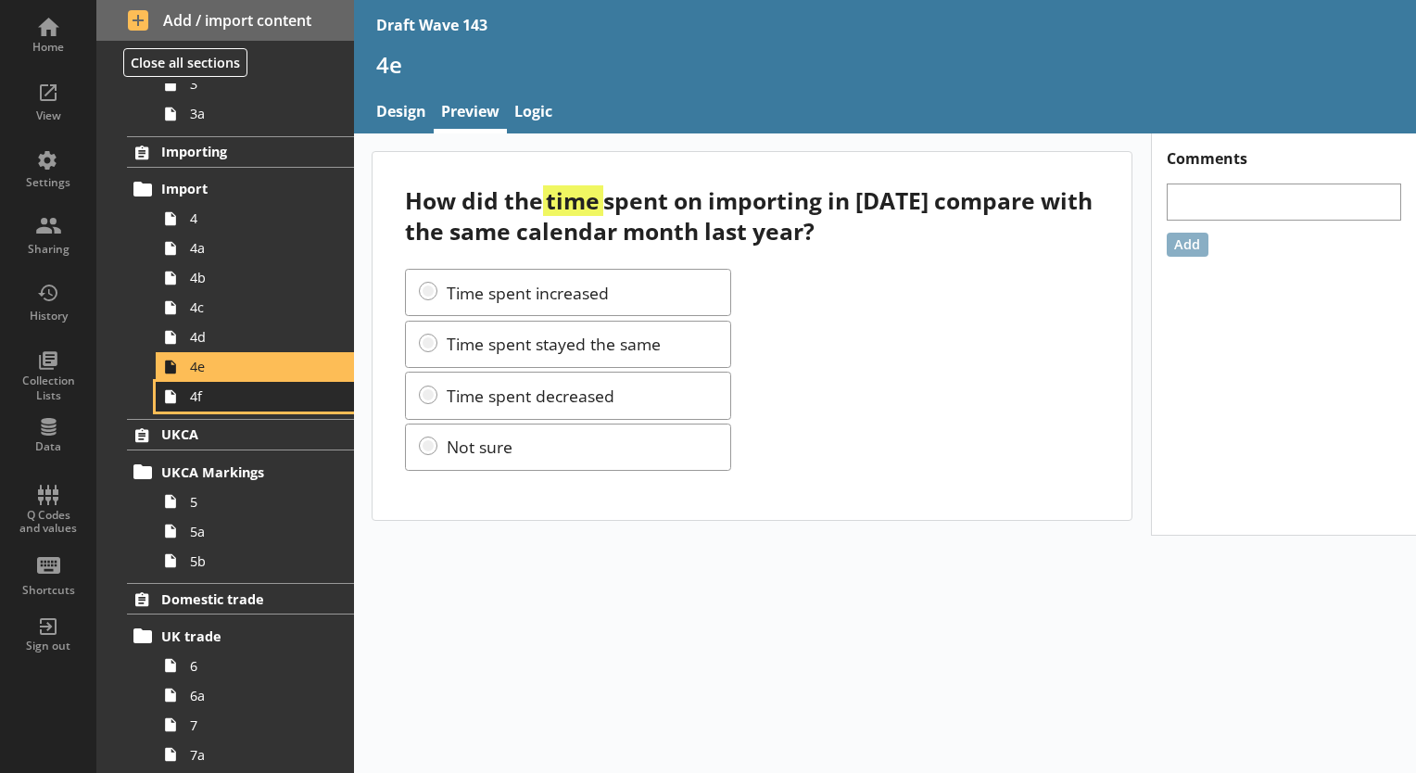
click at [306, 406] on link "4f" at bounding box center [255, 397] width 198 height 30
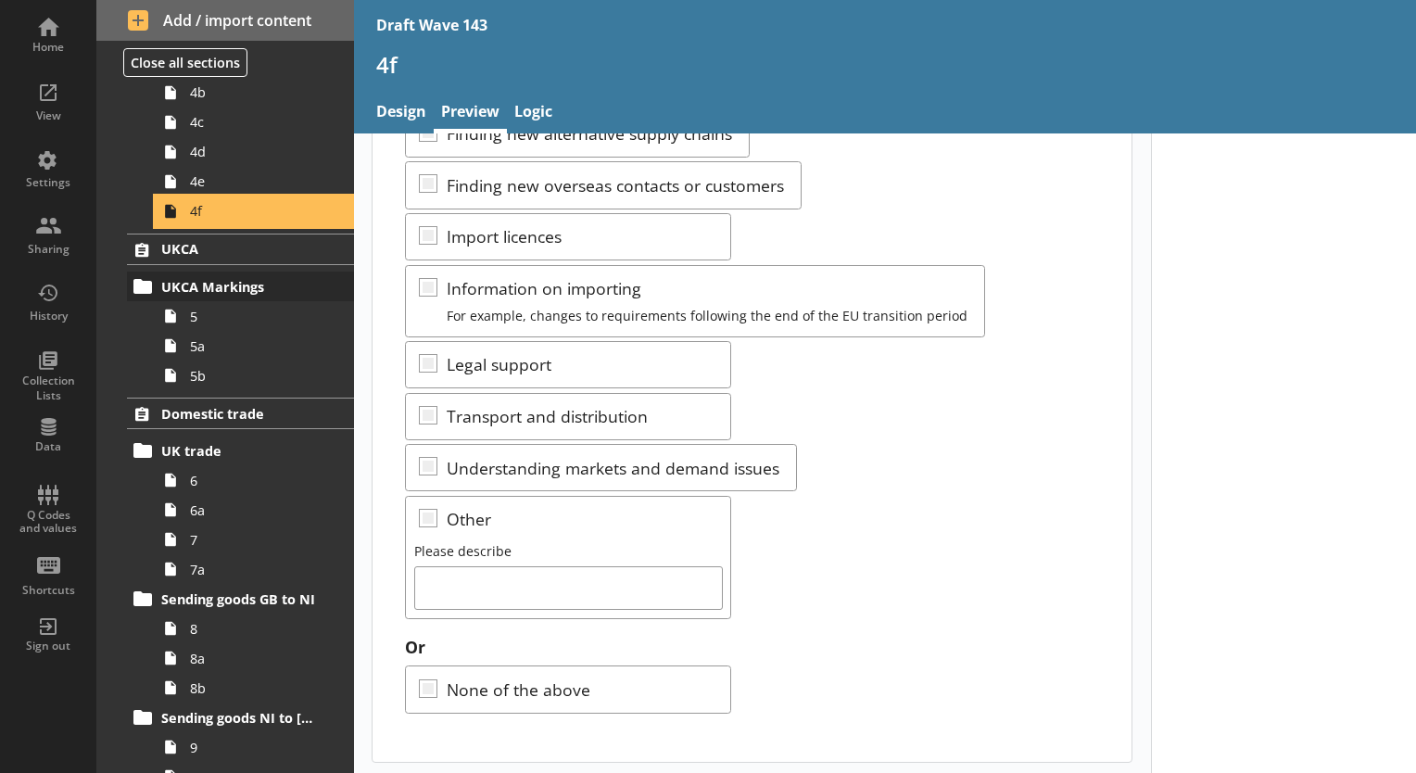
scroll to position [741, 0]
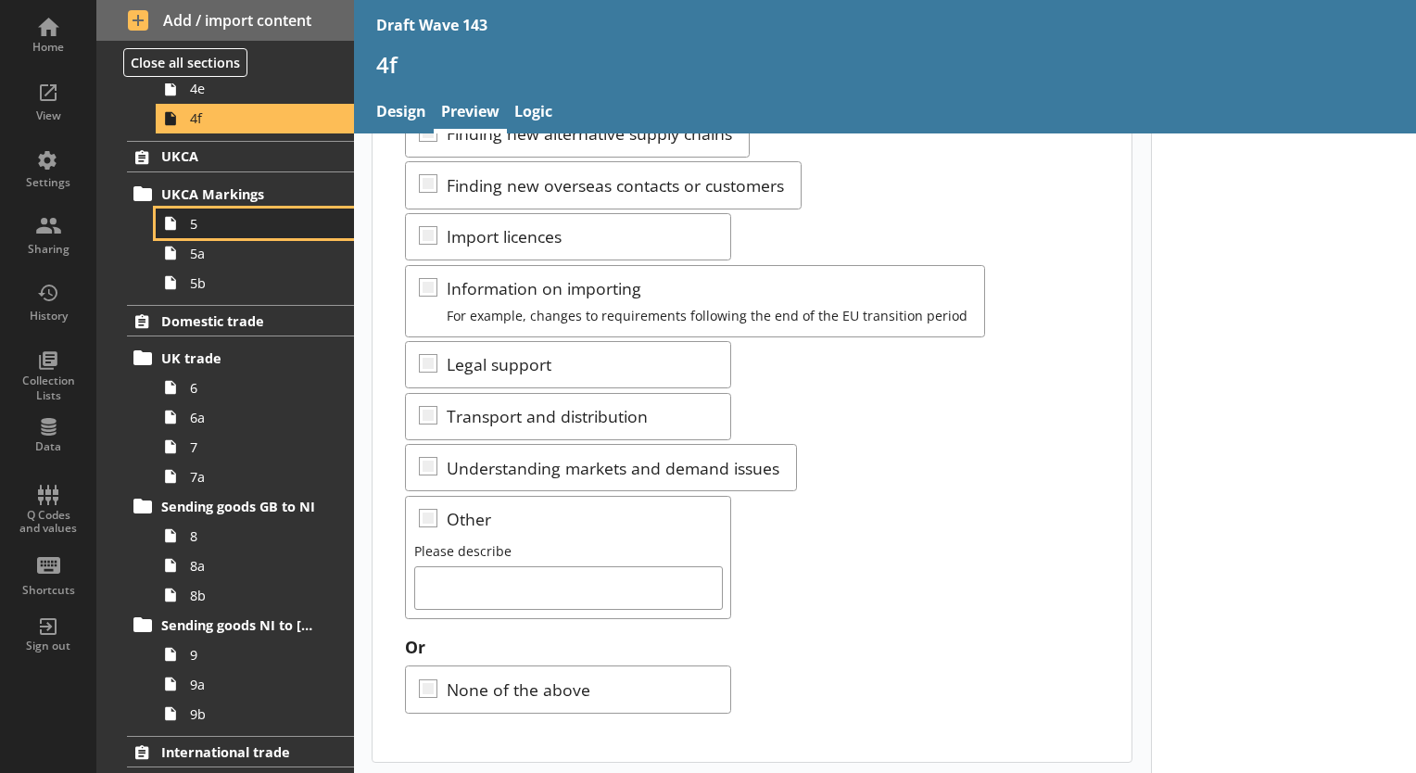
click at [263, 234] on link "5" at bounding box center [255, 224] width 198 height 30
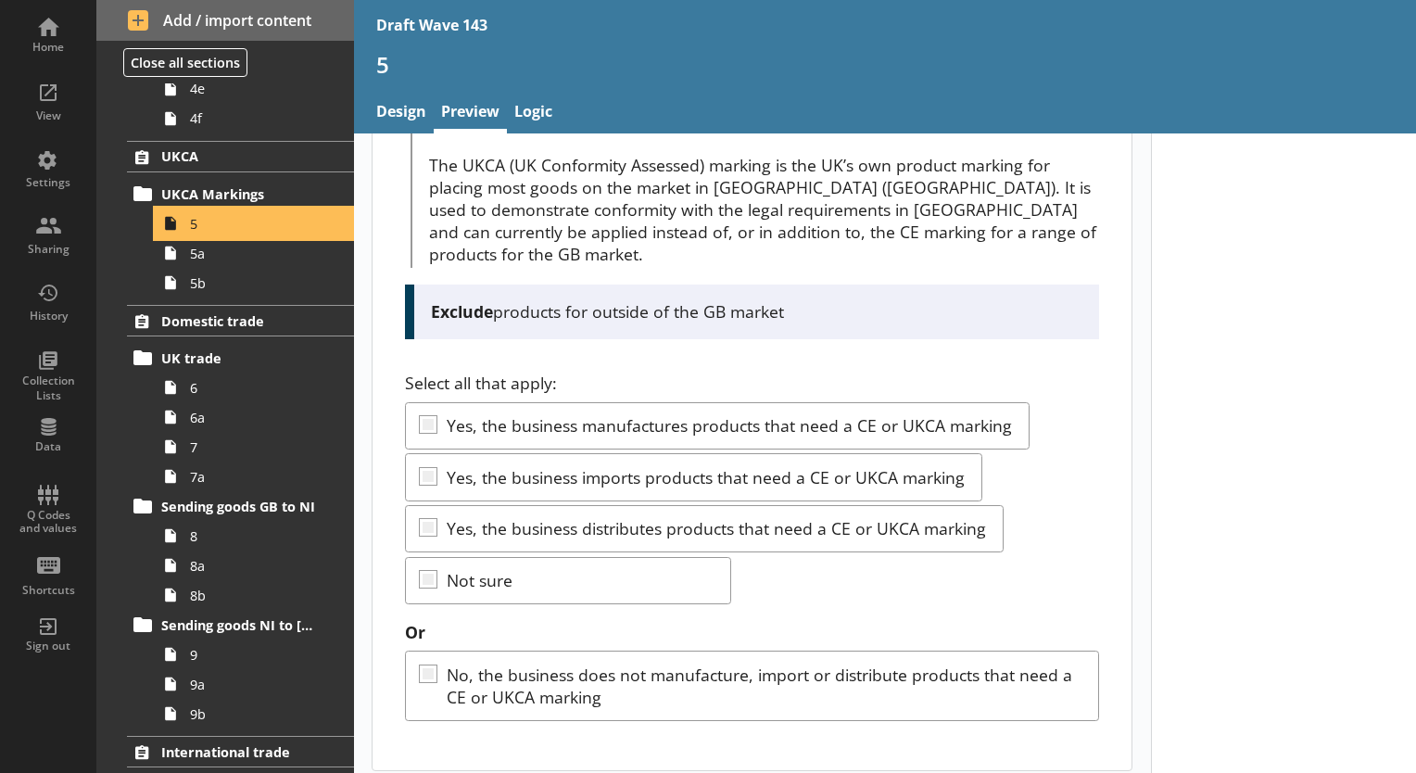
scroll to position [256, 0]
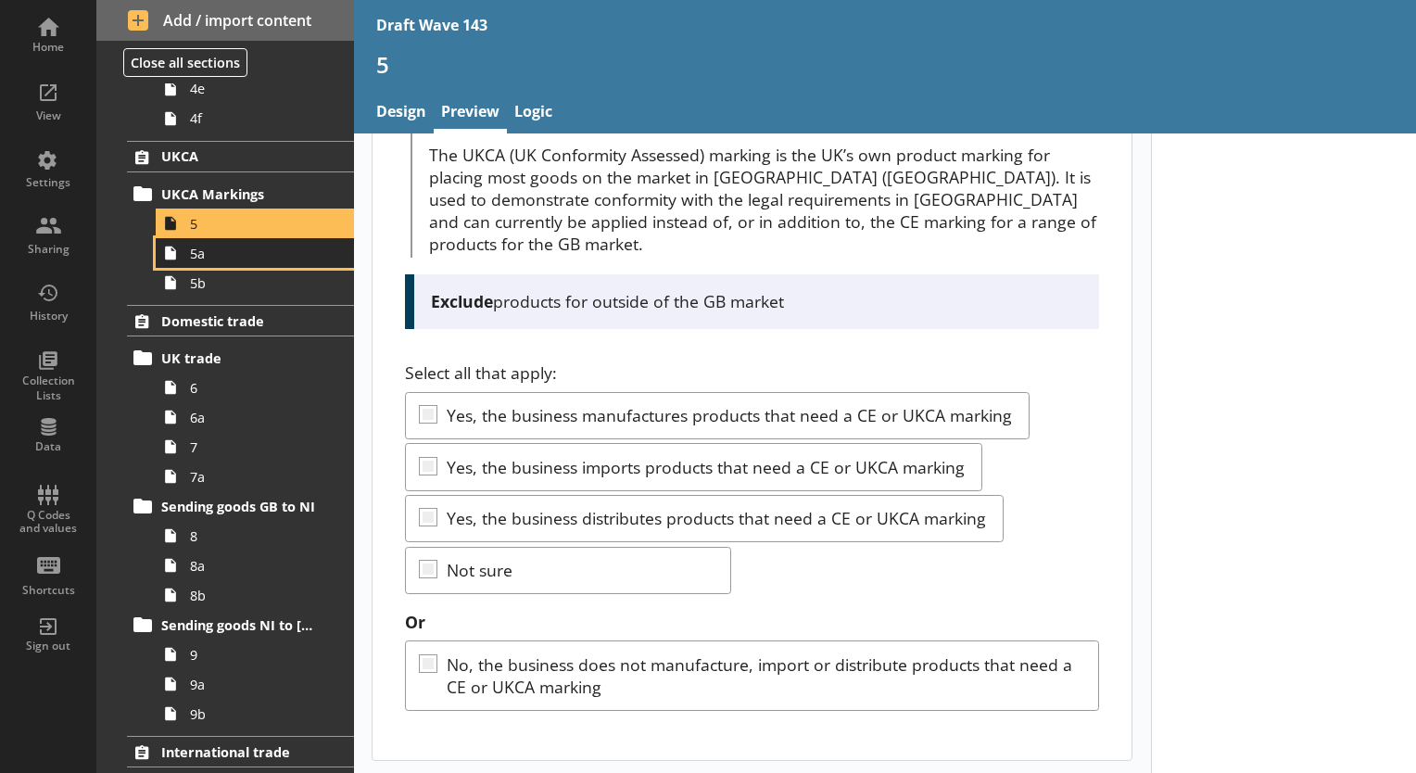
click at [229, 250] on span "5a" at bounding box center [259, 254] width 139 height 18
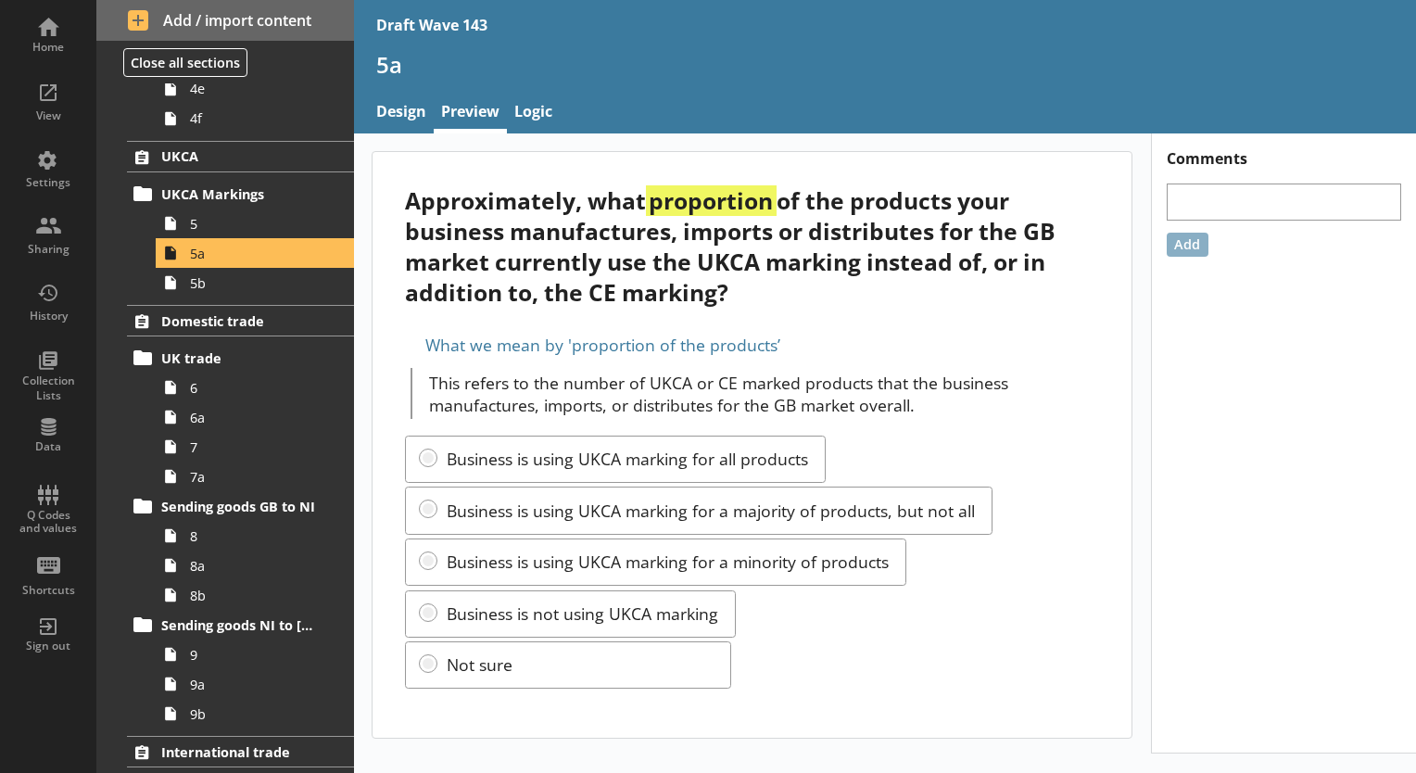
click at [262, 298] on ol "Trading status Trading status 1 Exporting Export 2 2a 2b 2c 2d 2e 2f RoO 3 3a I…" at bounding box center [225, 263] width 258 height 1765
click at [256, 276] on span "5b" at bounding box center [259, 283] width 139 height 18
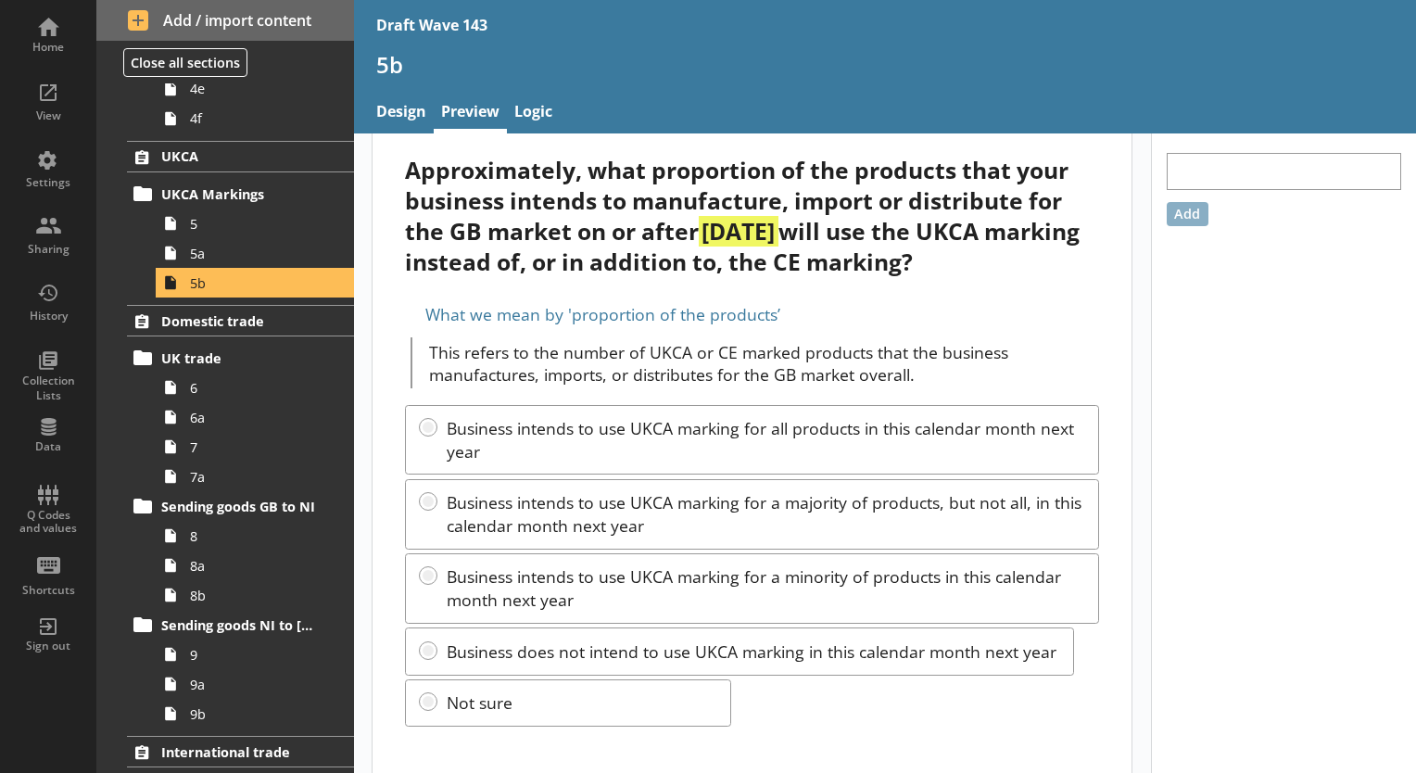
scroll to position [48, 0]
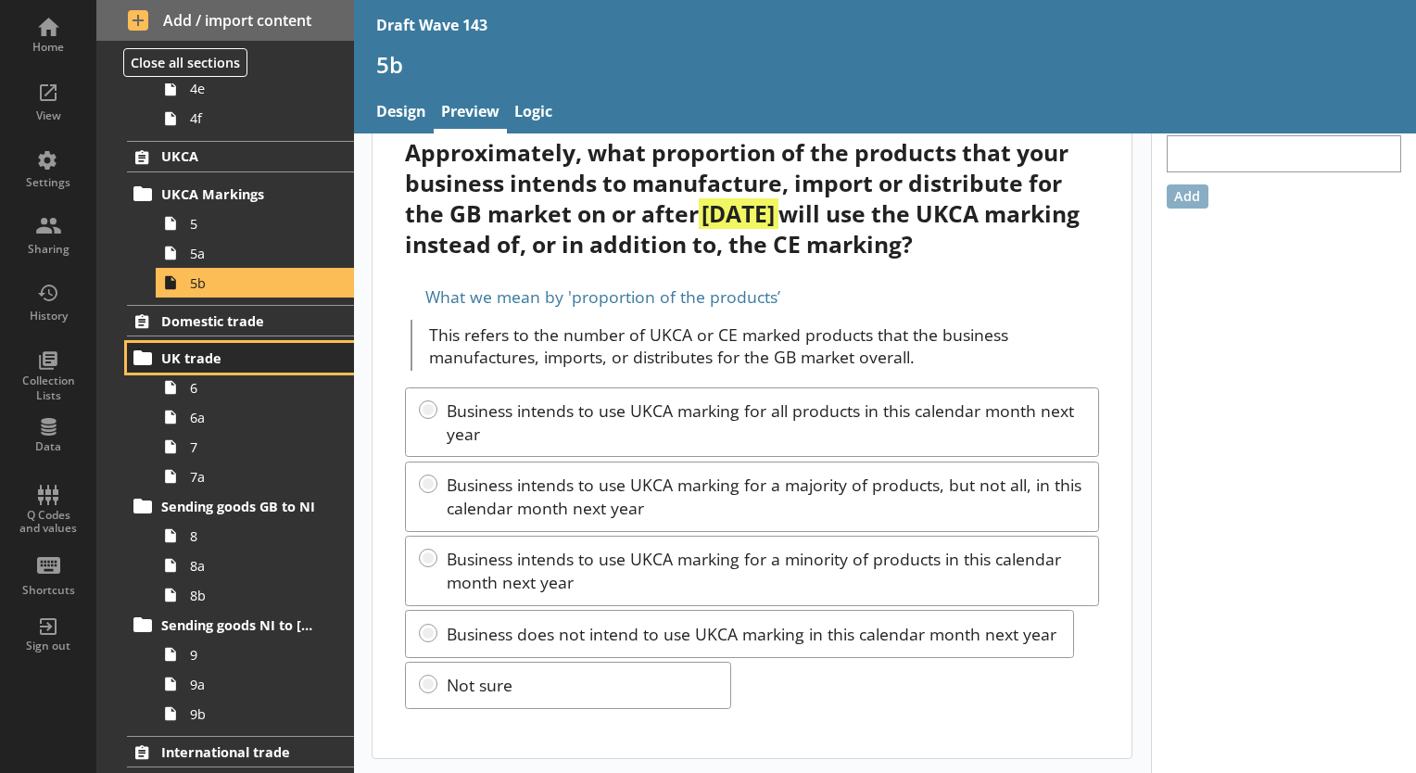
click at [231, 354] on span "UK trade" at bounding box center [241, 358] width 160 height 18
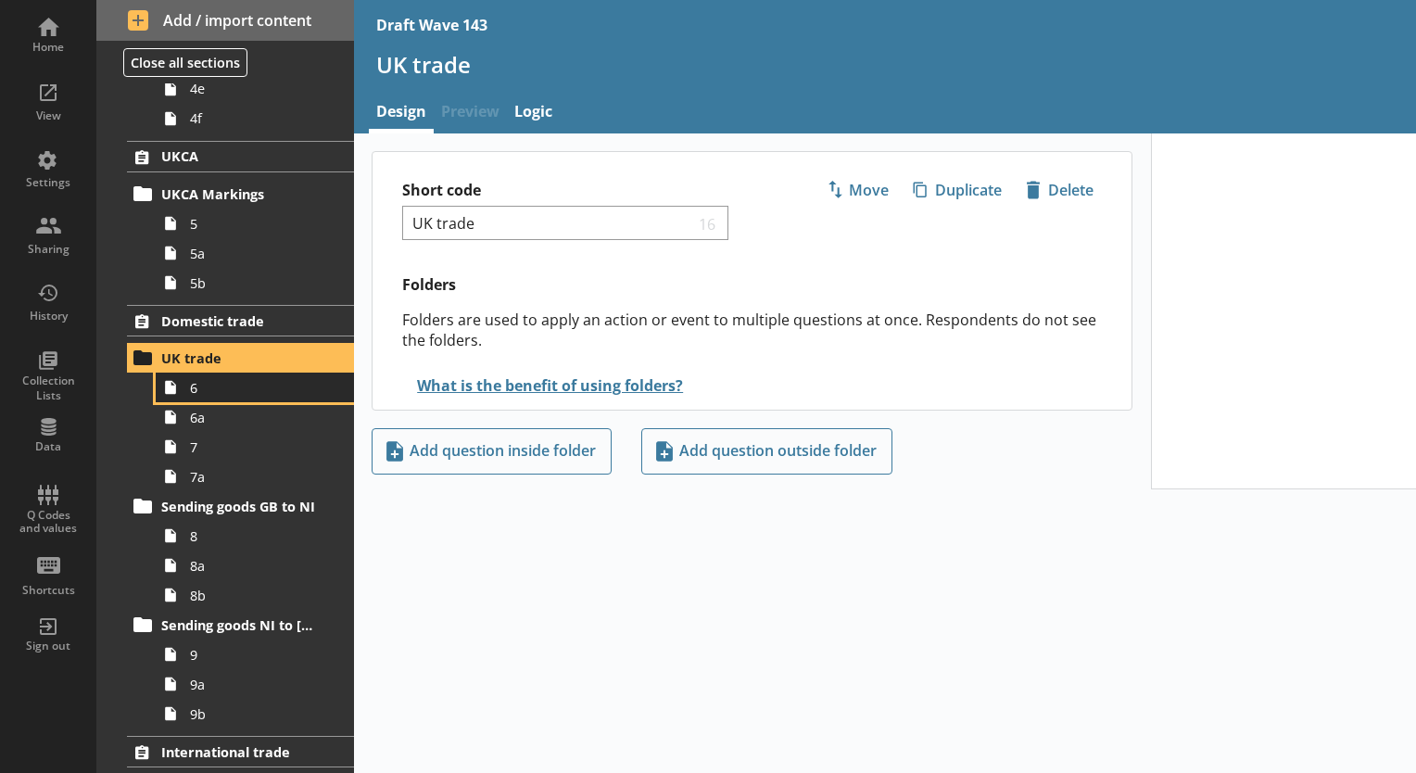
click at [264, 392] on span "6" at bounding box center [259, 388] width 139 height 18
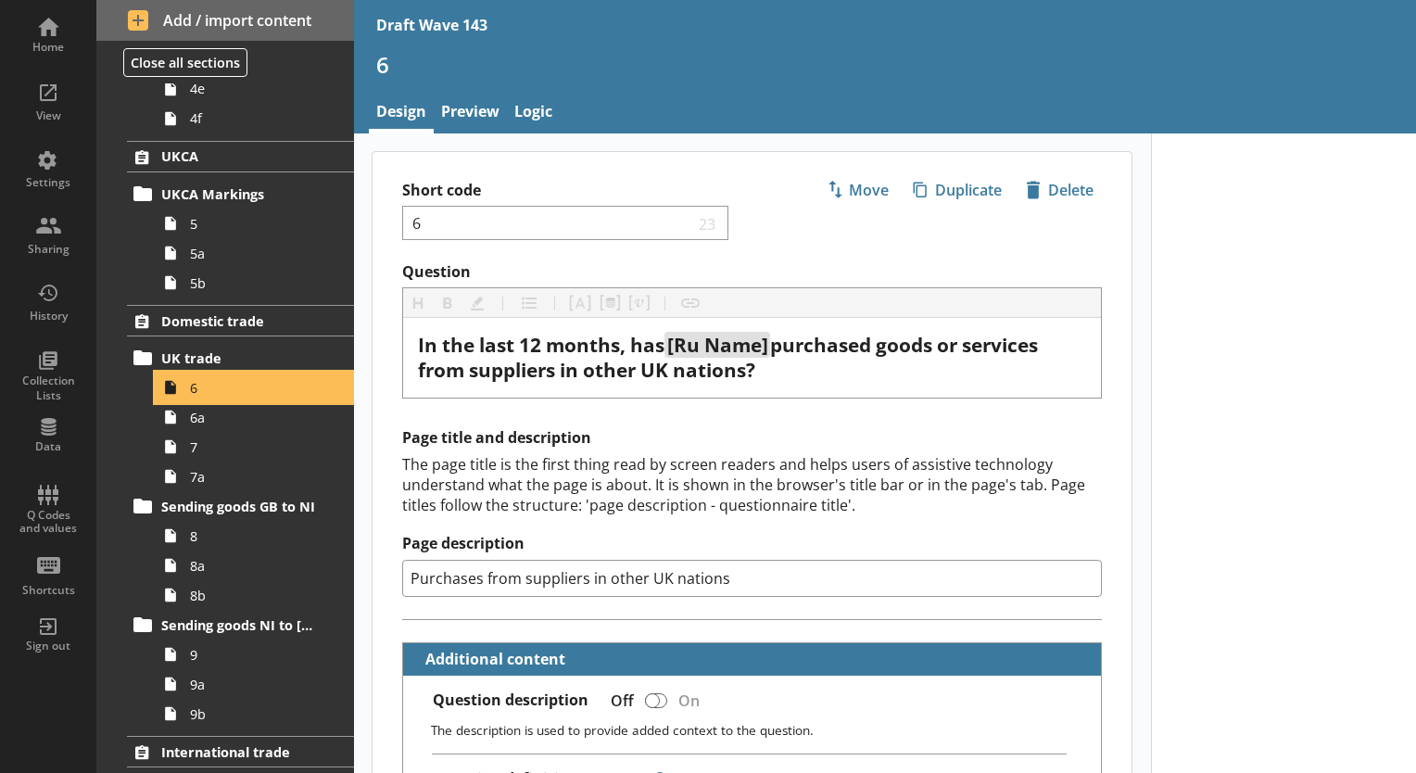
type textarea "x"
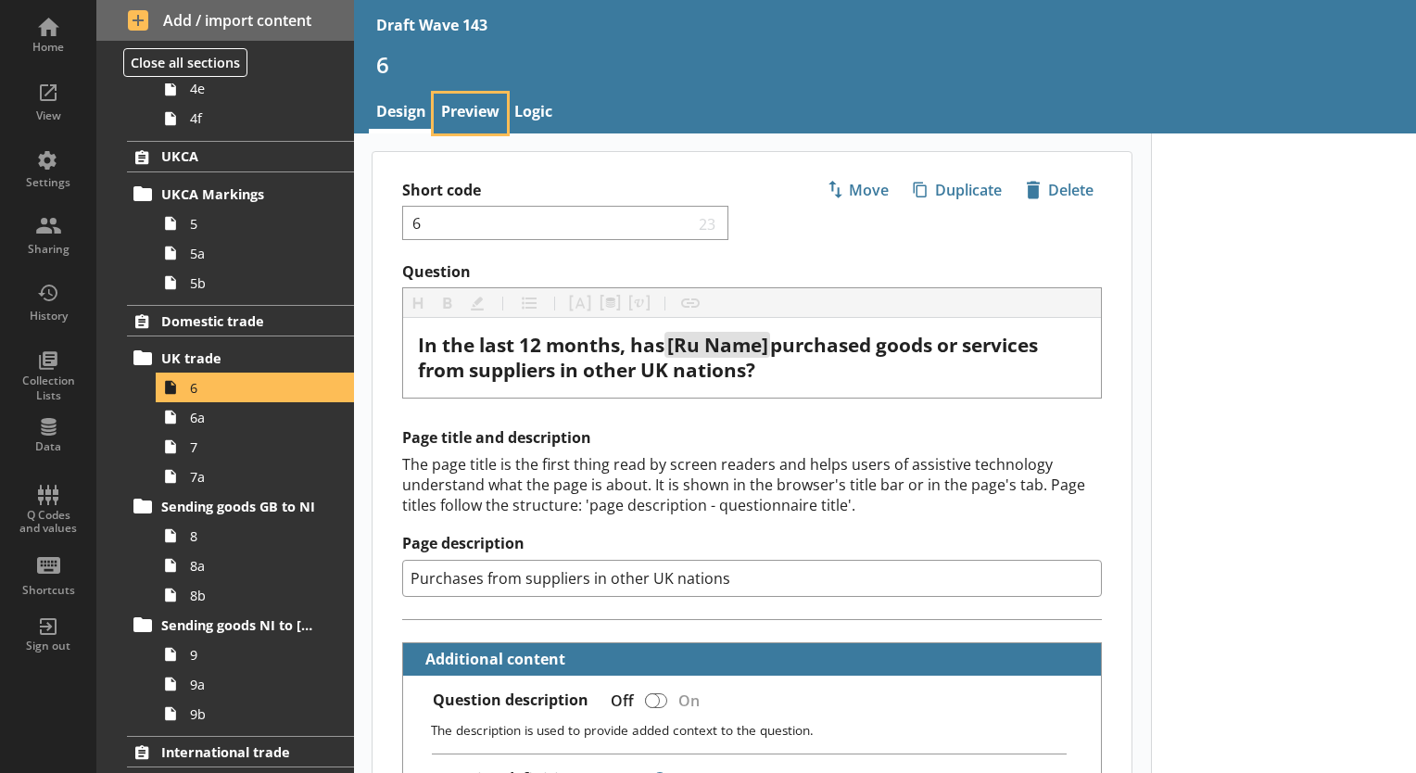
click at [485, 110] on link "Preview" at bounding box center [470, 114] width 73 height 40
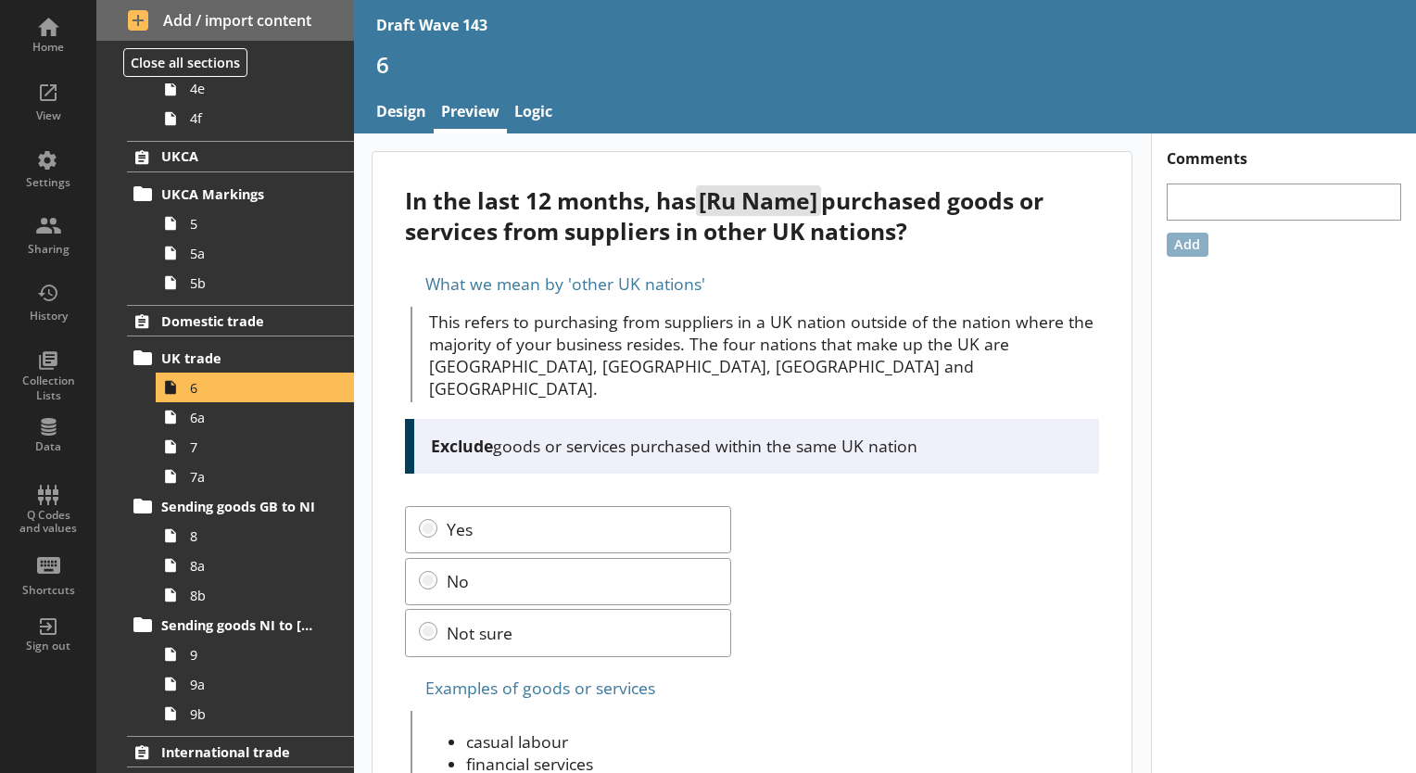
scroll to position [93, 0]
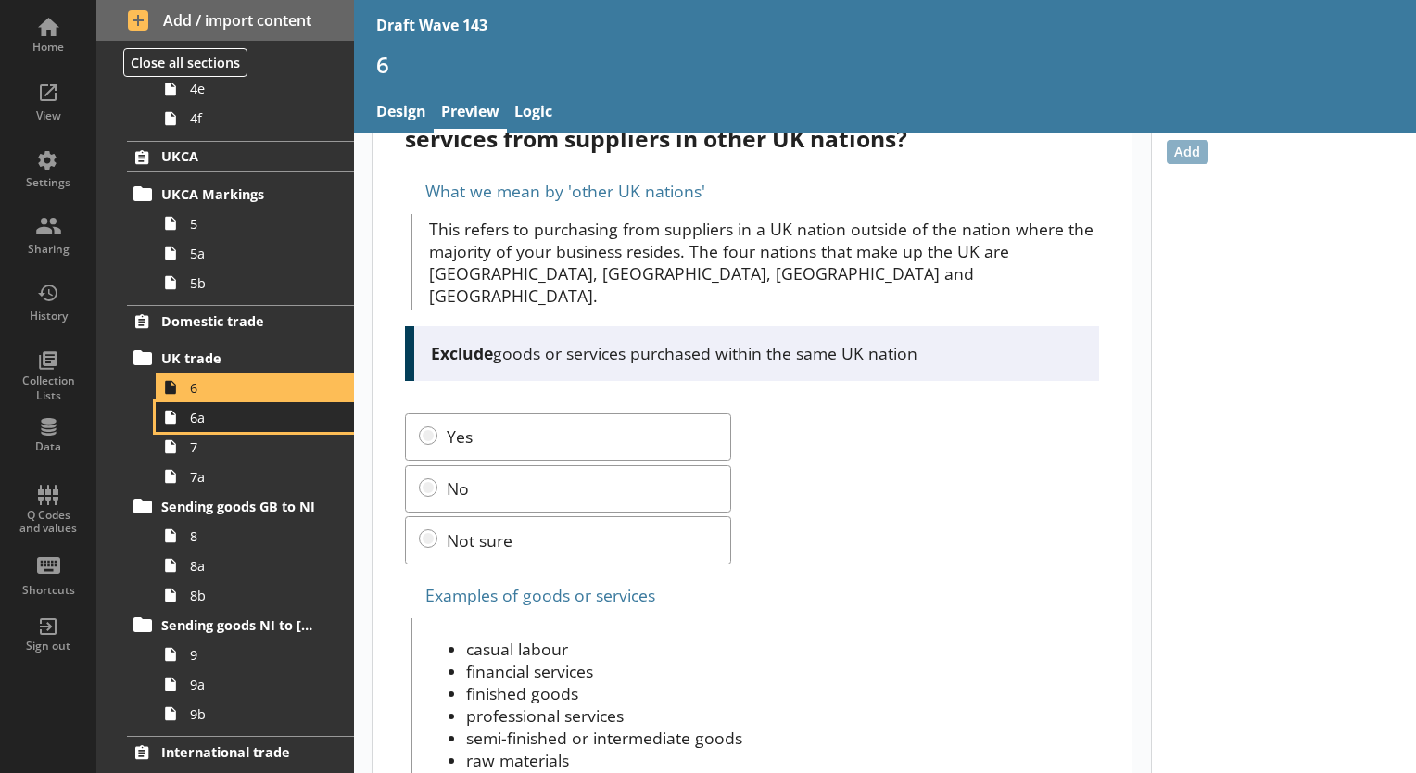
click at [264, 410] on span "6a" at bounding box center [259, 418] width 139 height 18
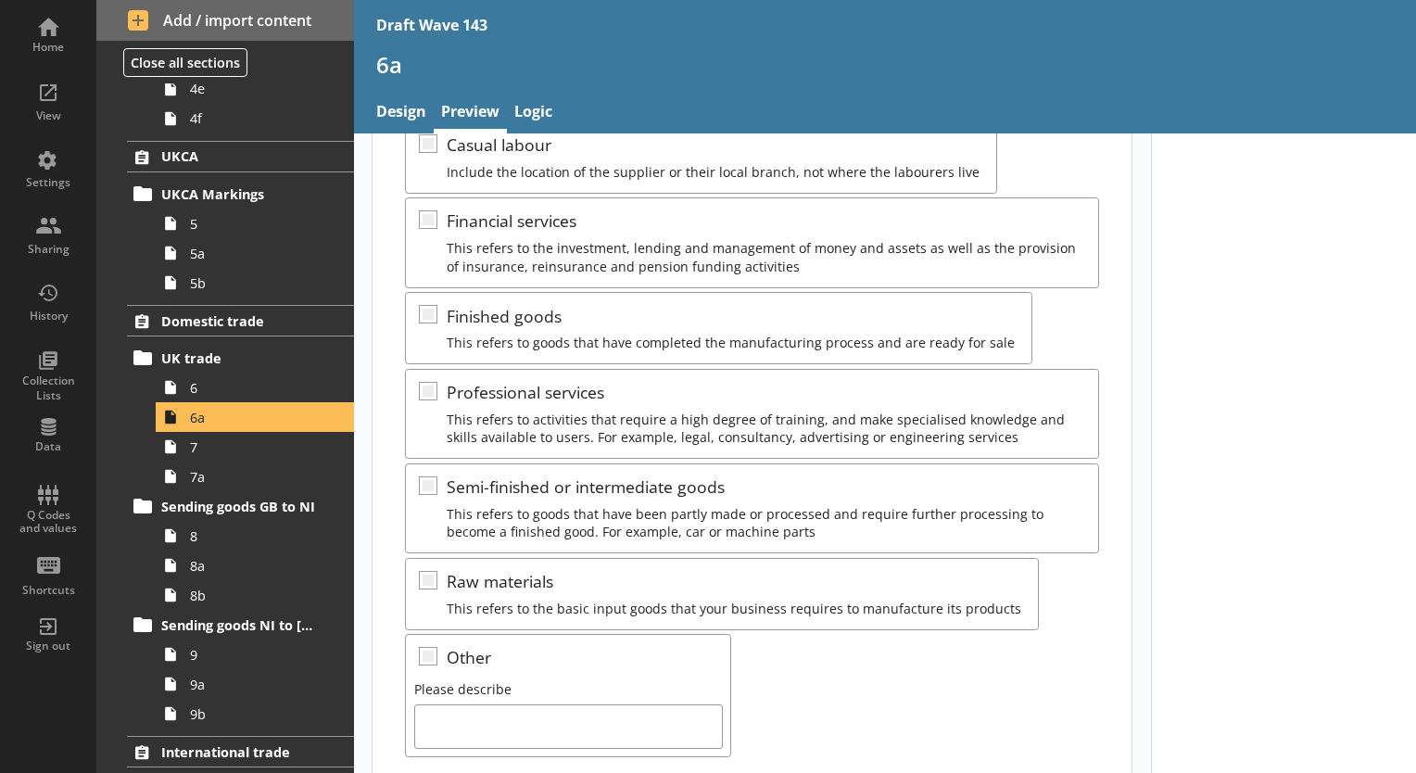
scroll to position [564, 0]
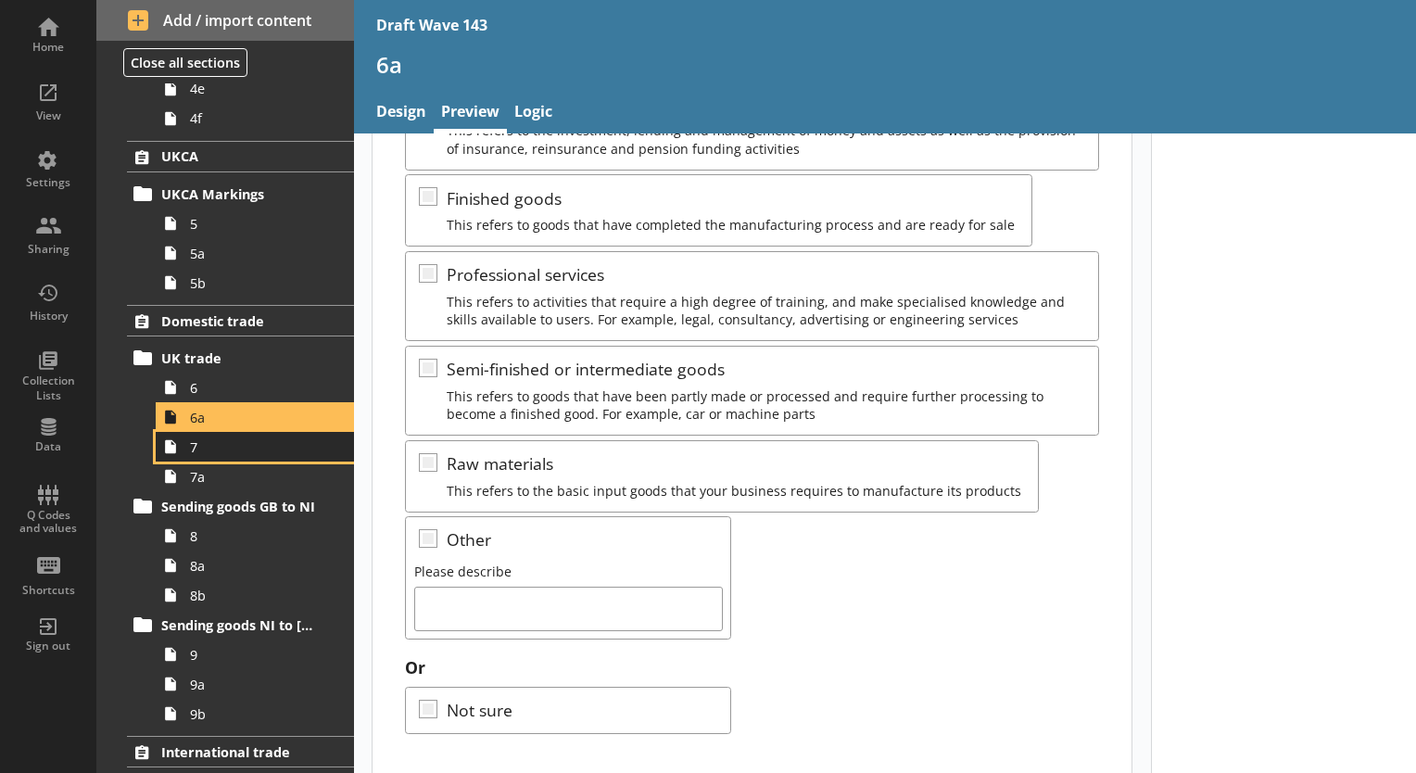
click at [260, 443] on span "7" at bounding box center [259, 447] width 139 height 18
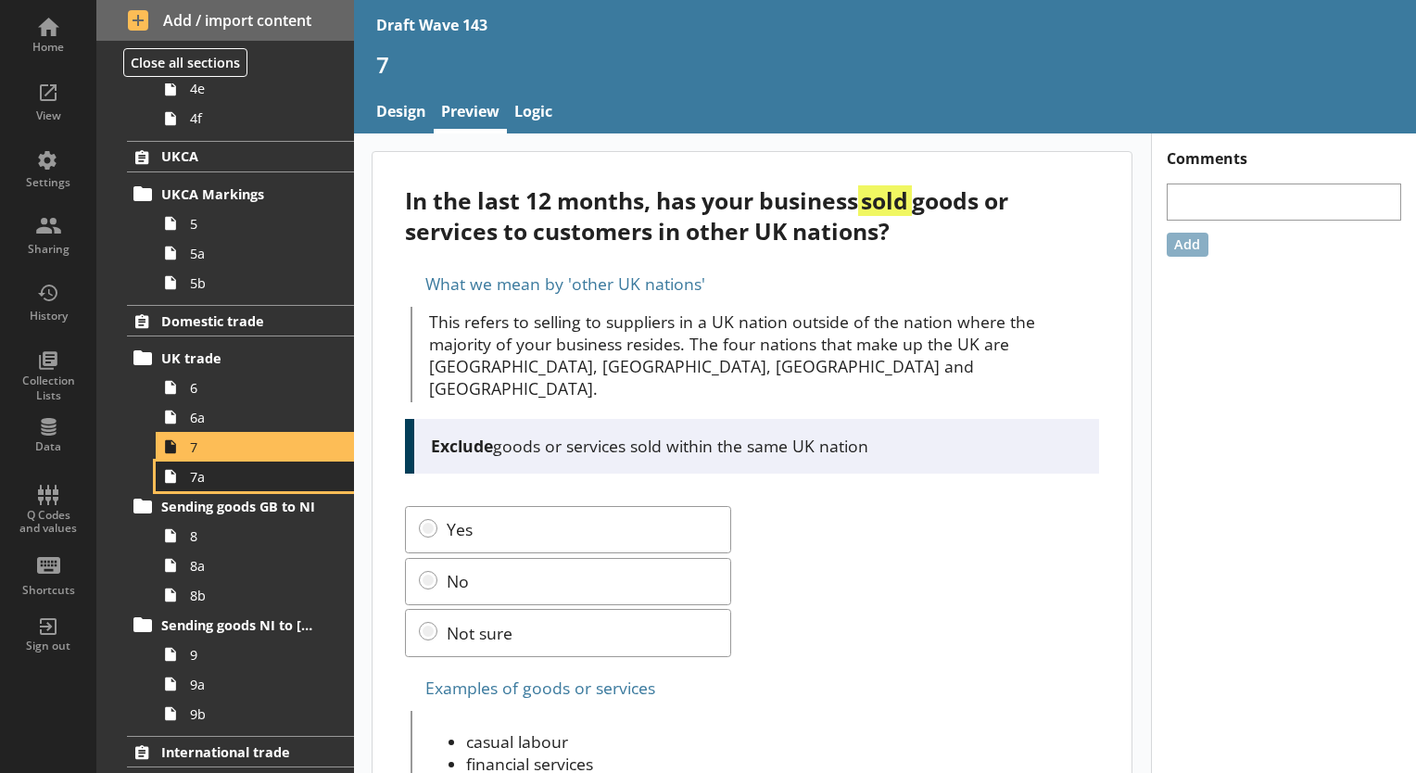
click at [204, 473] on span "7a" at bounding box center [259, 477] width 139 height 18
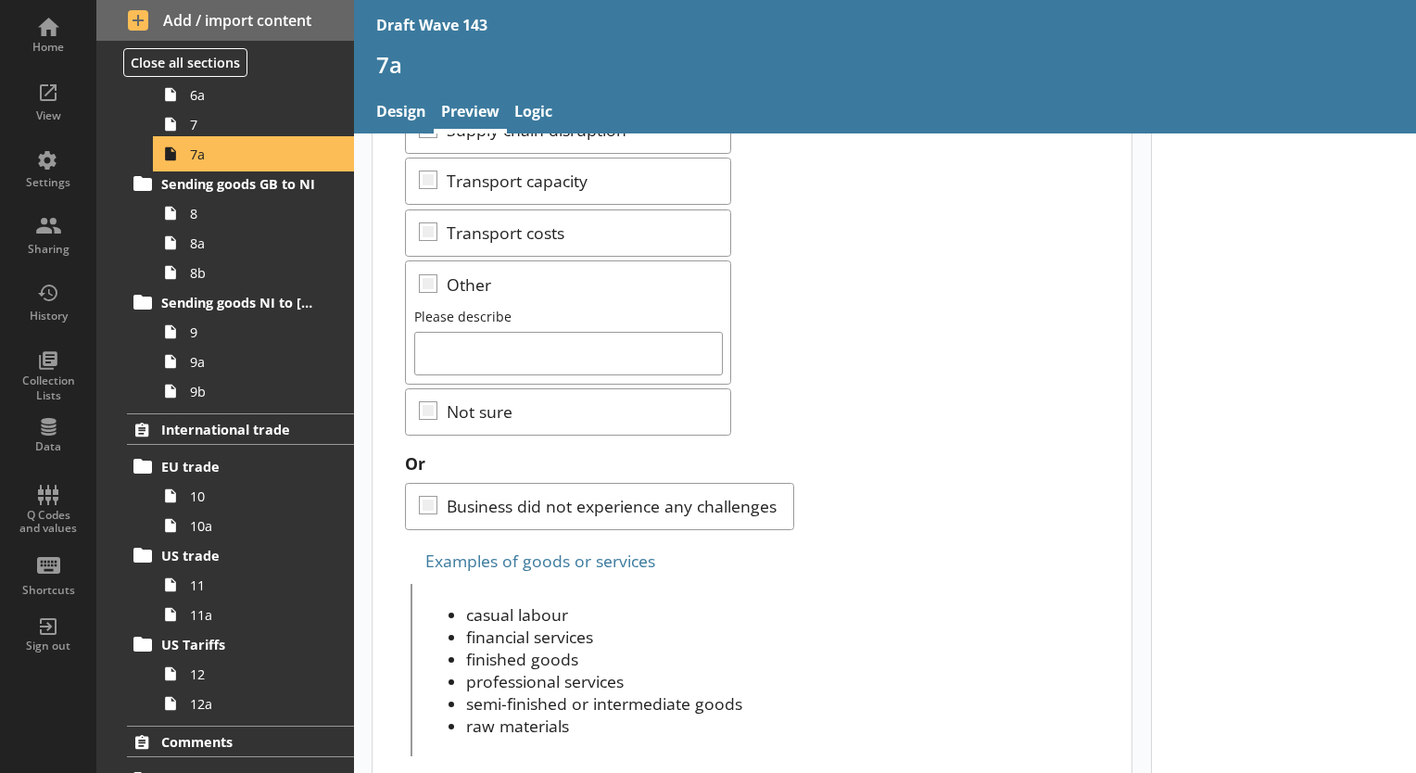
scroll to position [664, 0]
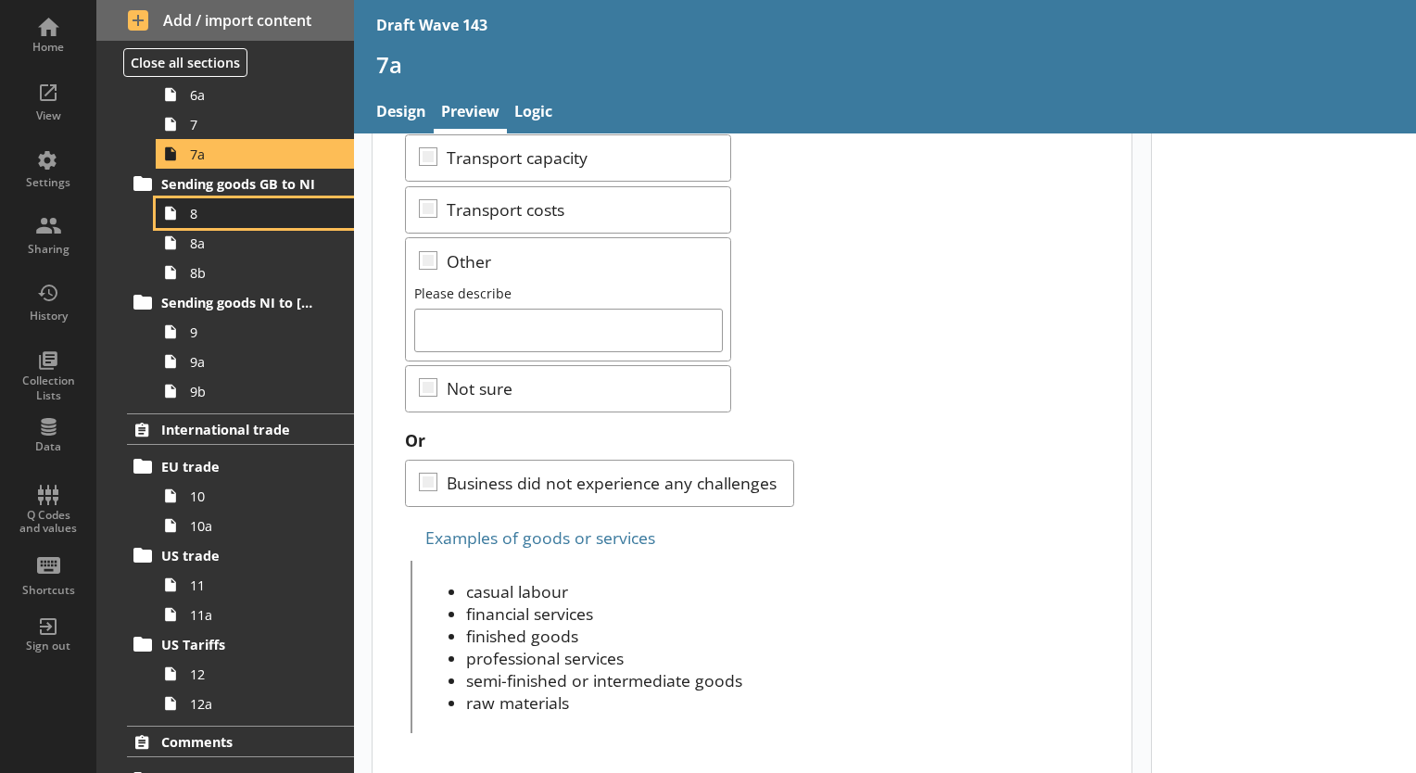
click at [252, 214] on span "8" at bounding box center [259, 214] width 139 height 18
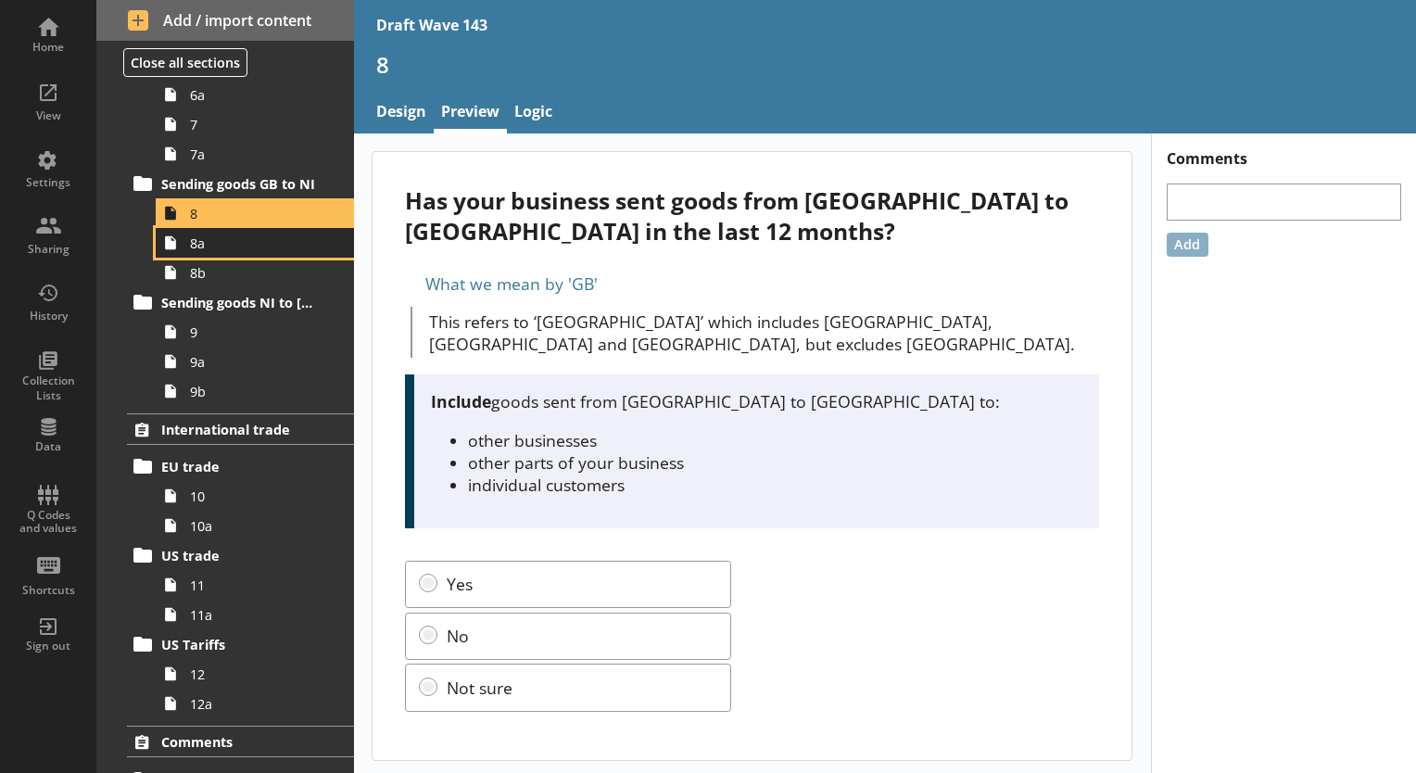
click at [215, 247] on span "8a" at bounding box center [259, 243] width 139 height 18
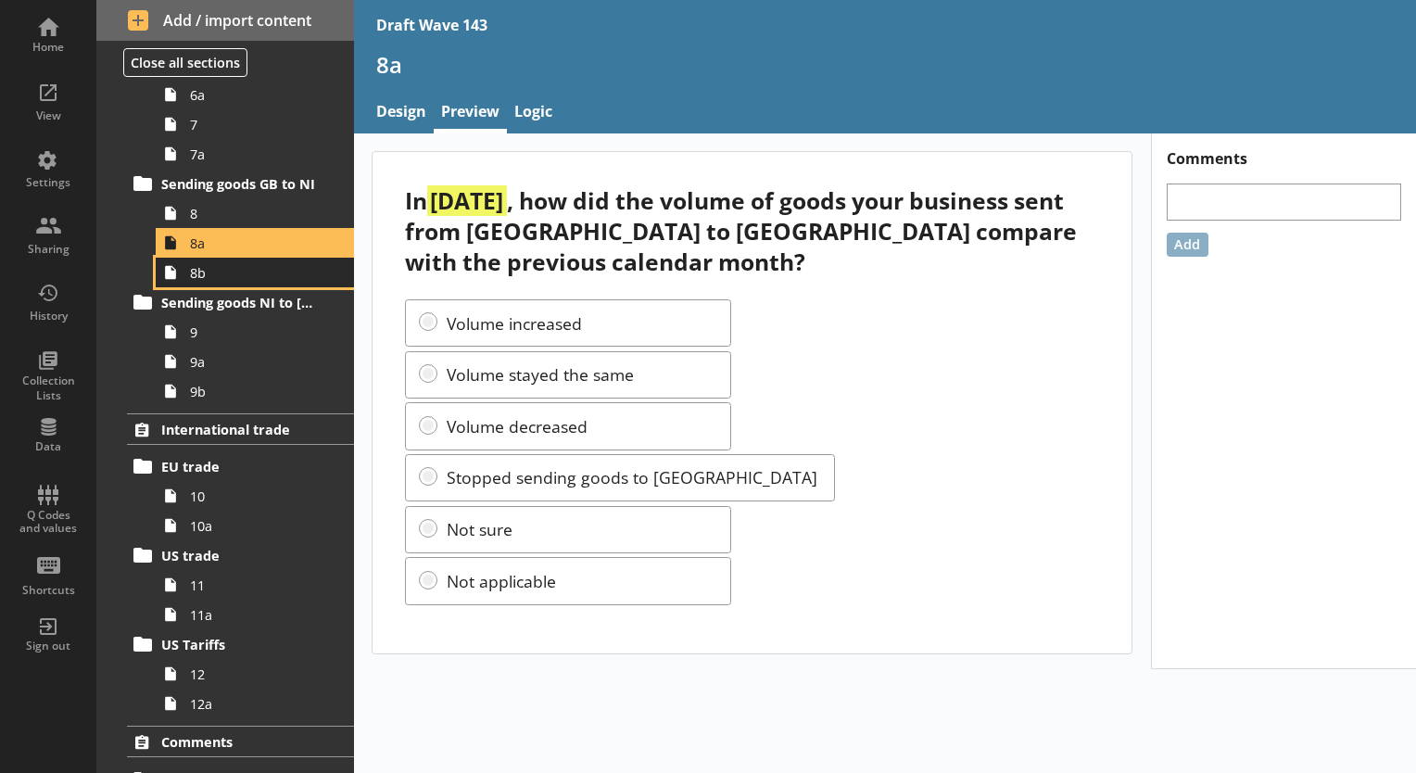
click at [253, 272] on span "8b" at bounding box center [259, 273] width 139 height 18
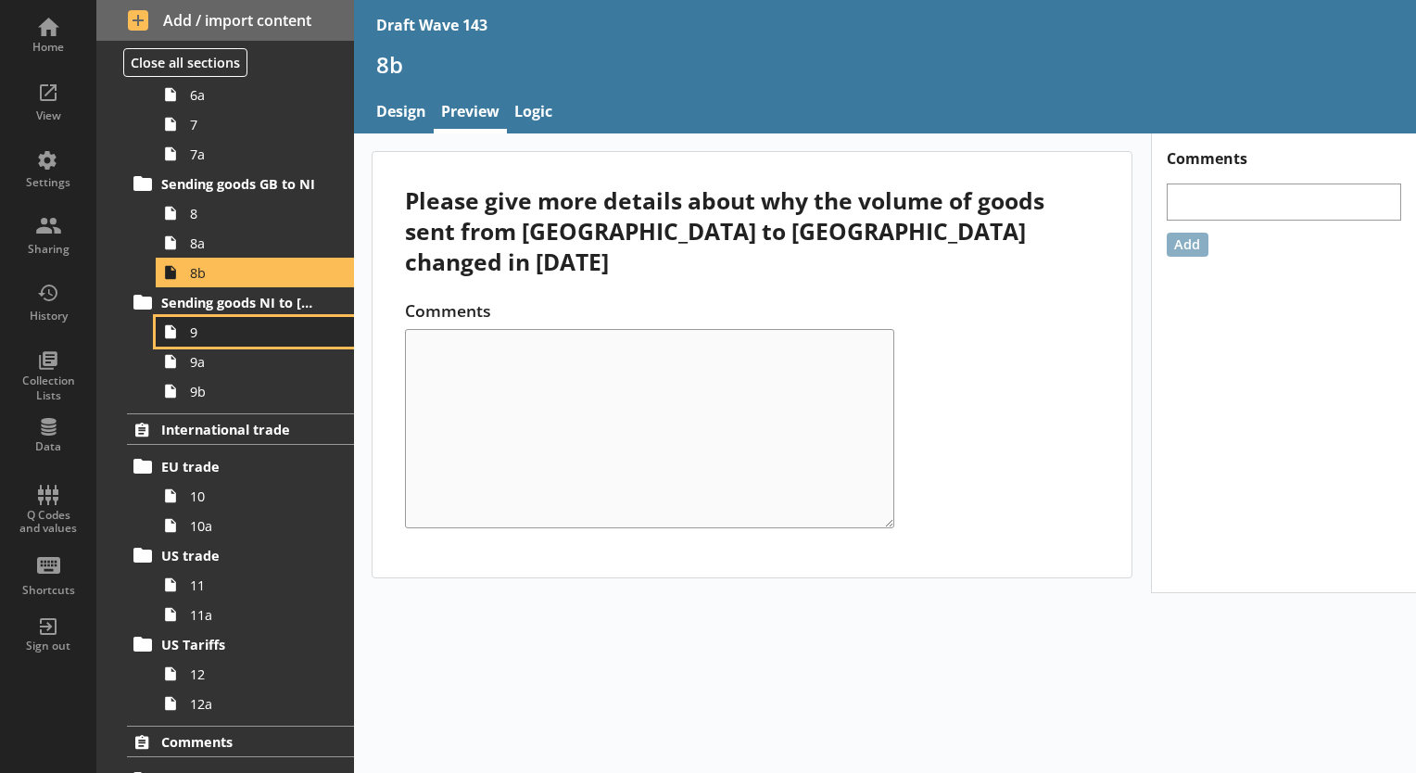
click at [228, 338] on link "9" at bounding box center [255, 332] width 198 height 30
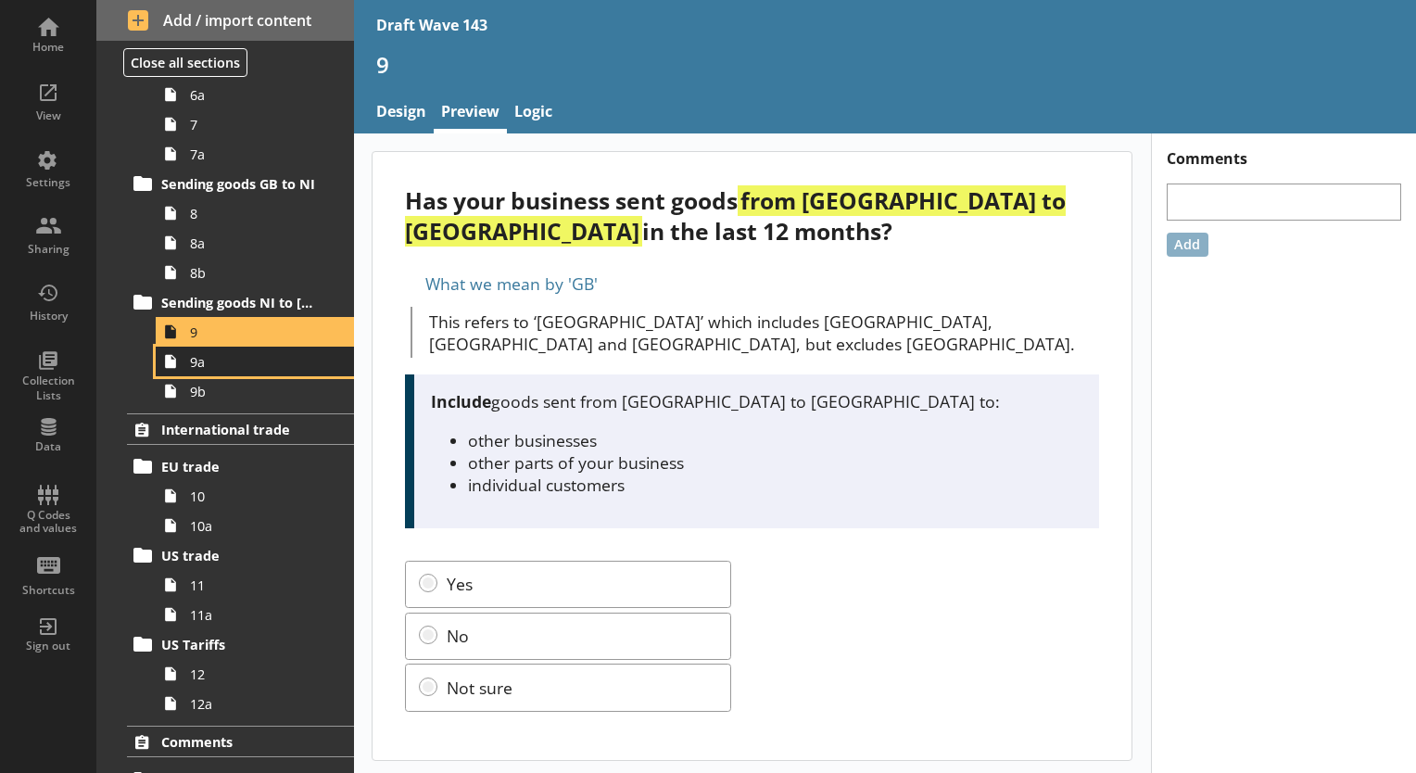
click at [221, 365] on span "9a" at bounding box center [259, 362] width 139 height 18
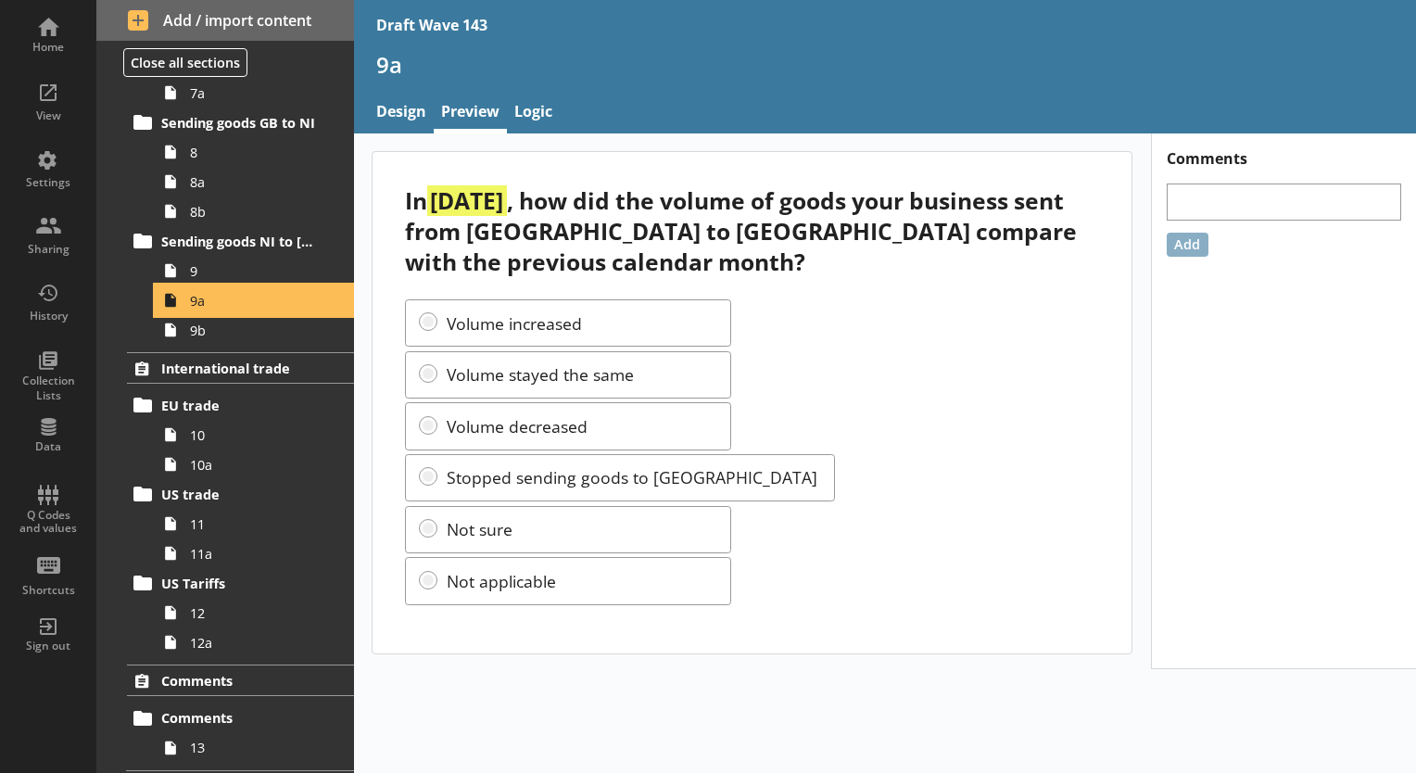
scroll to position [1157, 0]
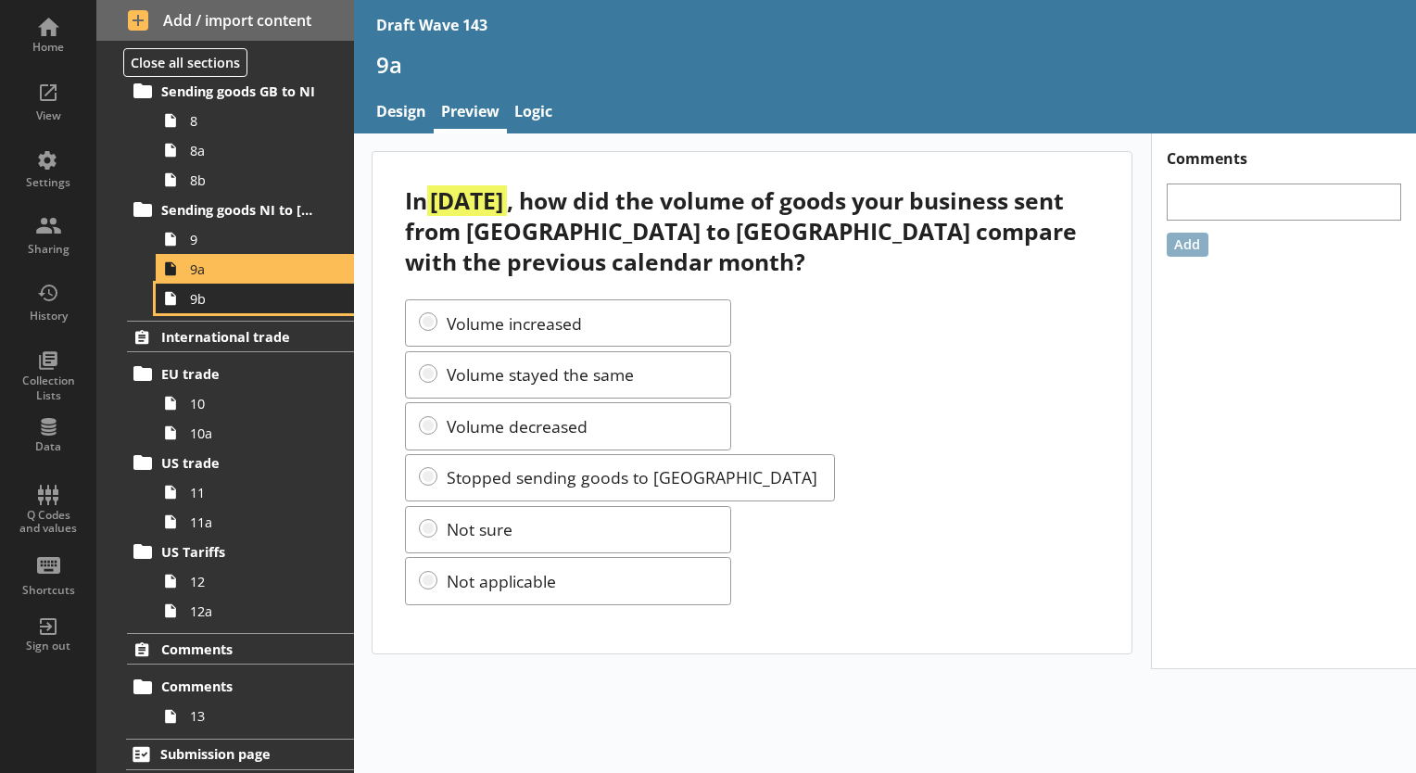
click at [225, 293] on span "9b" at bounding box center [259, 299] width 139 height 18
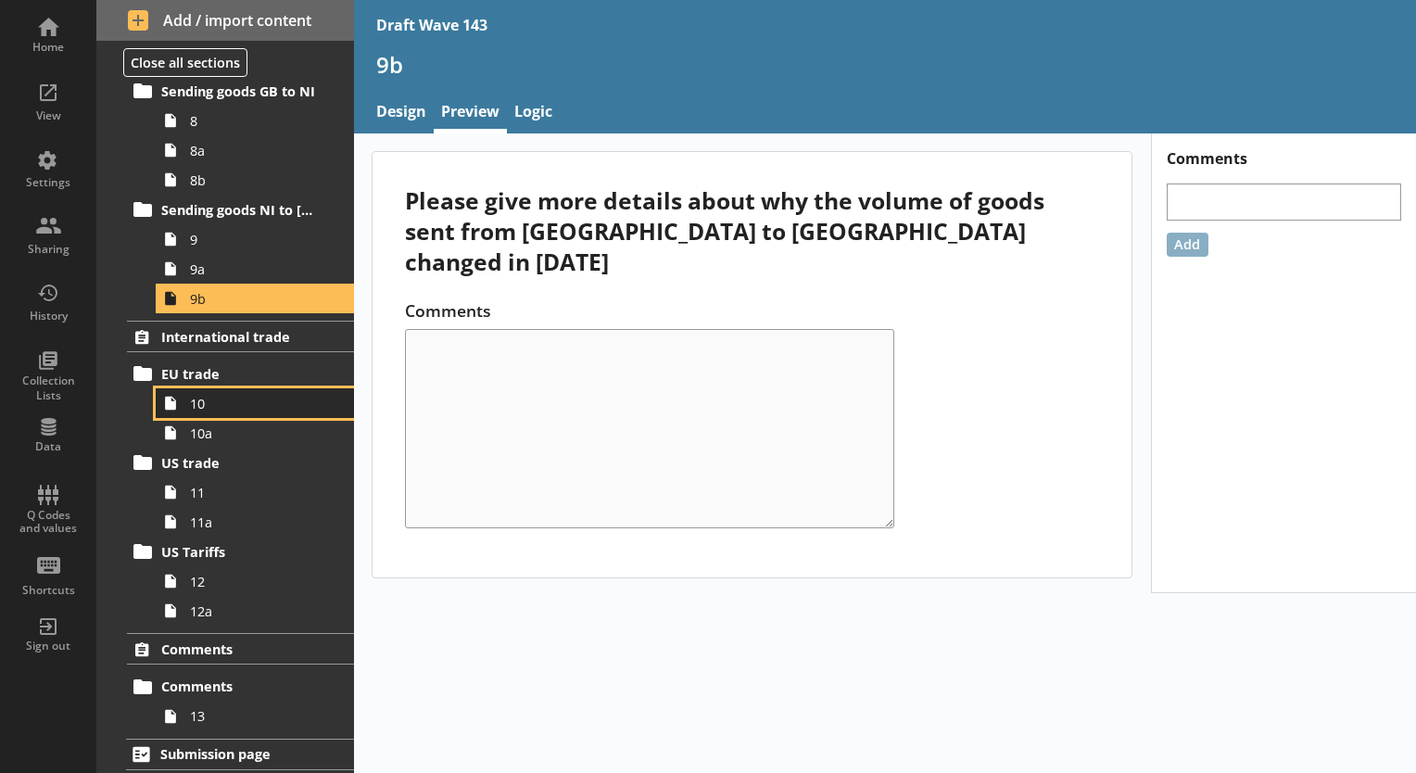
click at [239, 401] on span "10" at bounding box center [259, 404] width 139 height 18
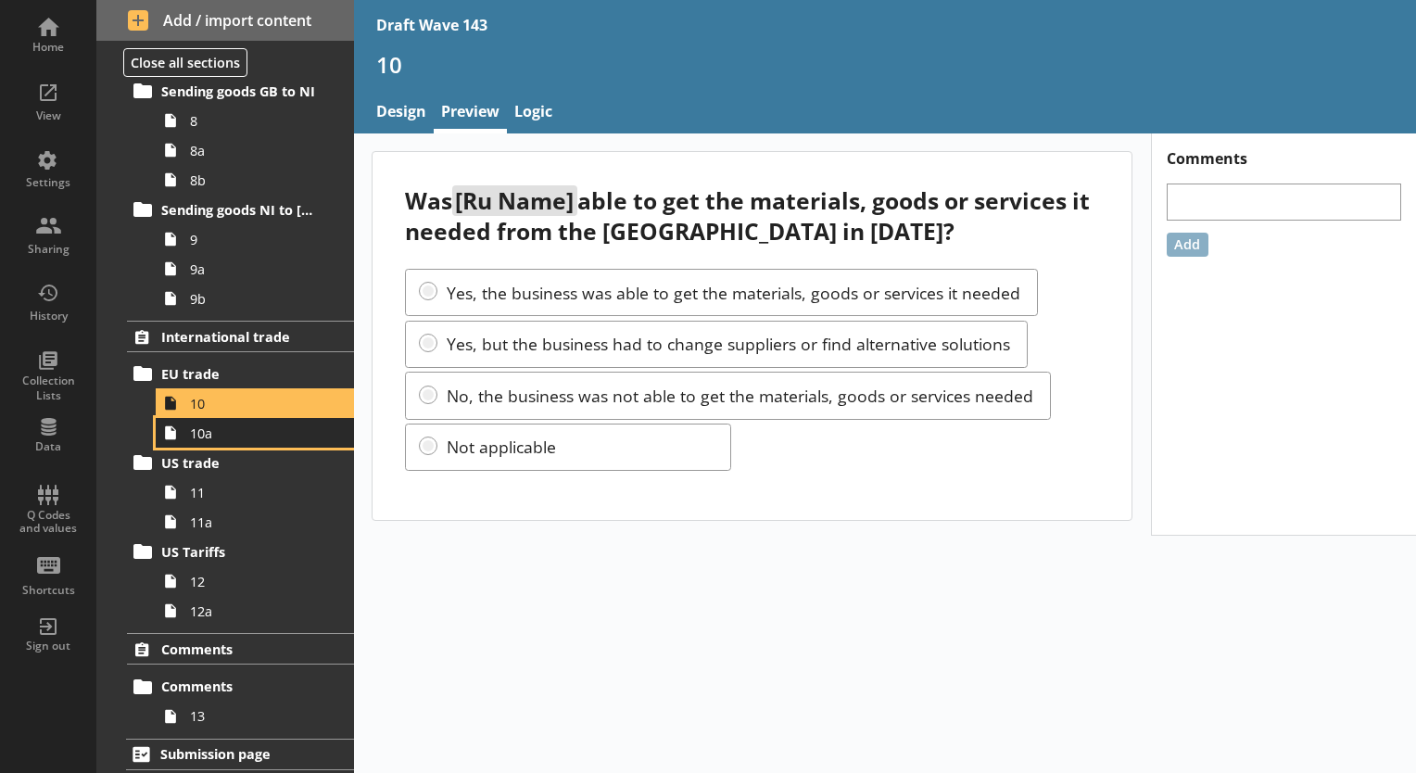
click at [277, 419] on link "10a" at bounding box center [255, 433] width 198 height 30
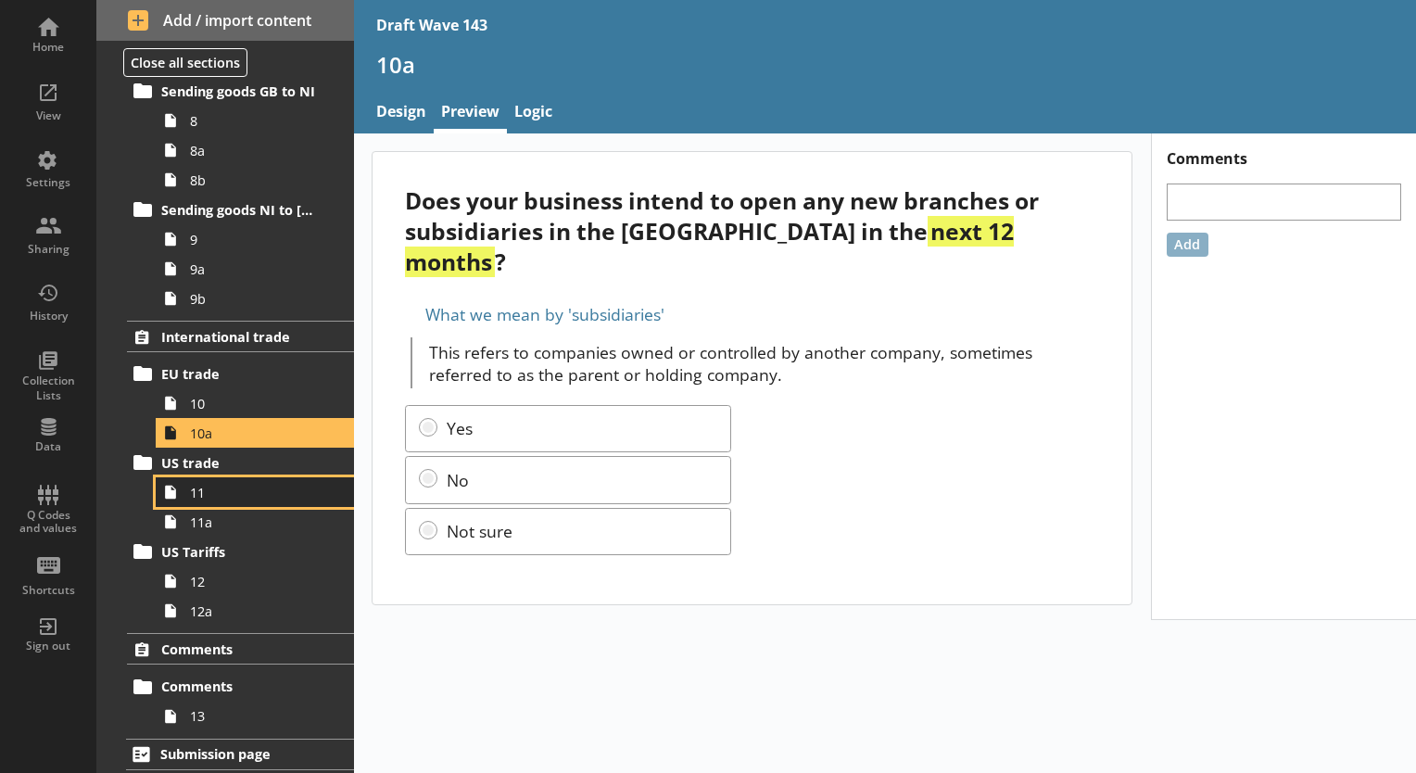
click at [197, 500] on link "11" at bounding box center [255, 492] width 198 height 30
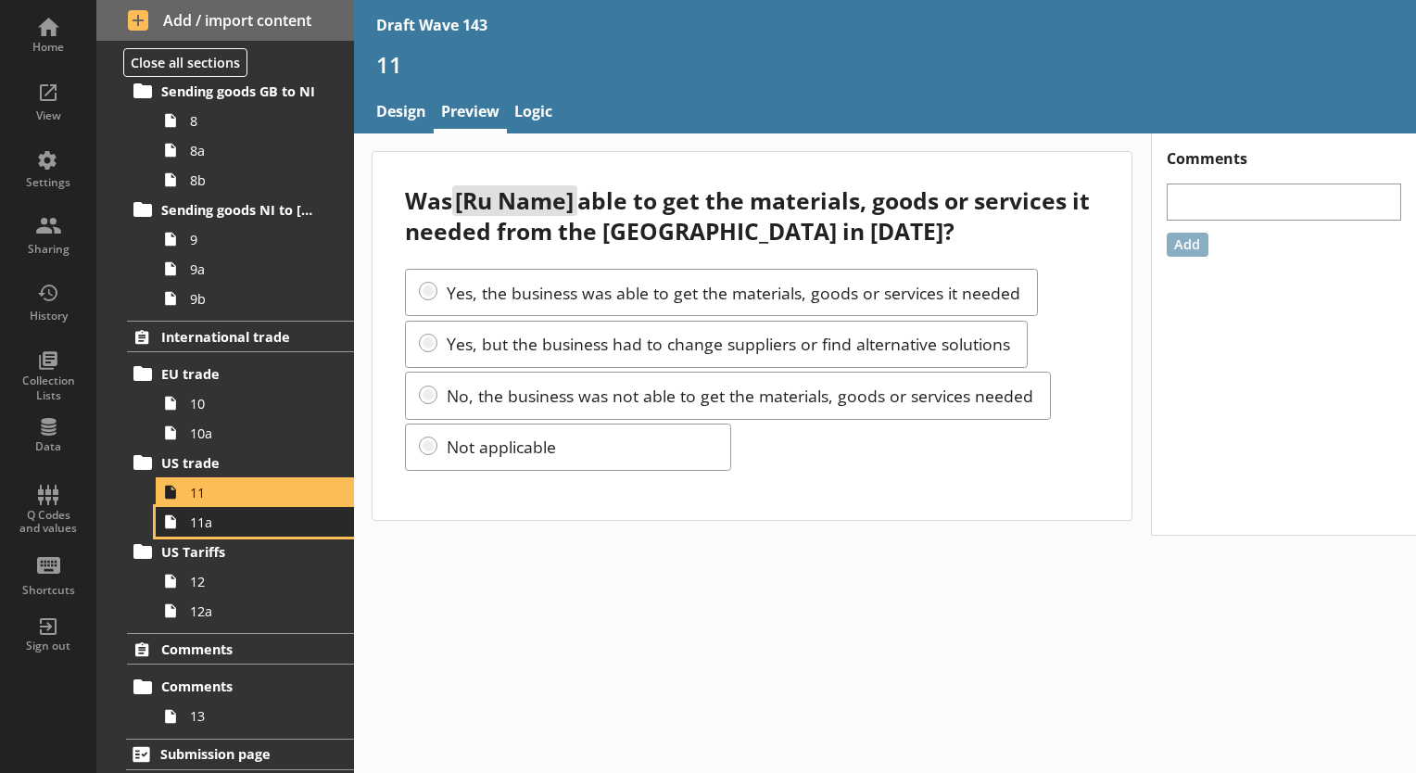
click at [256, 513] on span "11a" at bounding box center [259, 522] width 139 height 18
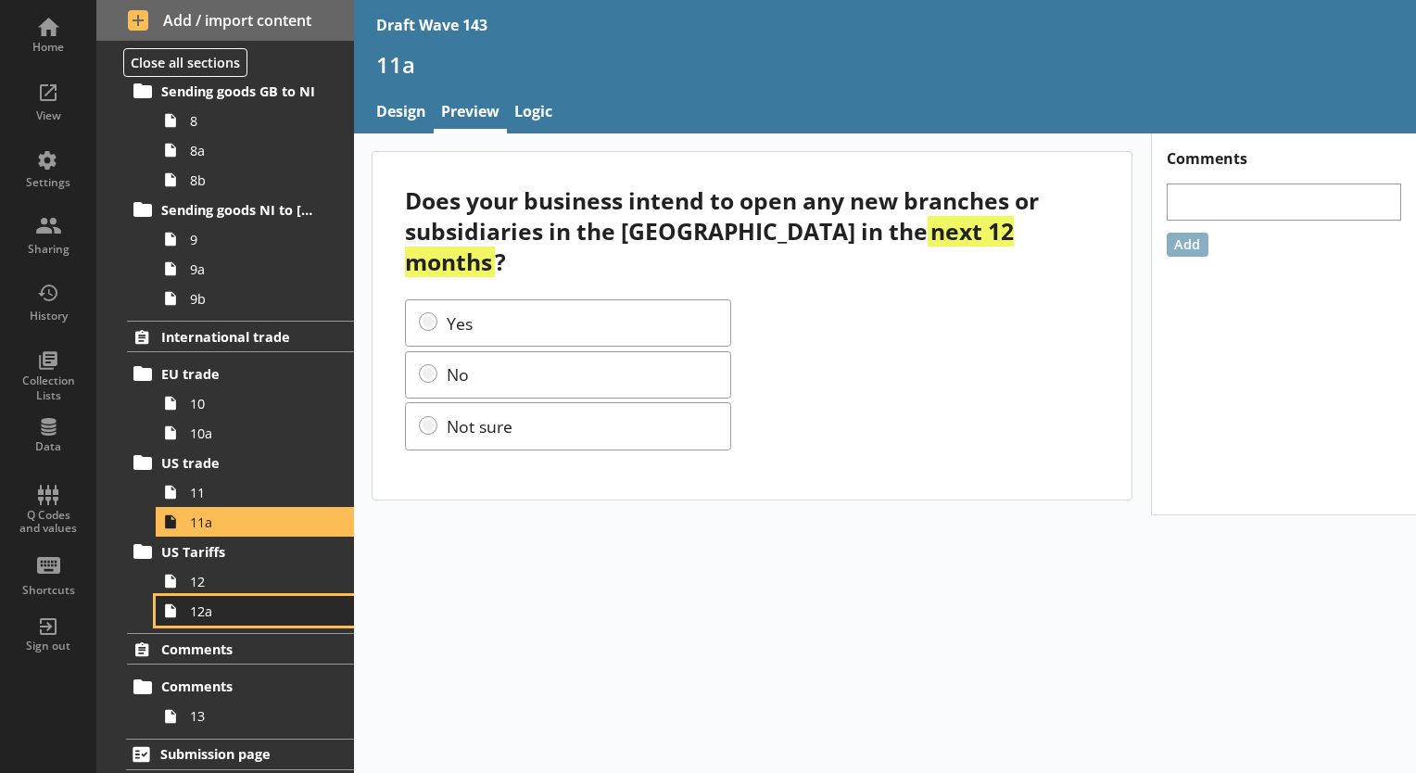
click at [231, 596] on link "12a" at bounding box center [255, 611] width 198 height 30
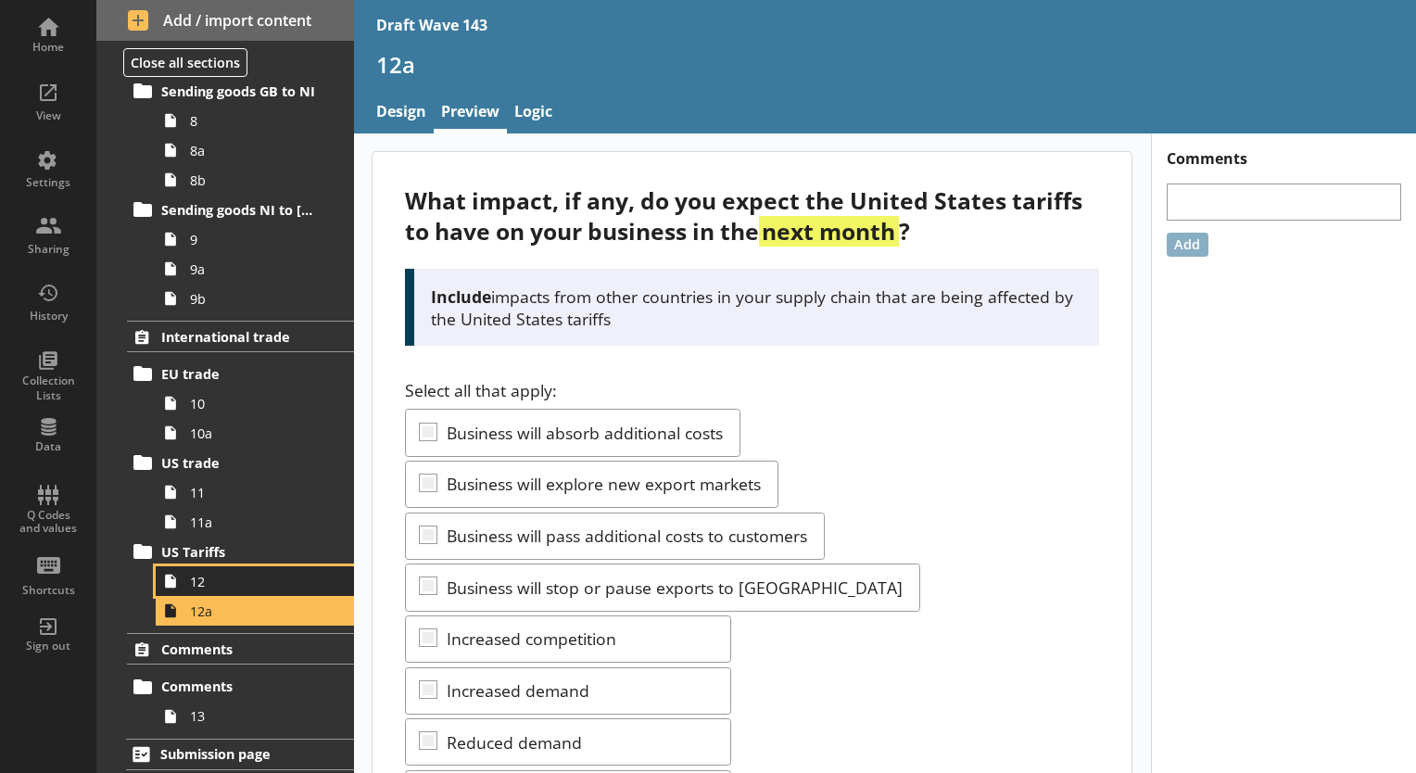
click at [233, 590] on link "12" at bounding box center [255, 581] width 198 height 30
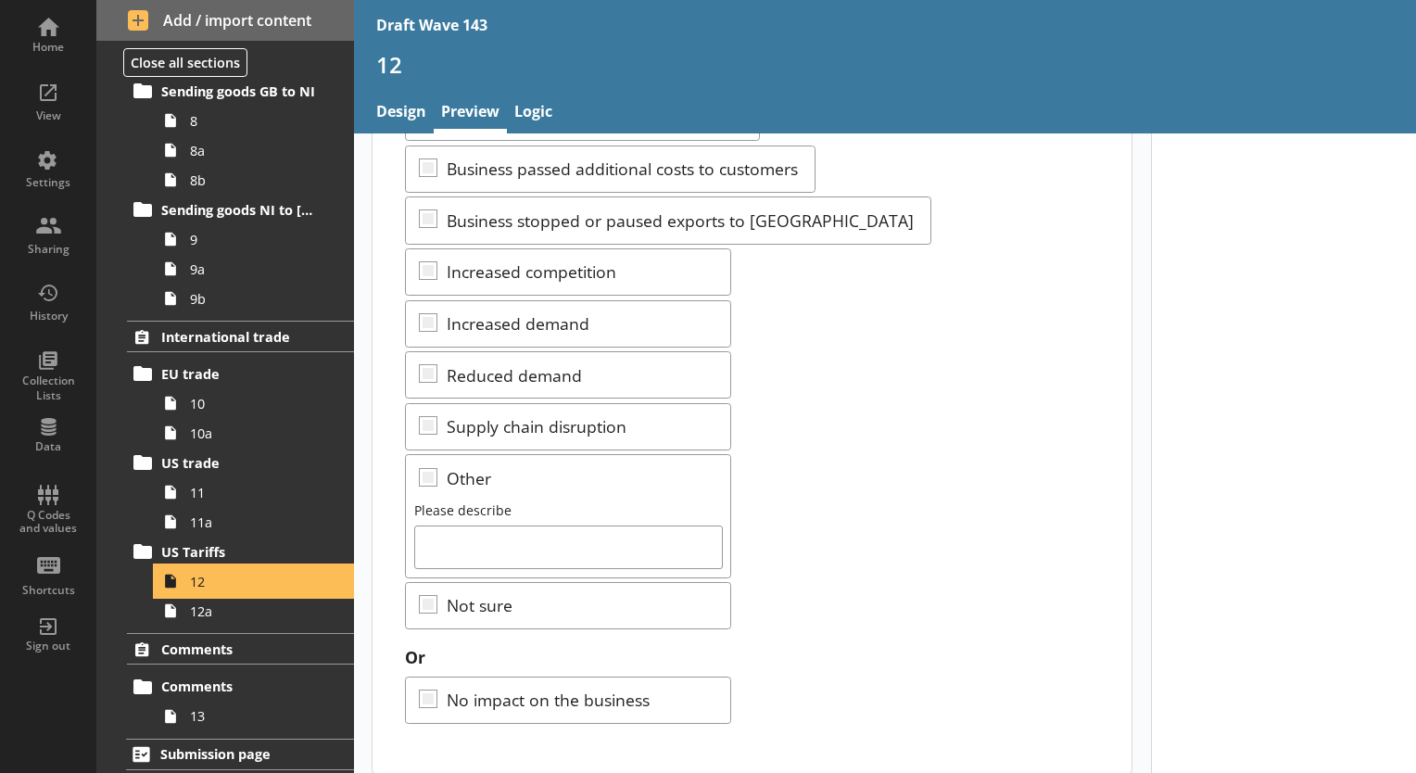
scroll to position [378, 0]
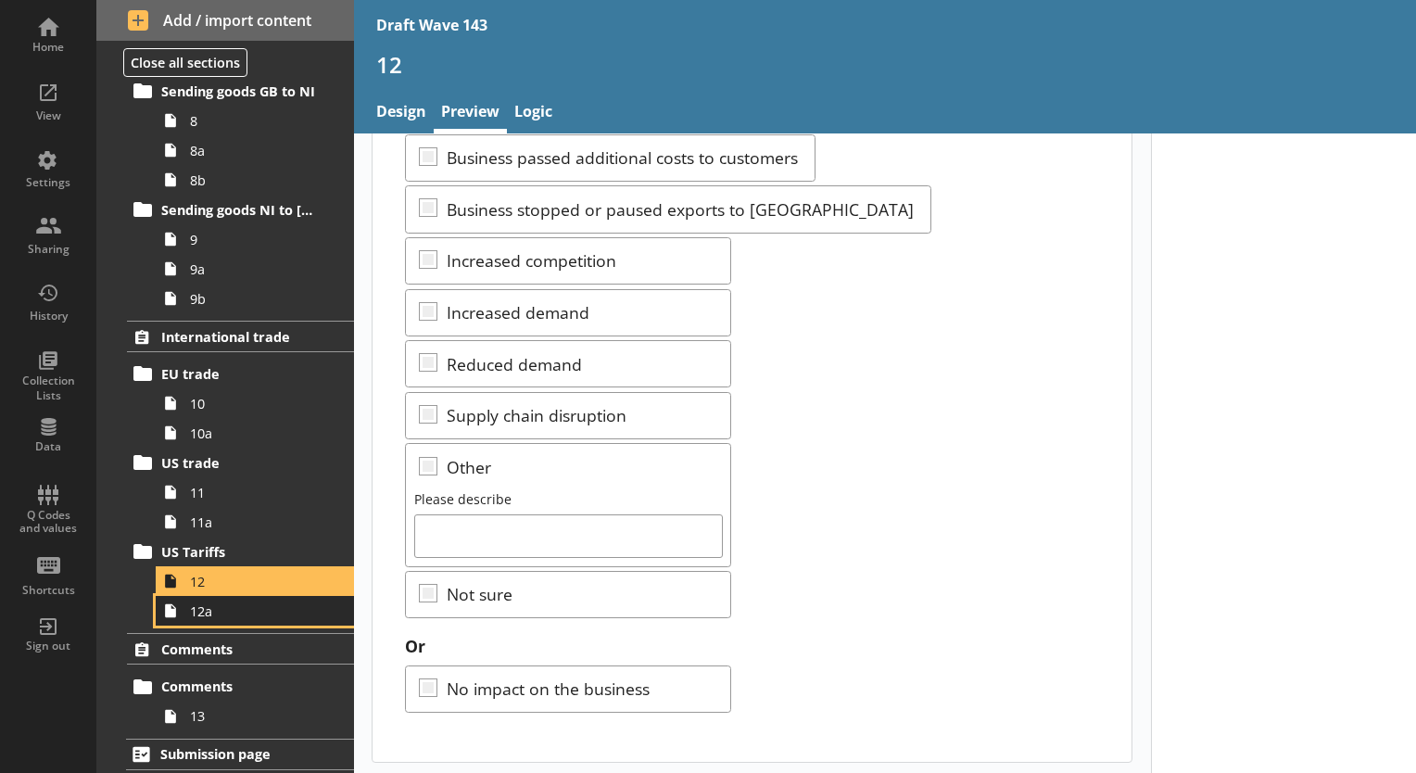
click at [221, 615] on span "12a" at bounding box center [259, 611] width 139 height 18
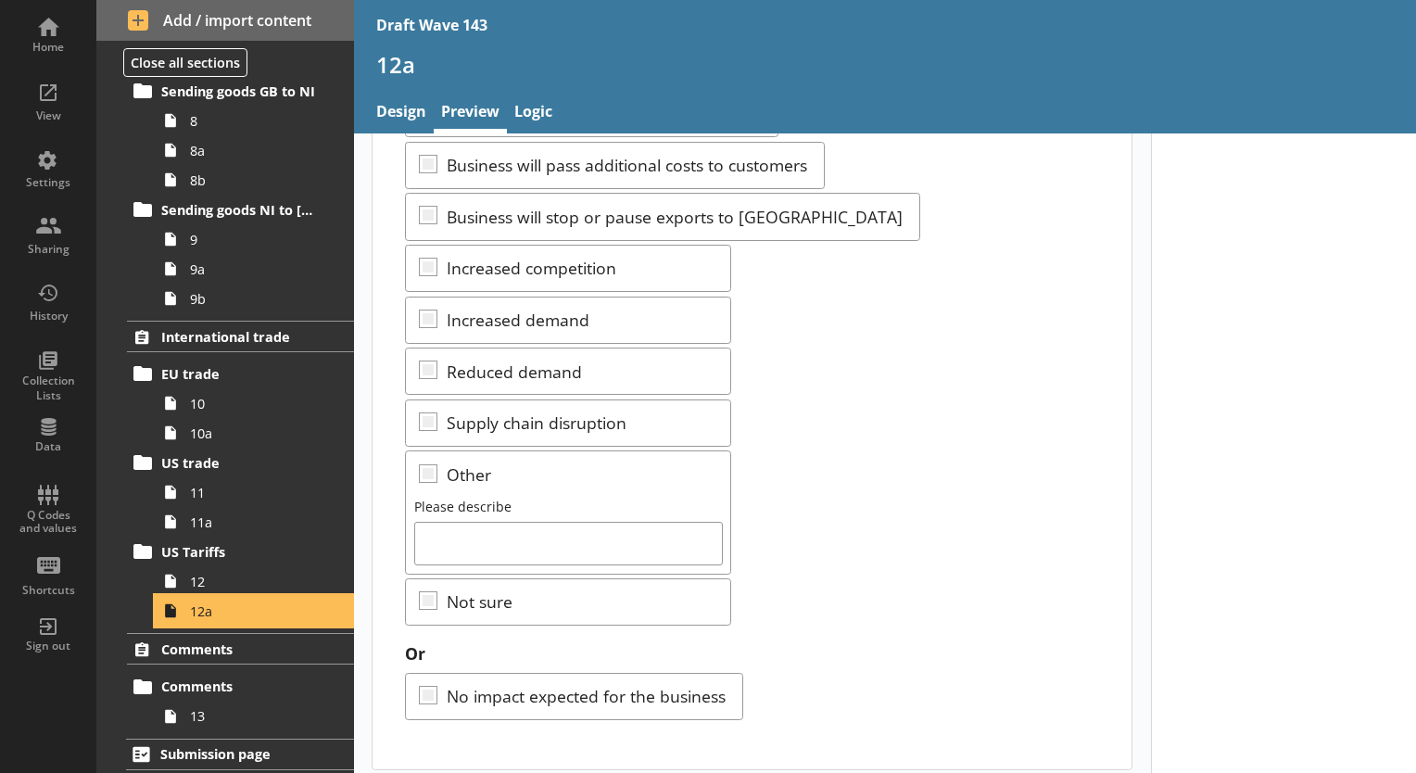
scroll to position [378, 0]
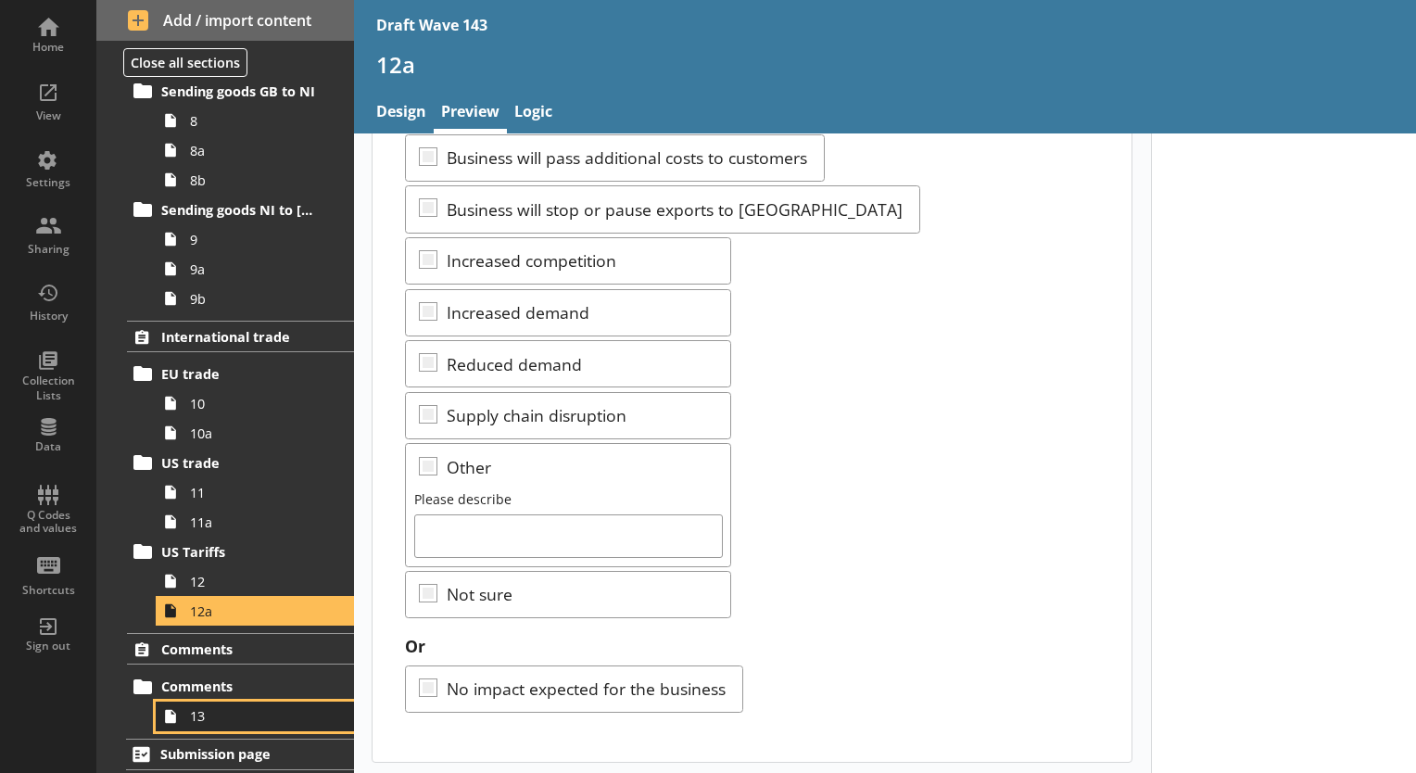
click at [215, 708] on span "13" at bounding box center [259, 716] width 139 height 18
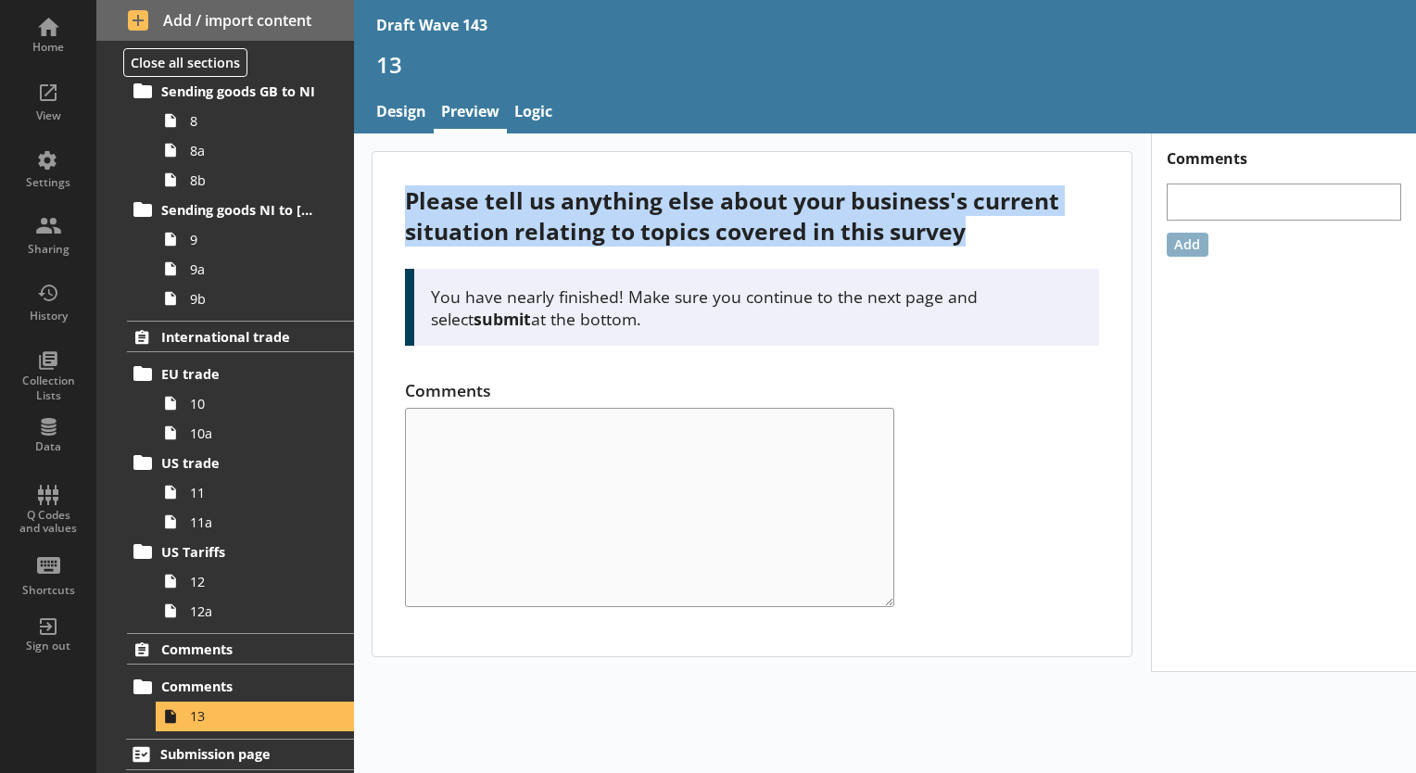
drag, startPoint x: 971, startPoint y: 235, endPoint x: 407, endPoint y: 204, distance: 565.3
click at [407, 204] on div "Please tell us anything else about your business's current situation relating t…" at bounding box center [752, 215] width 694 height 61
copy div "Please tell us anything else about your business's current situation relating t…"
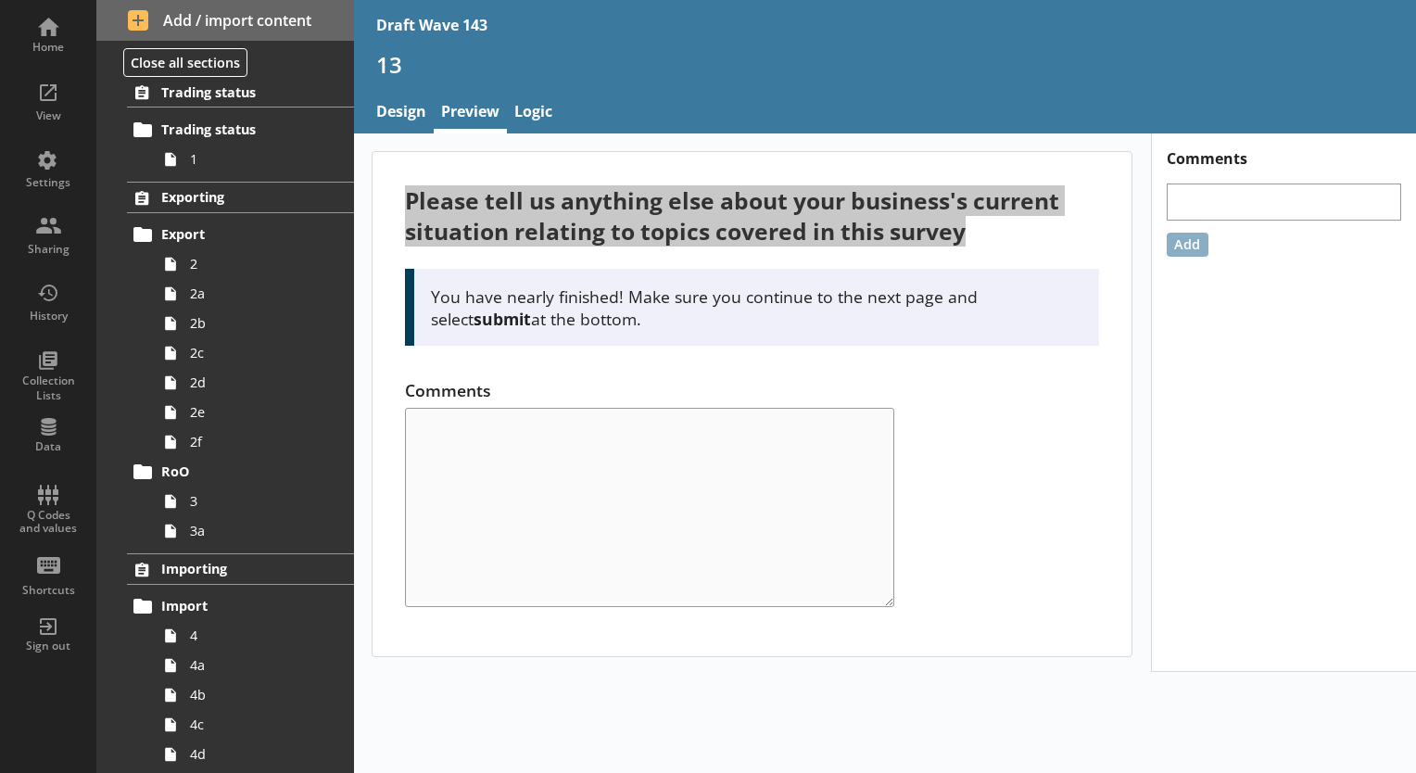
scroll to position [44, 0]
